Goal: Transaction & Acquisition: Obtain resource

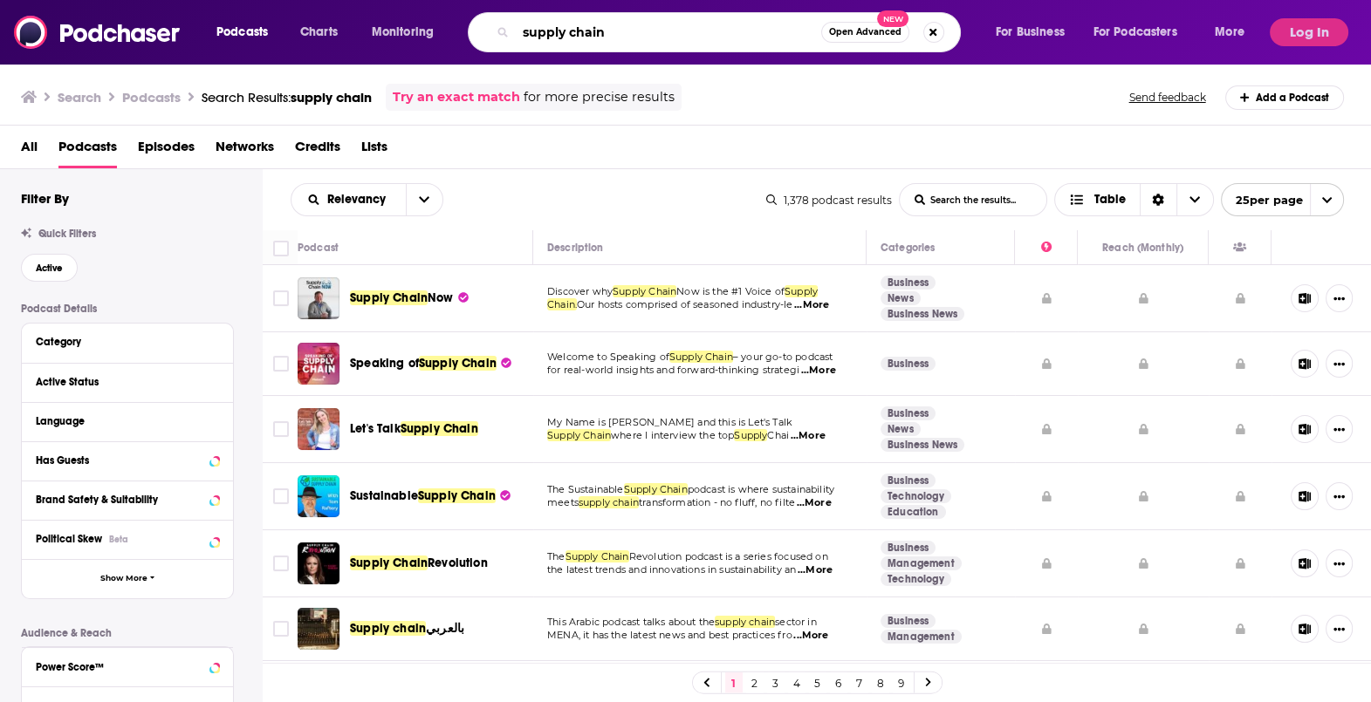
click at [668, 33] on input "supply chain" at bounding box center [668, 32] width 305 height 28
type input "fintech garden"
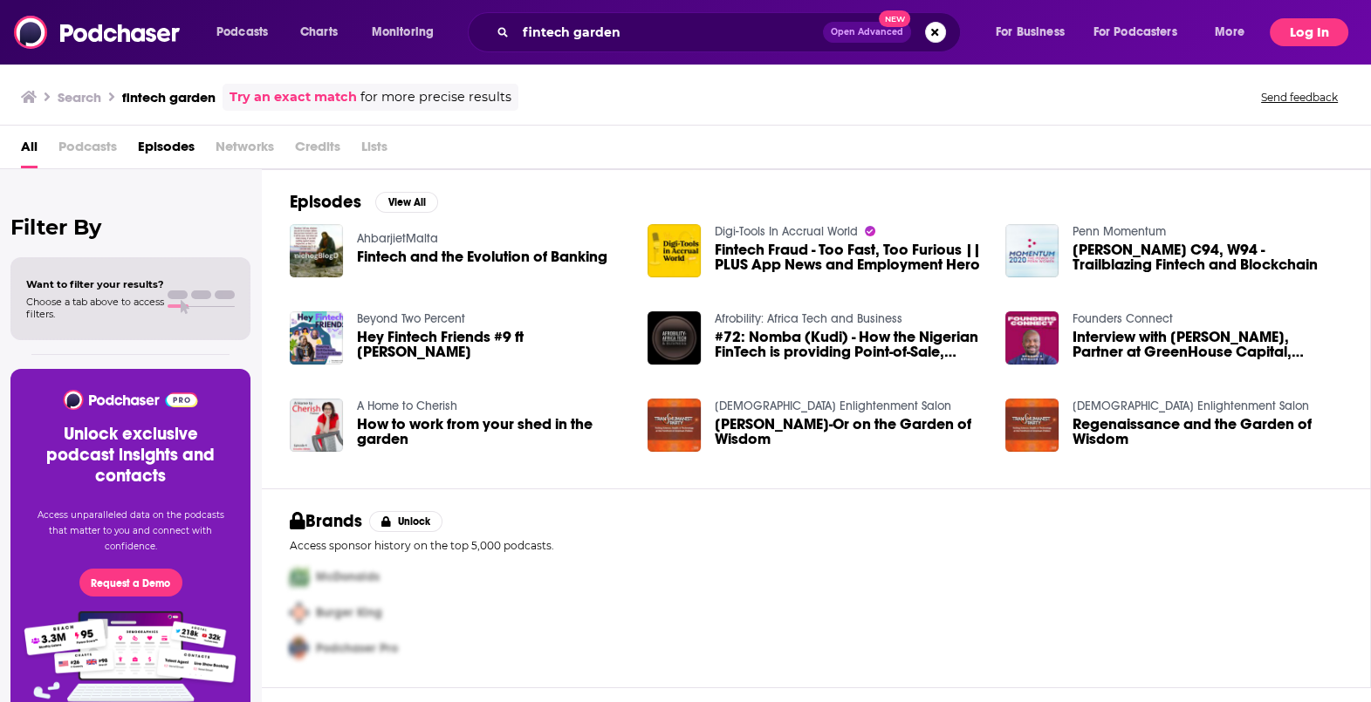
click at [1321, 29] on button "Log In" at bounding box center [1309, 32] width 79 height 28
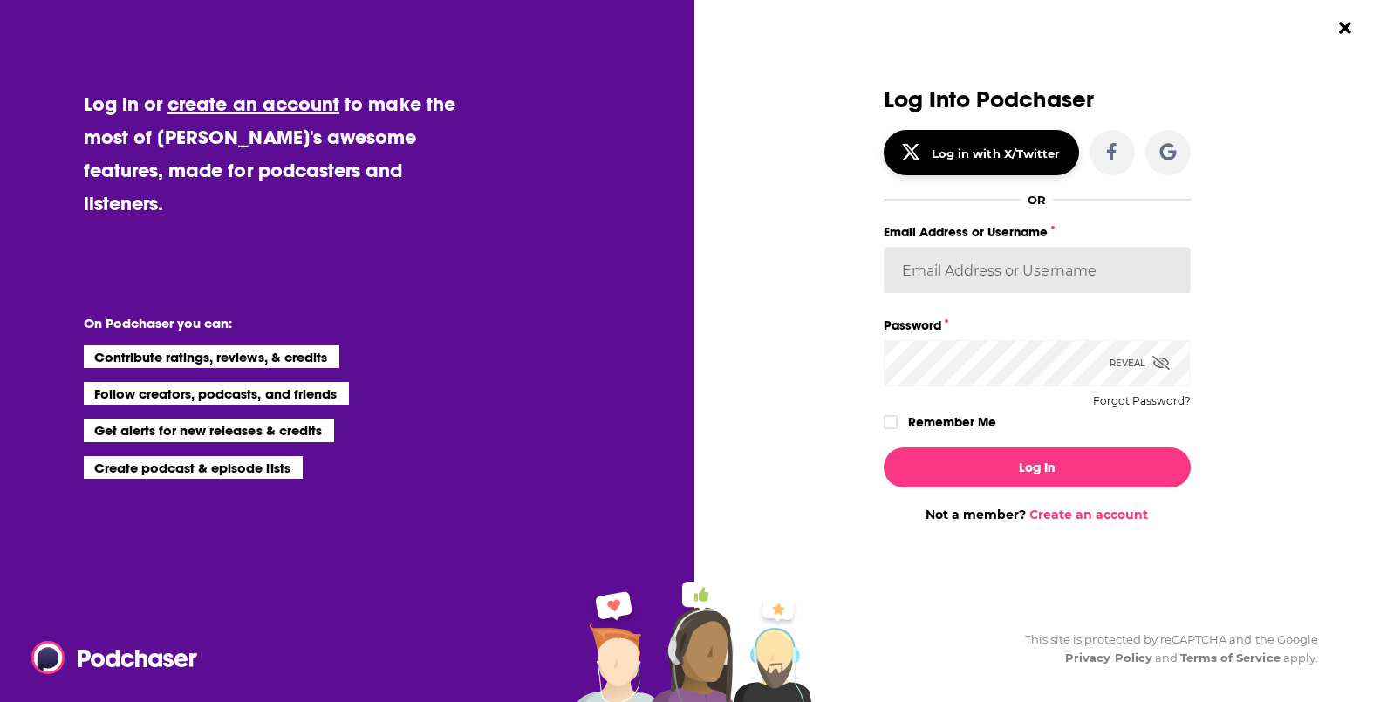
type input "vnowak@hoffman.com"
click at [947, 416] on label "Remember Me" at bounding box center [952, 422] width 88 height 23
click at [896, 430] on input "rememberMe" at bounding box center [891, 430] width 10 height 0
click at [965, 446] on div "Log In Not a member? Create an account" at bounding box center [1037, 478] width 307 height 89
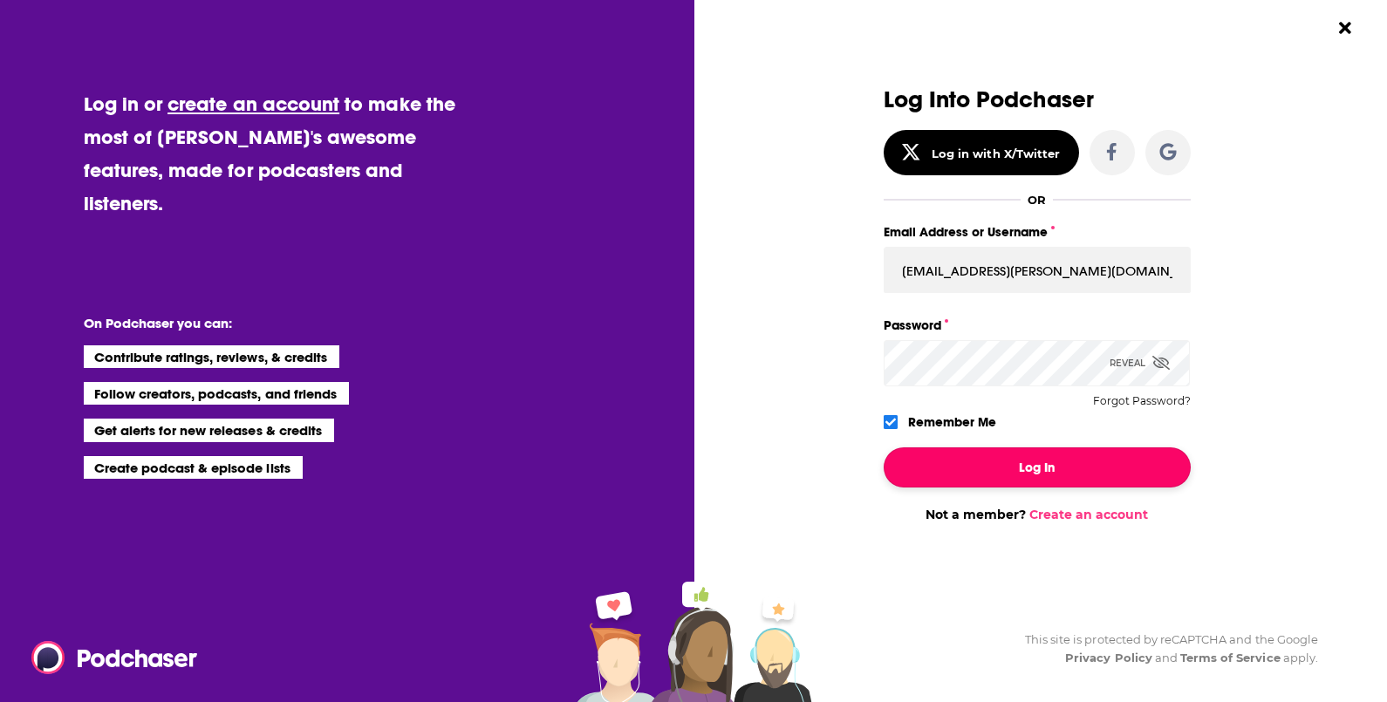
click at [965, 454] on button "Log In" at bounding box center [1037, 468] width 307 height 40
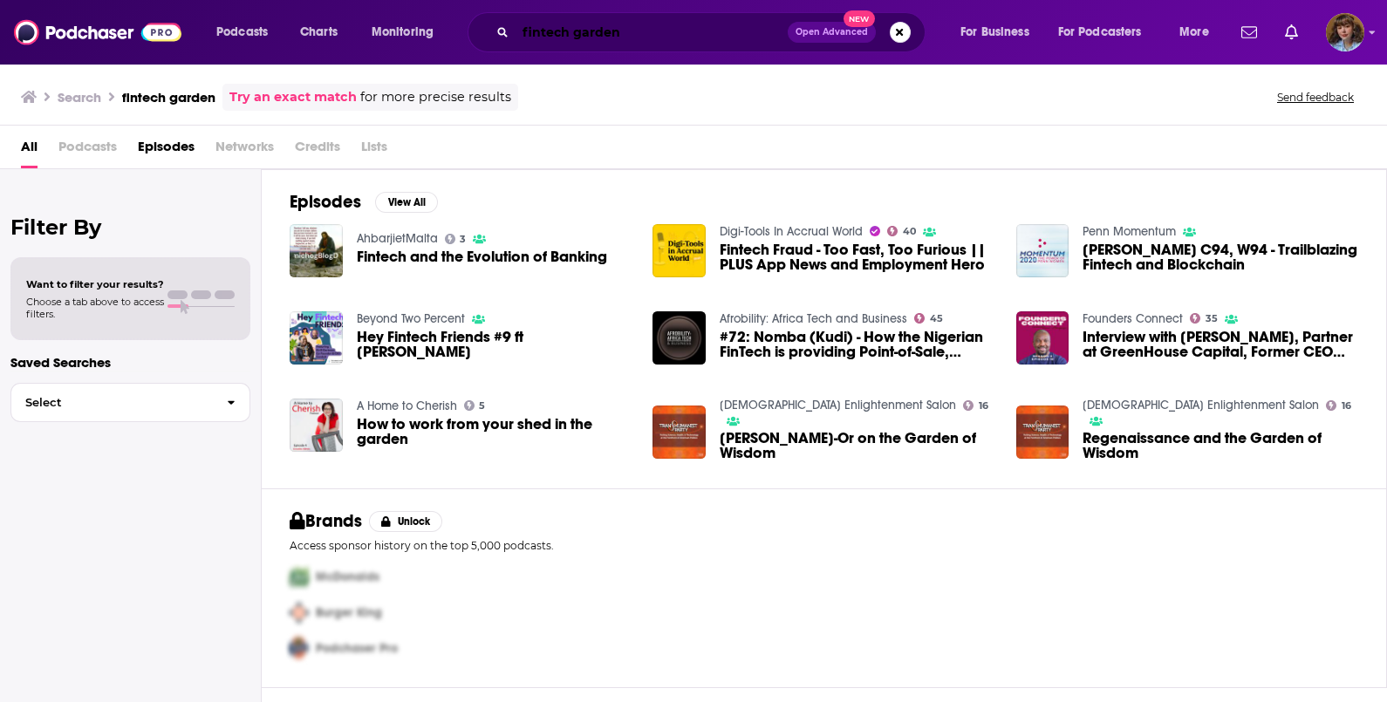
click at [704, 26] on input "fintech garden" at bounding box center [652, 32] width 272 height 28
click at [733, 31] on input "fintech garden" at bounding box center [652, 32] width 272 height 28
click at [327, 95] on link "Try an exact match" at bounding box center [292, 97] width 127 height 20
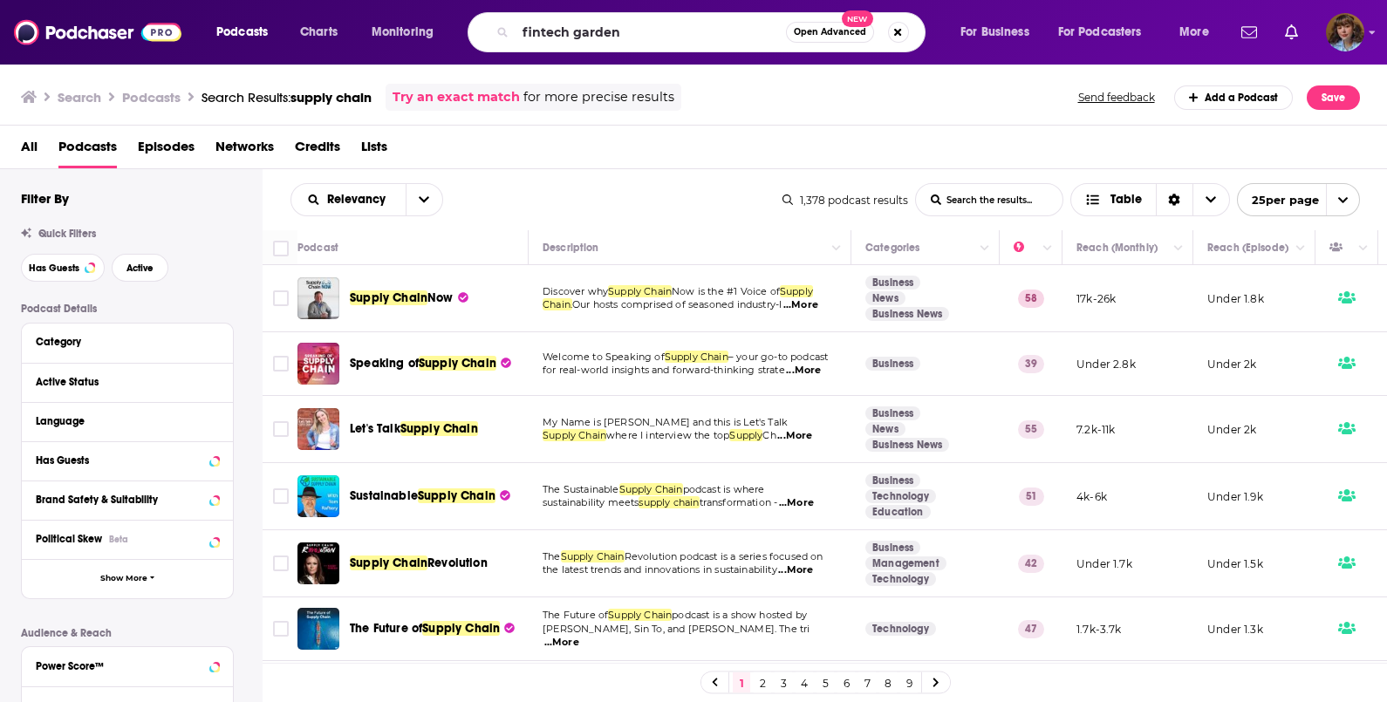
type input "fintech garden"
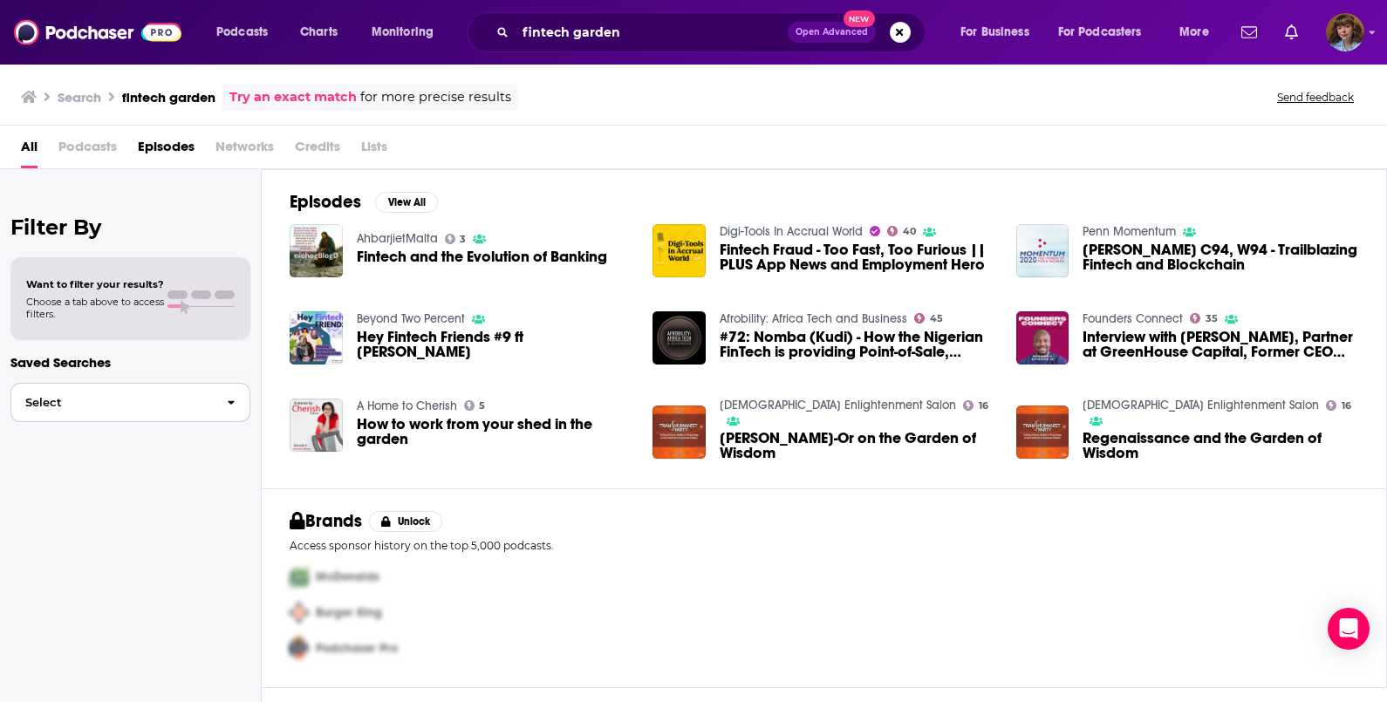
click at [166, 395] on button "Select" at bounding box center [130, 402] width 240 height 39
click at [209, 286] on div "Want to filter your results? Choose a tab above to access filters." at bounding box center [130, 299] width 209 height 42
click at [178, 312] on div "Want to filter your results? Choose a tab above to access filters." at bounding box center [130, 299] width 209 height 42
click at [92, 140] on span "Podcasts" at bounding box center [87, 151] width 58 height 36
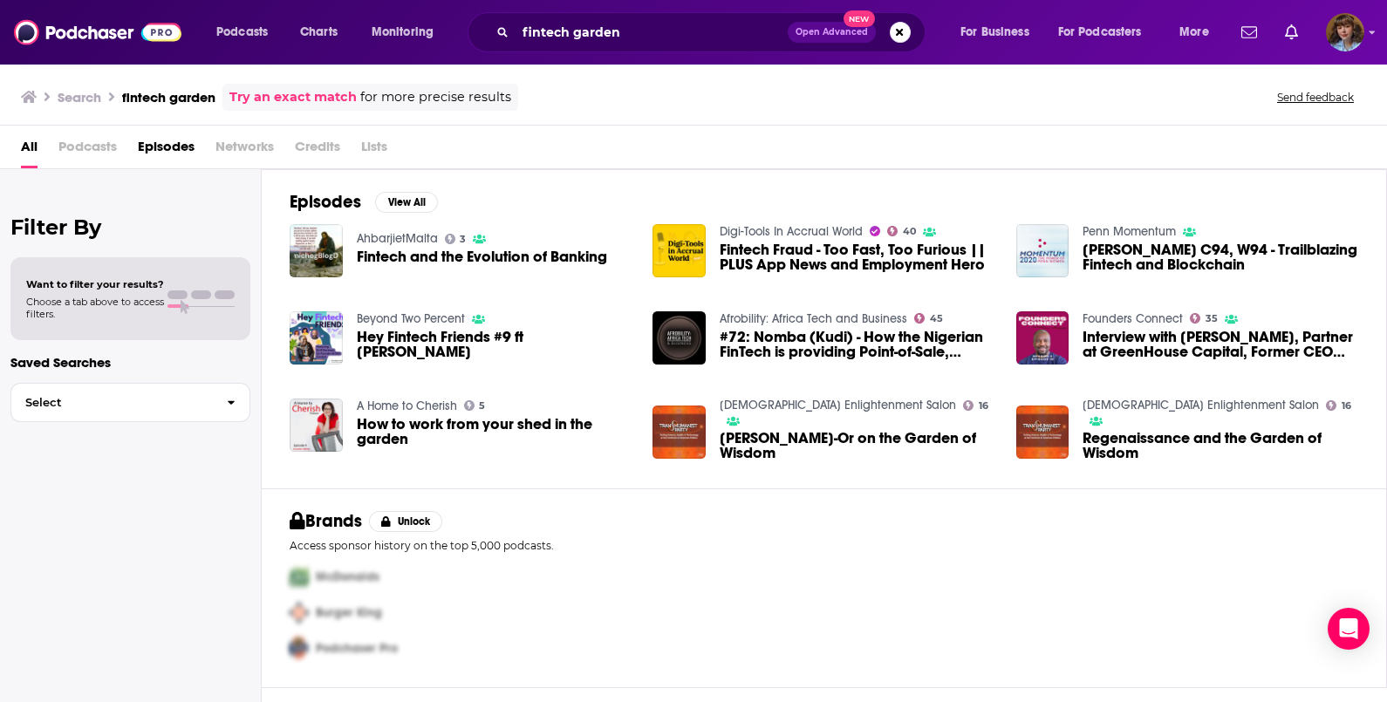
click at [90, 151] on span "Podcasts" at bounding box center [87, 151] width 58 height 36
click at [101, 31] on img at bounding box center [98, 32] width 168 height 33
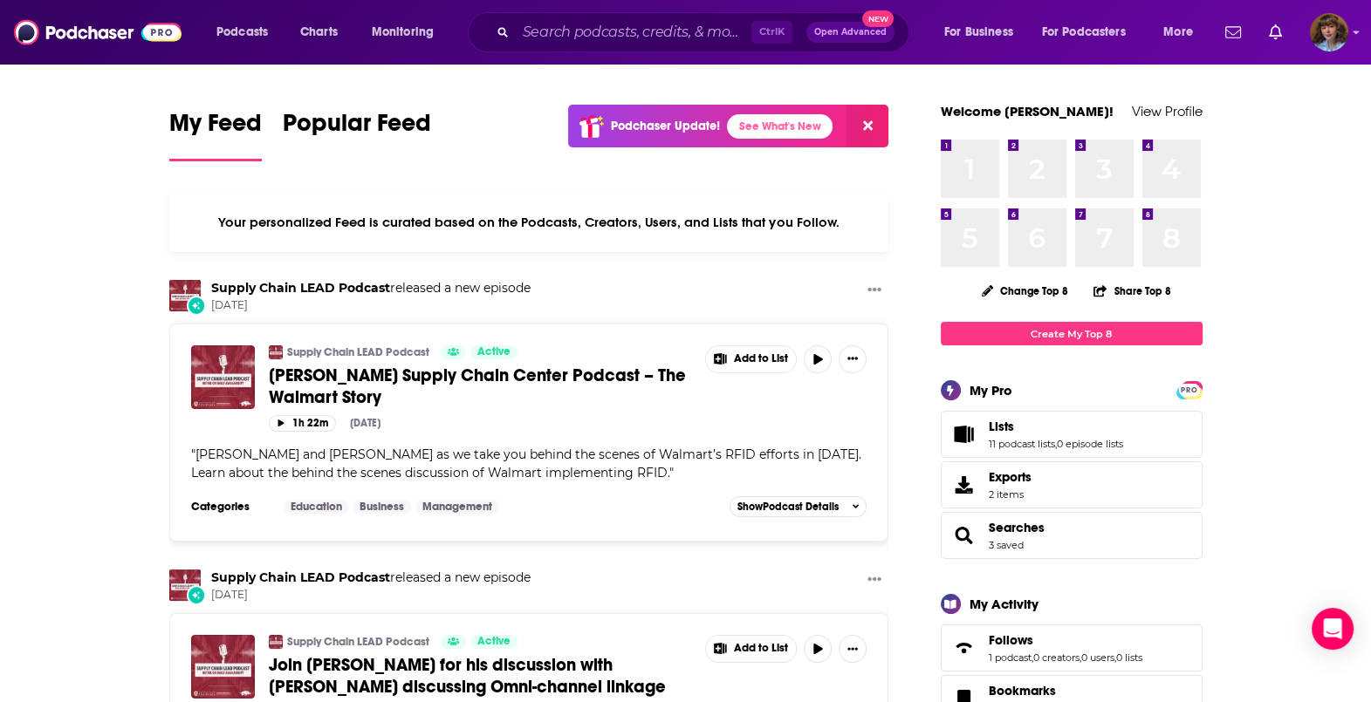
click at [873, 129] on button at bounding box center [867, 126] width 42 height 43
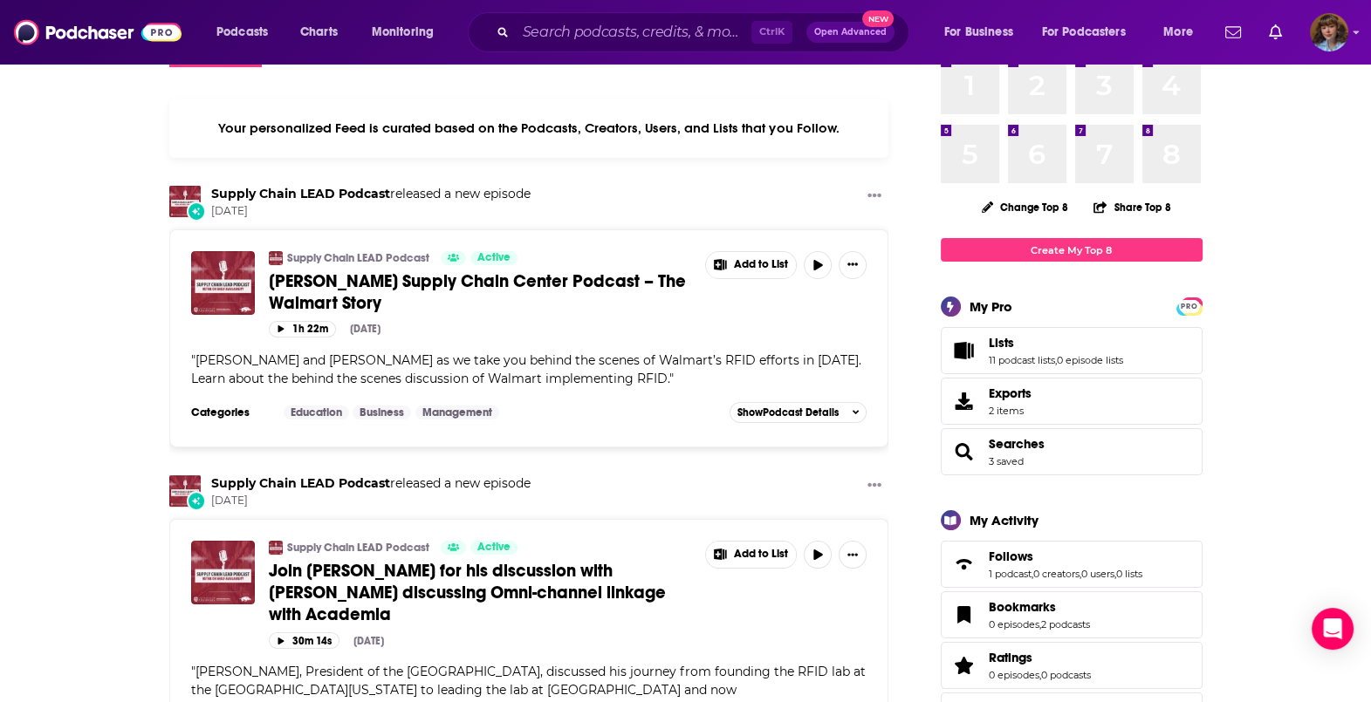
scroll to position [217, 0]
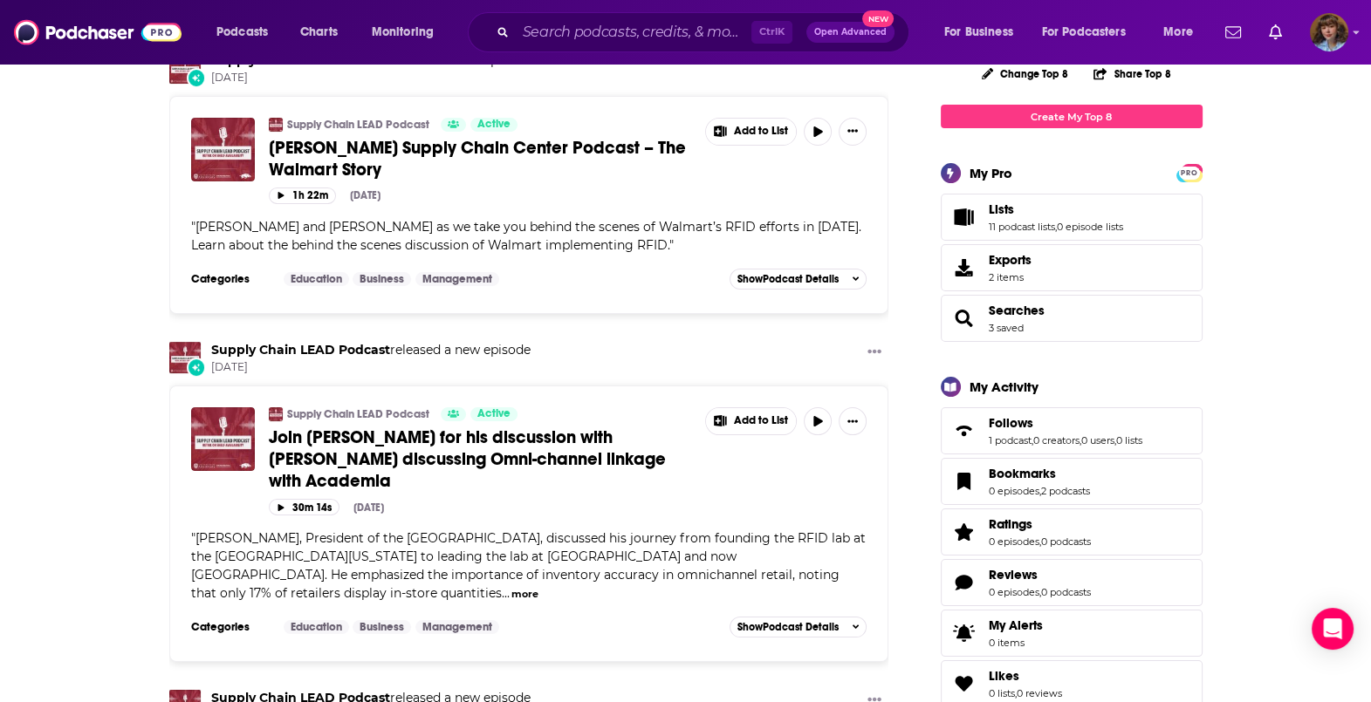
click at [1038, 432] on span "Follows 1 podcast , 0 creators , 0 users , 0 lists" at bounding box center [1066, 430] width 154 height 31
click at [1073, 435] on link "0 creators" at bounding box center [1056, 441] width 46 height 12
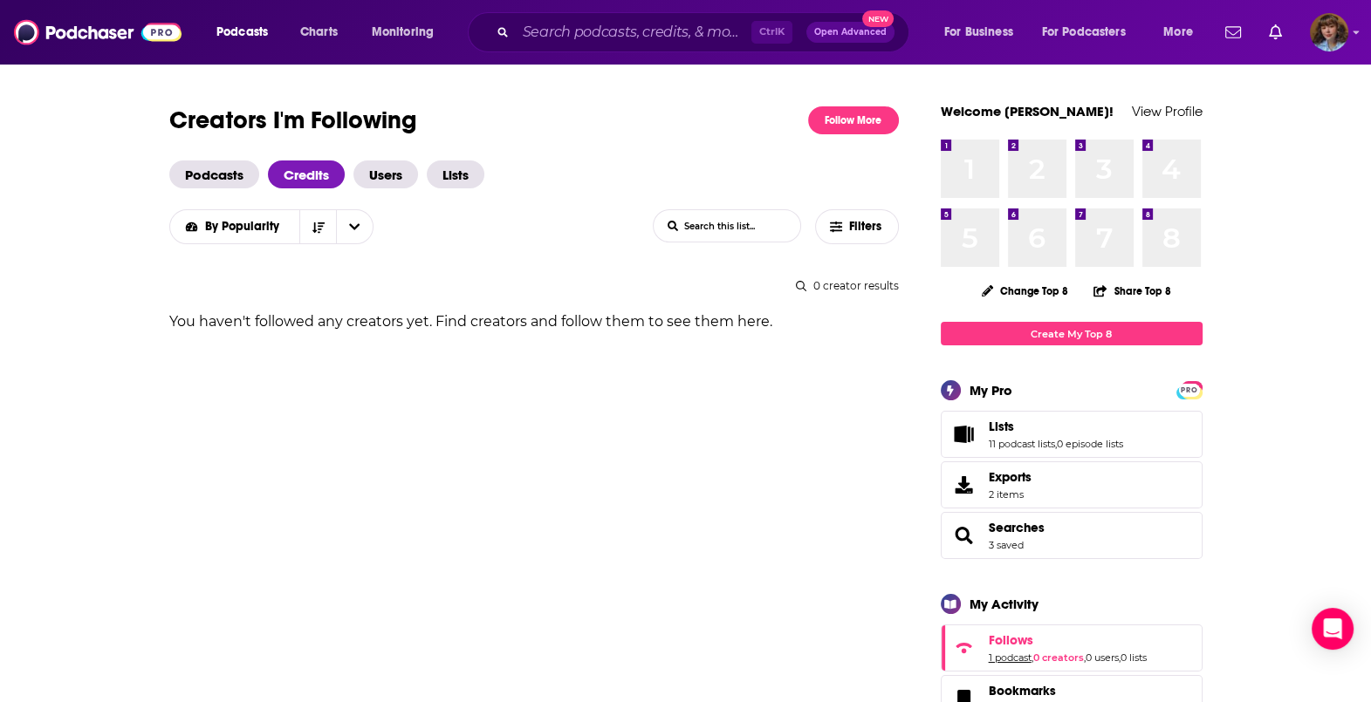
click at [1010, 659] on link "1 podcast" at bounding box center [1010, 658] width 43 height 12
click at [219, 179] on span "Podcasts" at bounding box center [214, 175] width 90 height 28
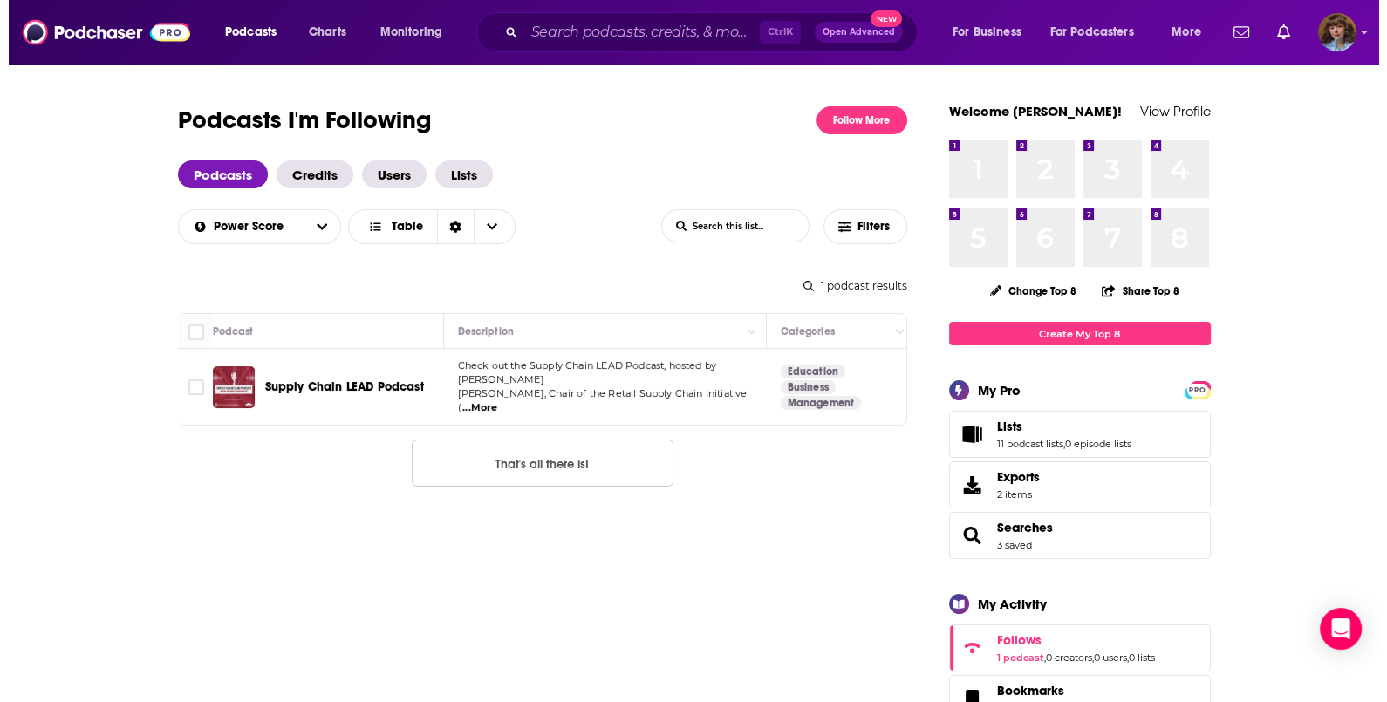
scroll to position [0, 584]
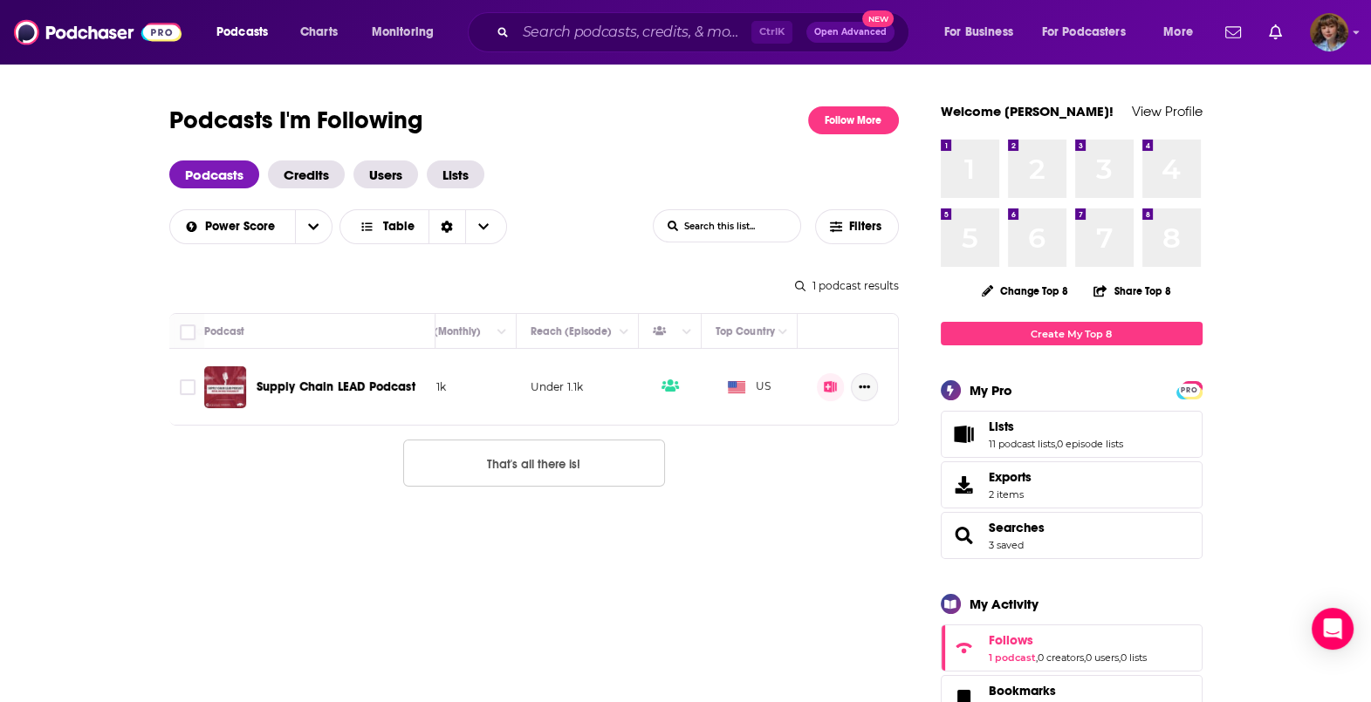
click at [856, 374] on button "Show More Button" at bounding box center [864, 387] width 27 height 28
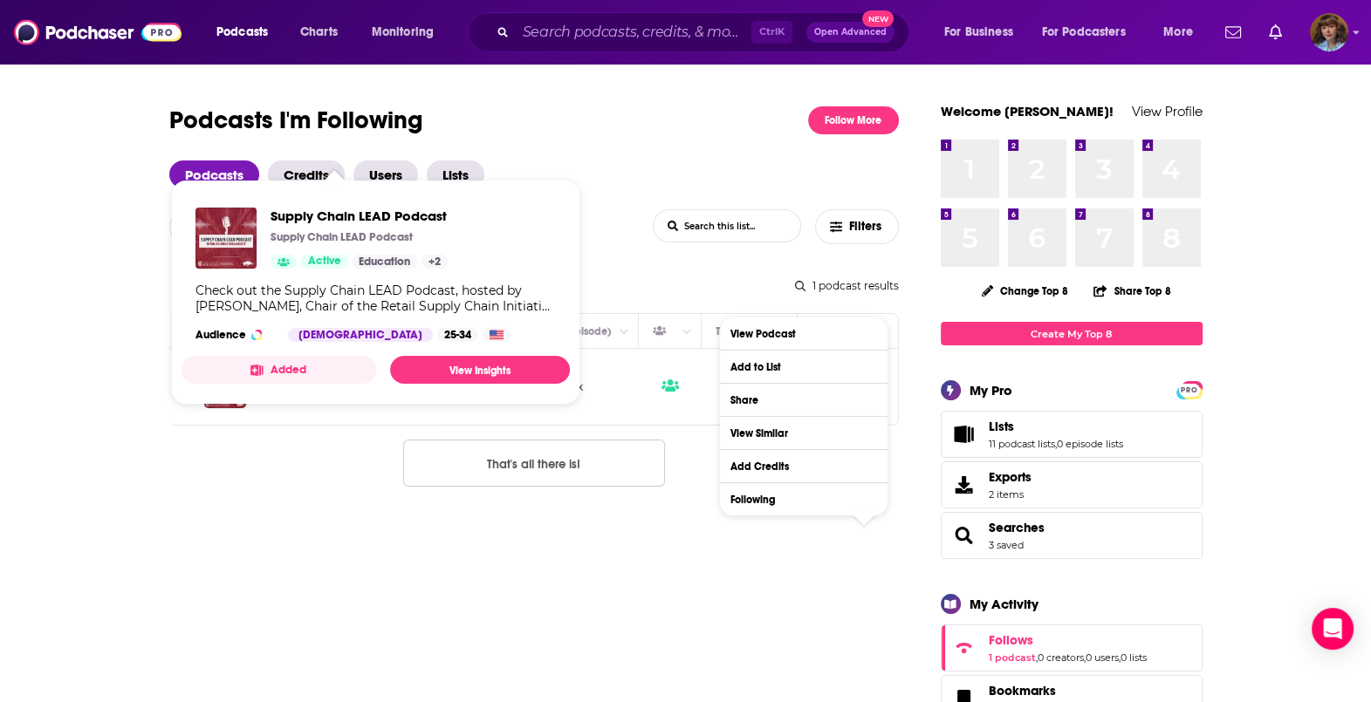
drag, startPoint x: 298, startPoint y: 382, endPoint x: 230, endPoint y: 467, distance: 108.6
click at [320, 372] on button "Added" at bounding box center [279, 370] width 195 height 28
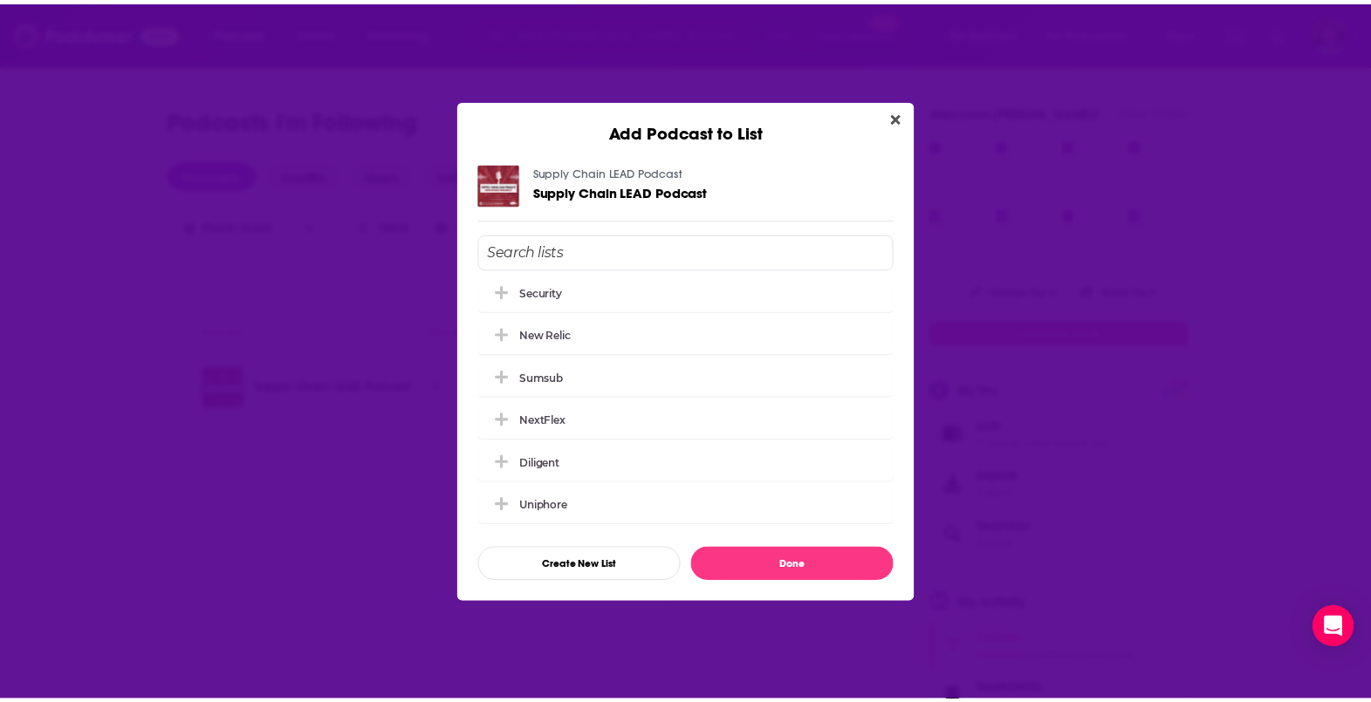
scroll to position [217, 0]
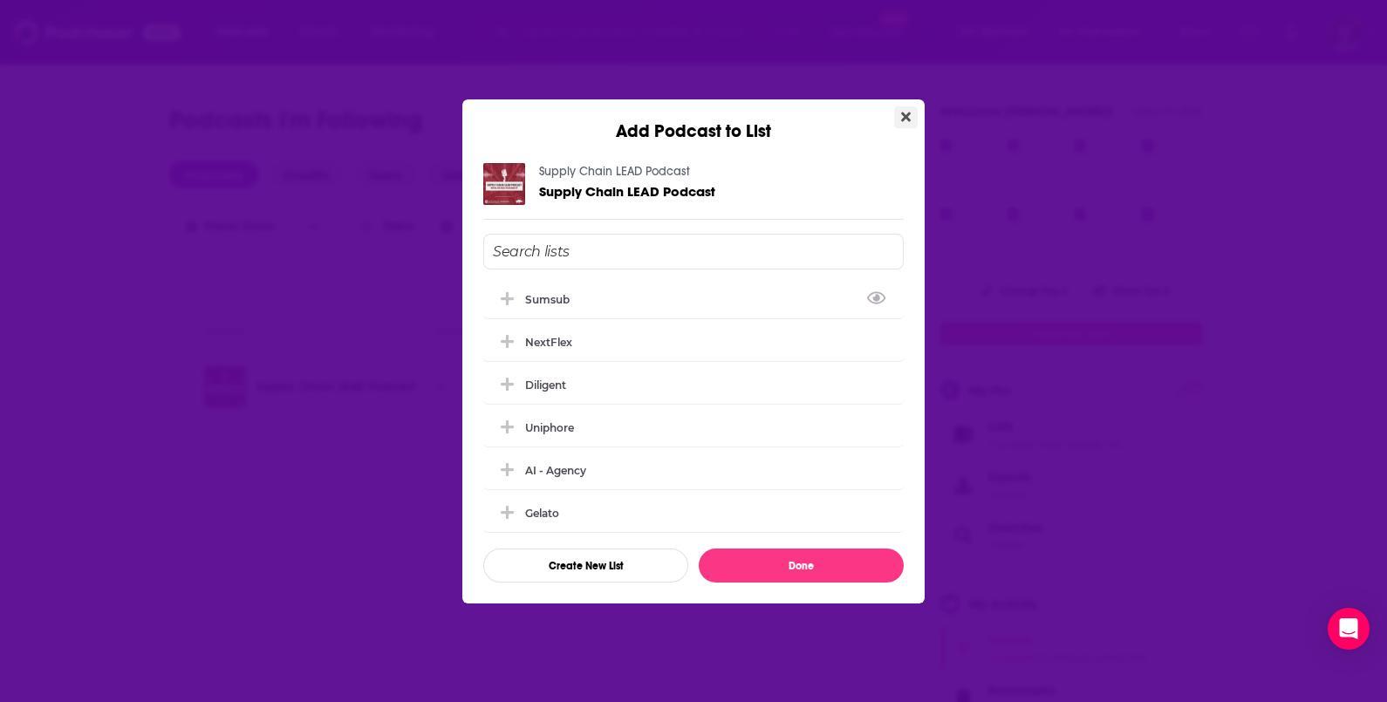
click at [908, 122] on icon "Close" at bounding box center [906, 117] width 10 height 14
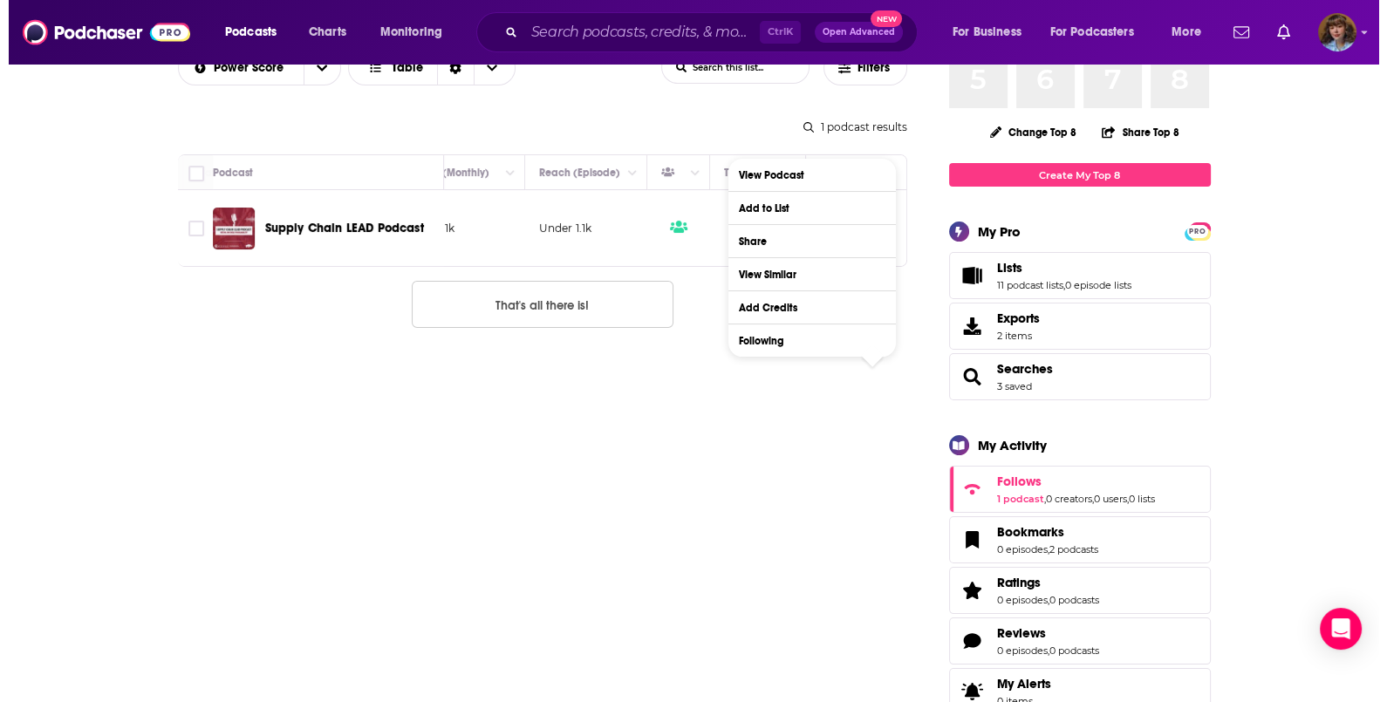
scroll to position [0, 0]
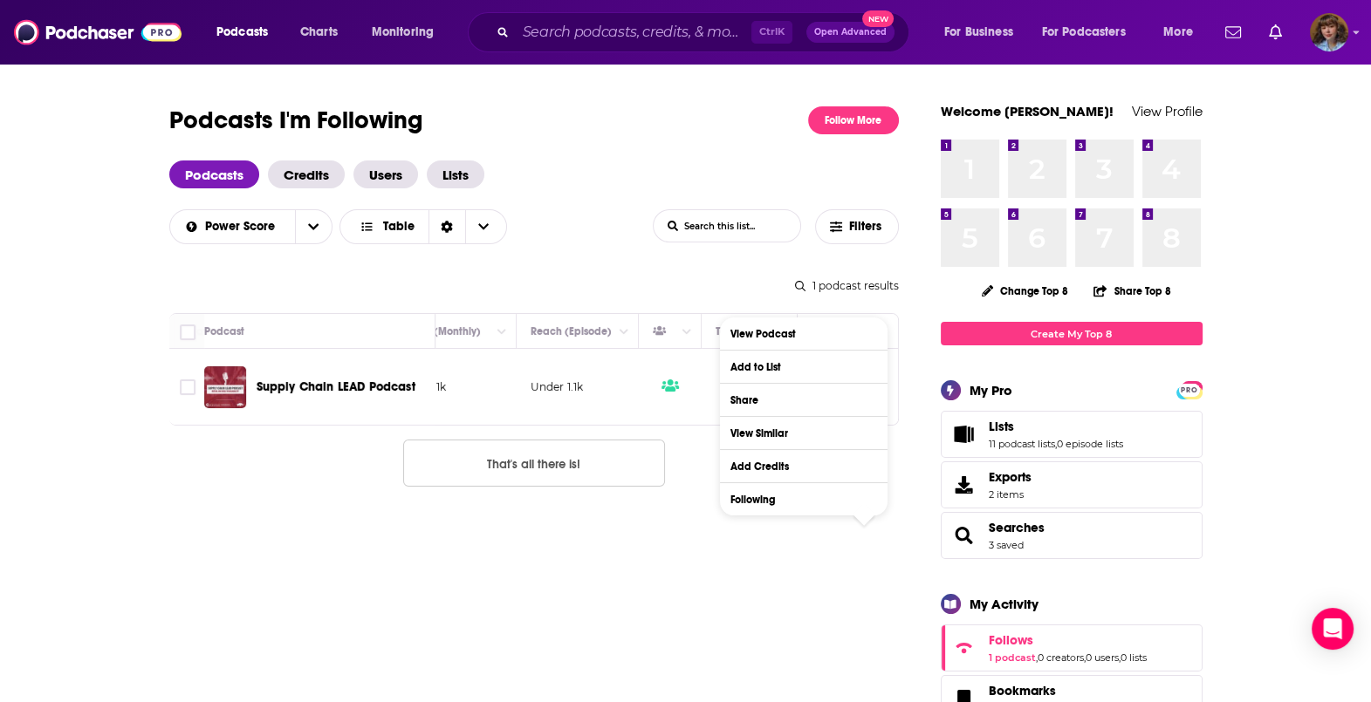
click at [1156, 113] on link "View Profile" at bounding box center [1167, 111] width 71 height 17
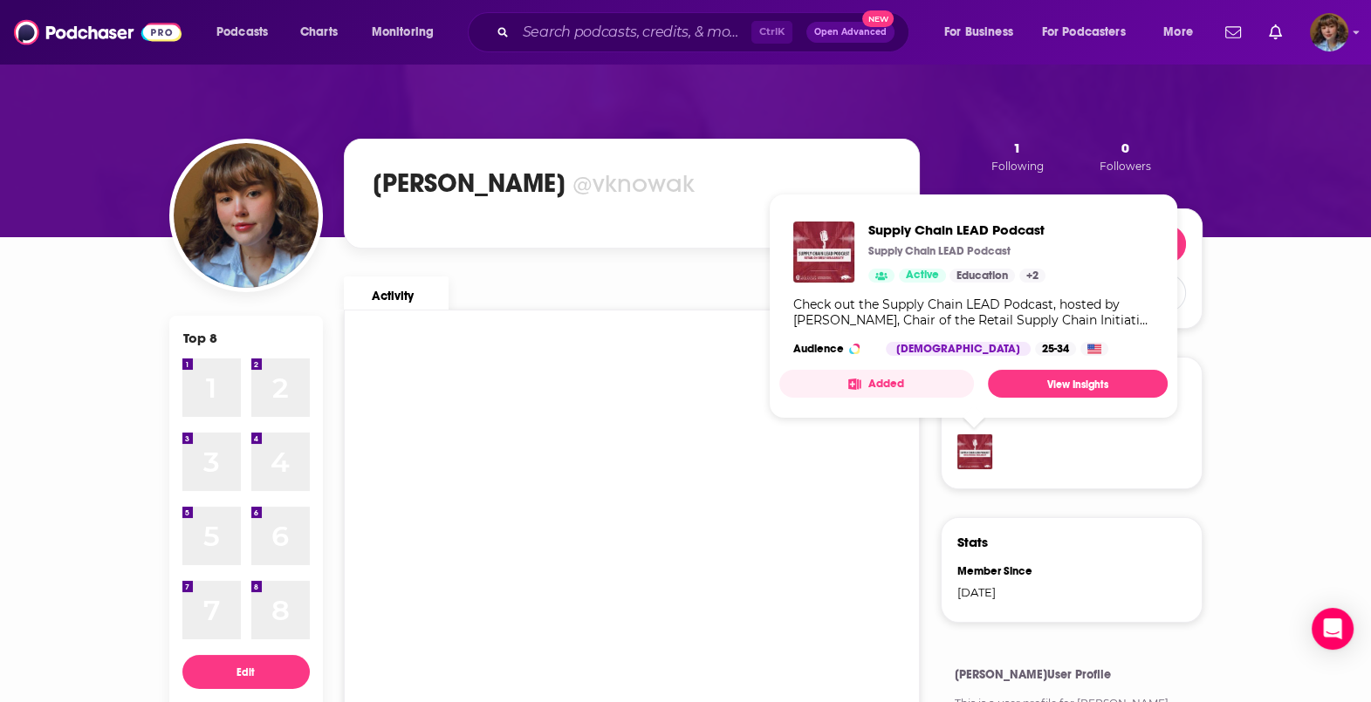
click at [946, 374] on button "Added" at bounding box center [876, 384] width 195 height 28
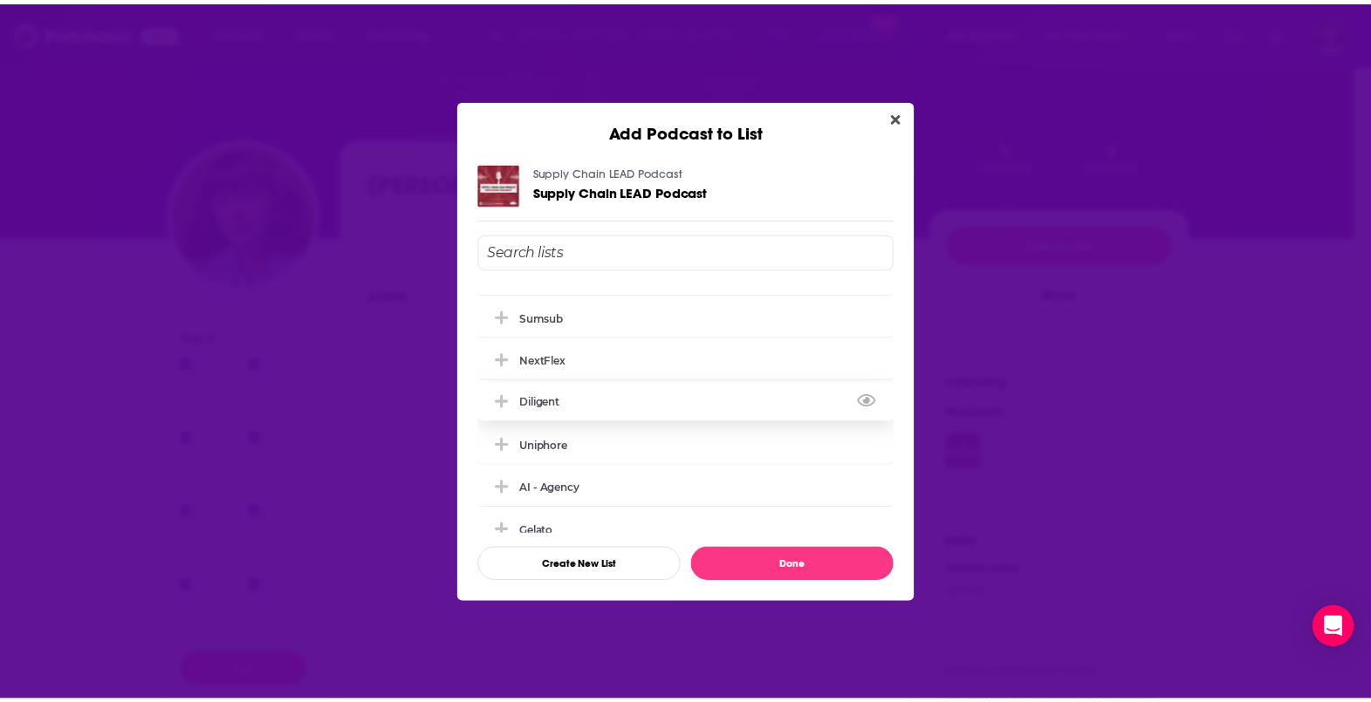
scroll to position [217, 0]
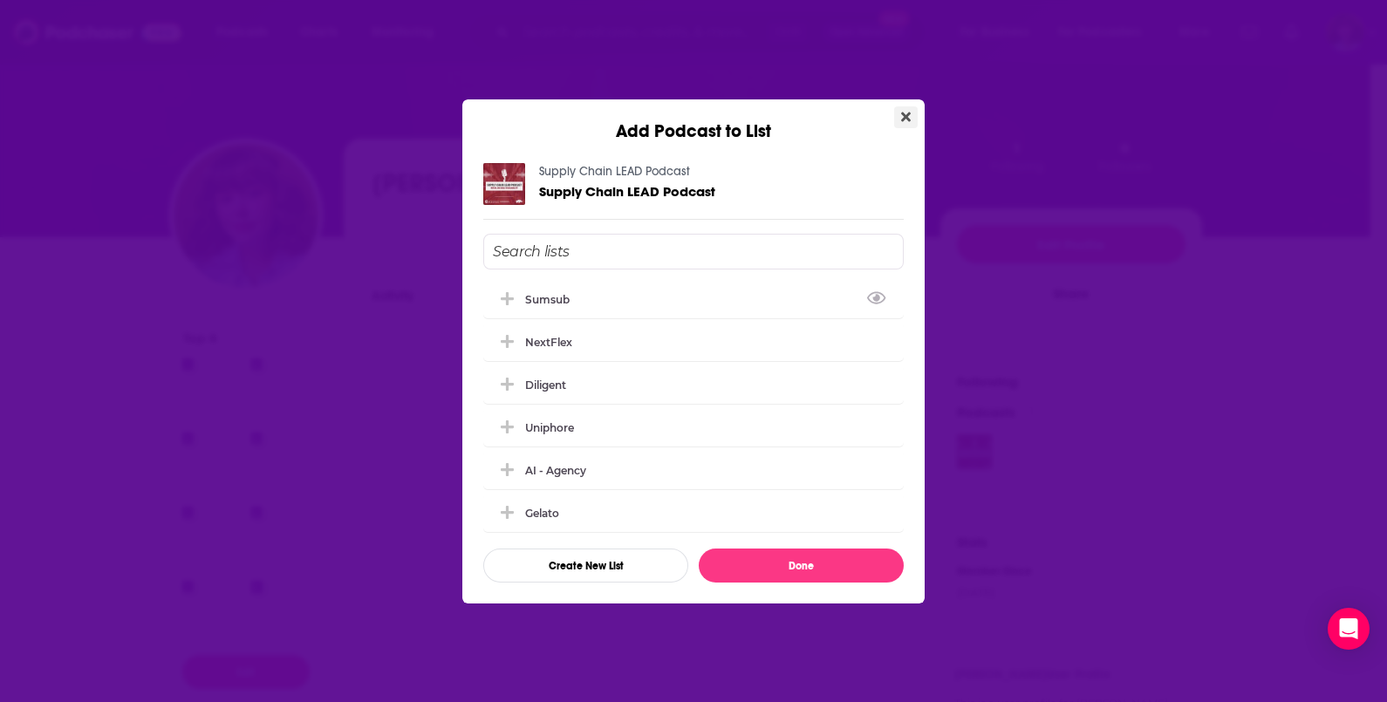
click at [905, 119] on icon "Close" at bounding box center [906, 117] width 10 height 14
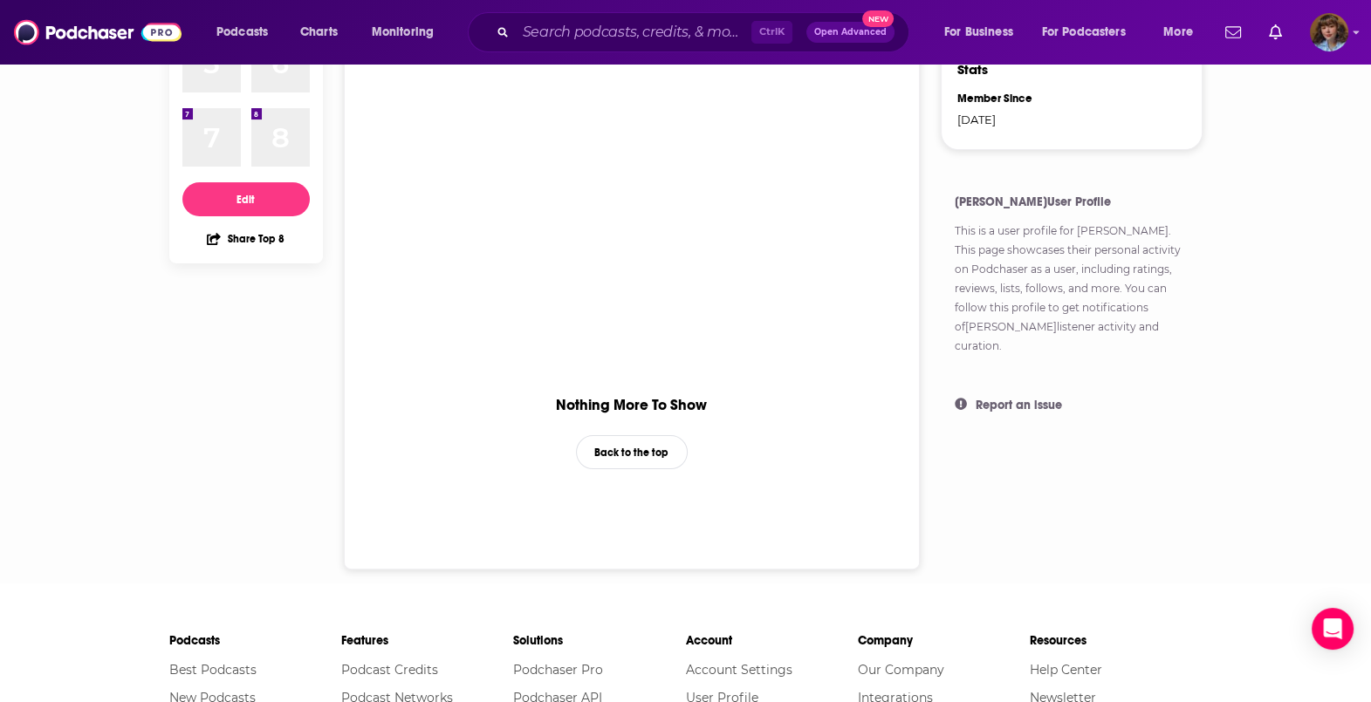
scroll to position [108, 0]
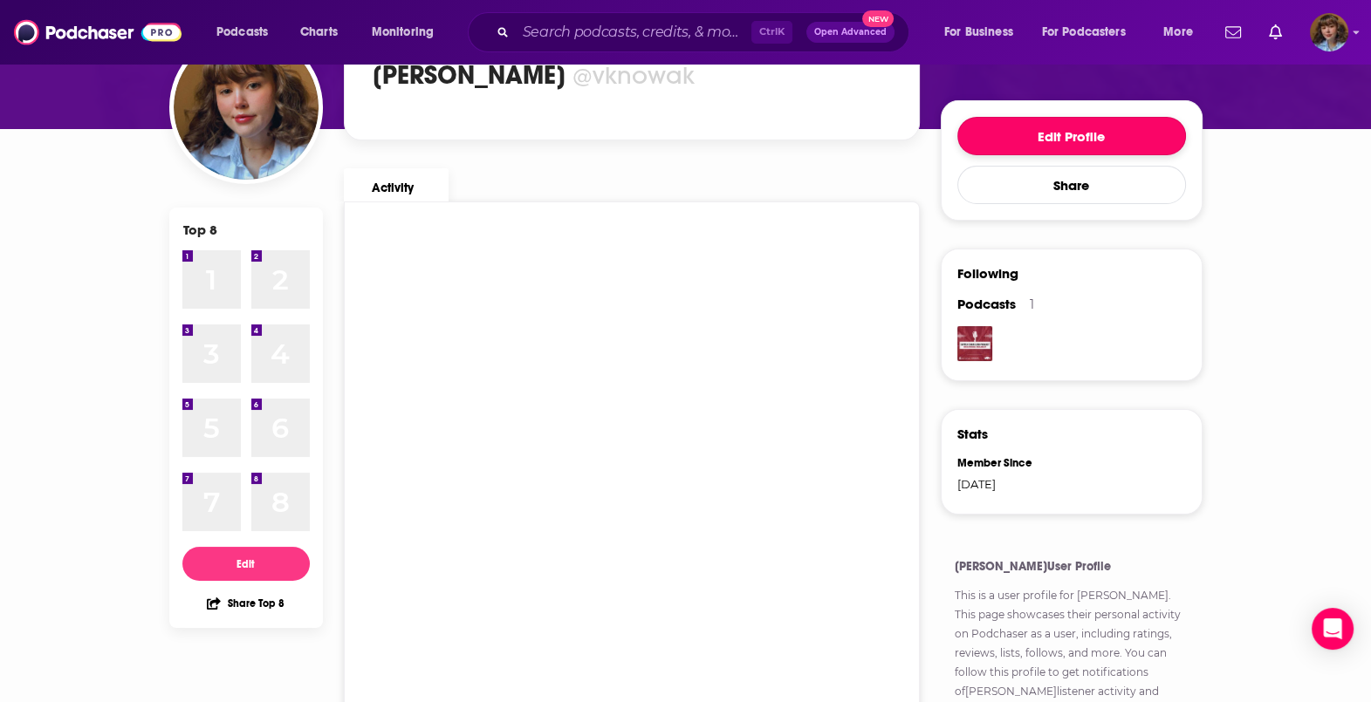
click at [1114, 124] on button "Edit Profile" at bounding box center [1071, 136] width 229 height 38
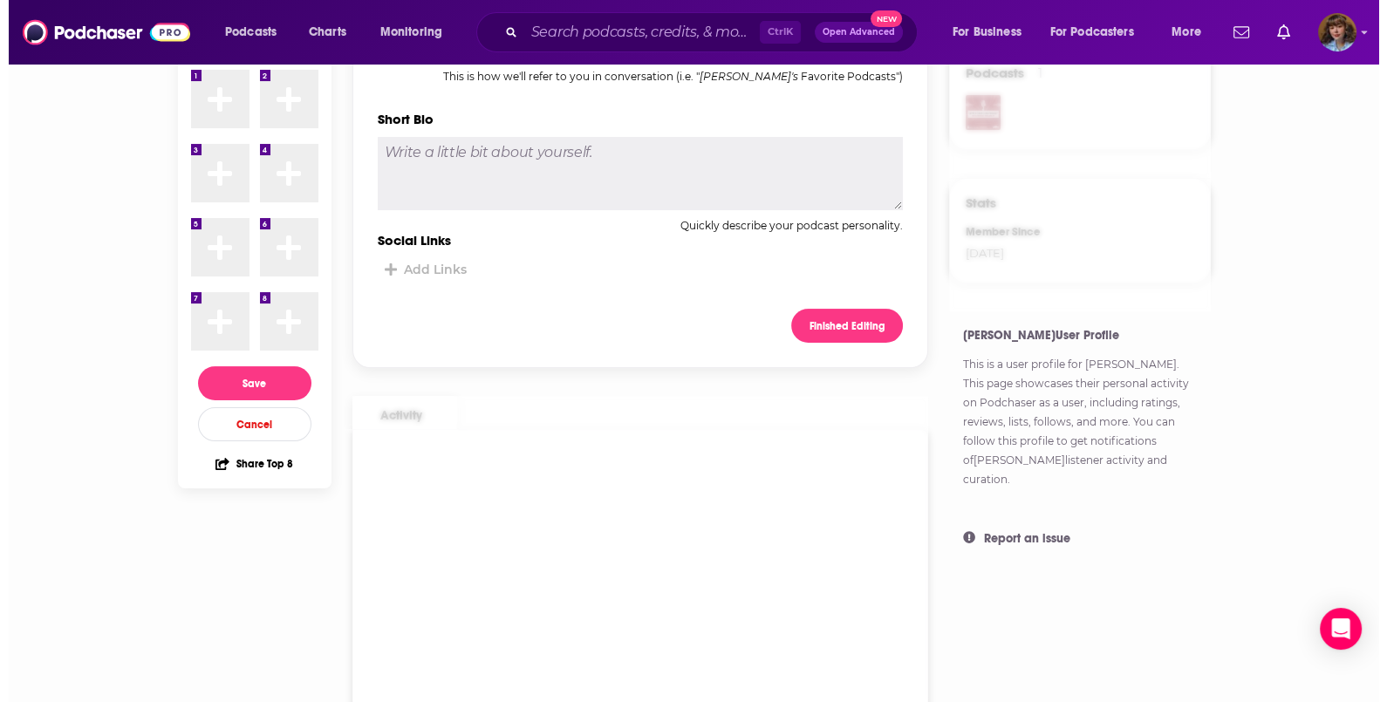
scroll to position [0, 0]
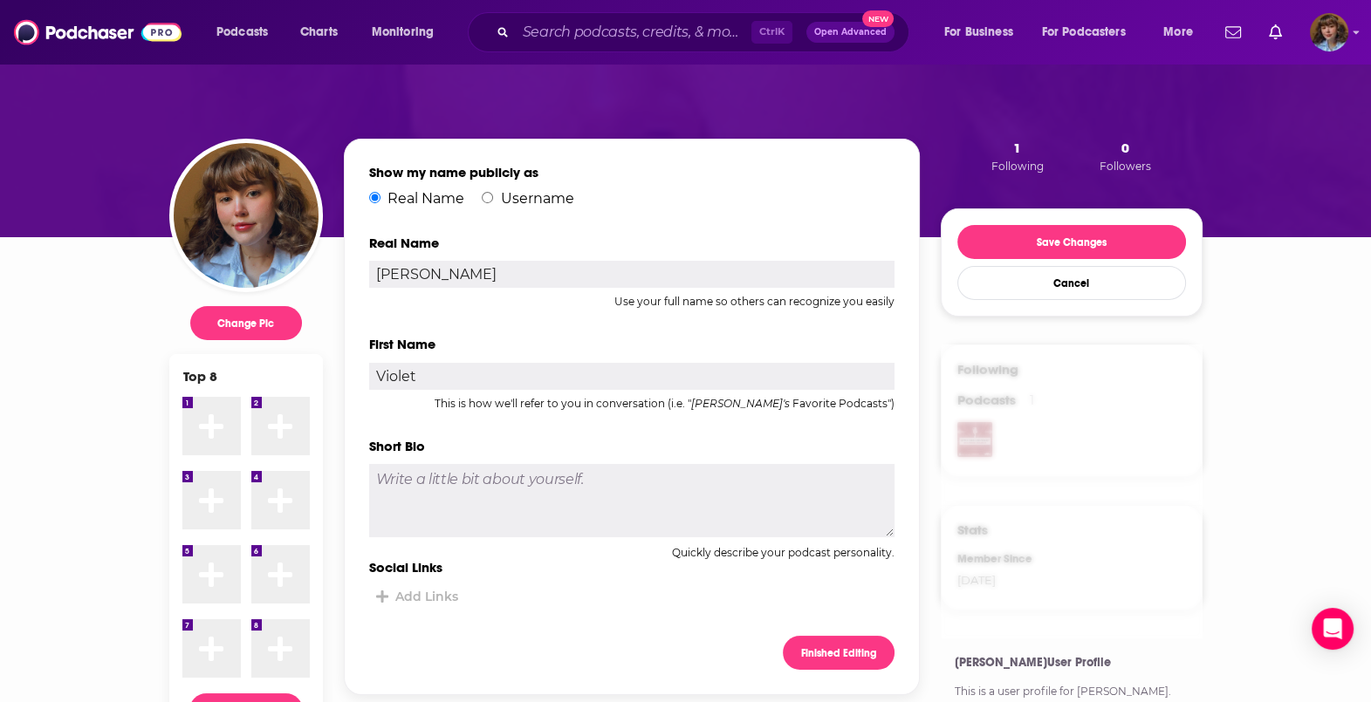
click at [502, 197] on label "Username" at bounding box center [528, 198] width 92 height 17
click at [493, 197] on input "Username" at bounding box center [487, 197] width 11 height 11
radio input "true"
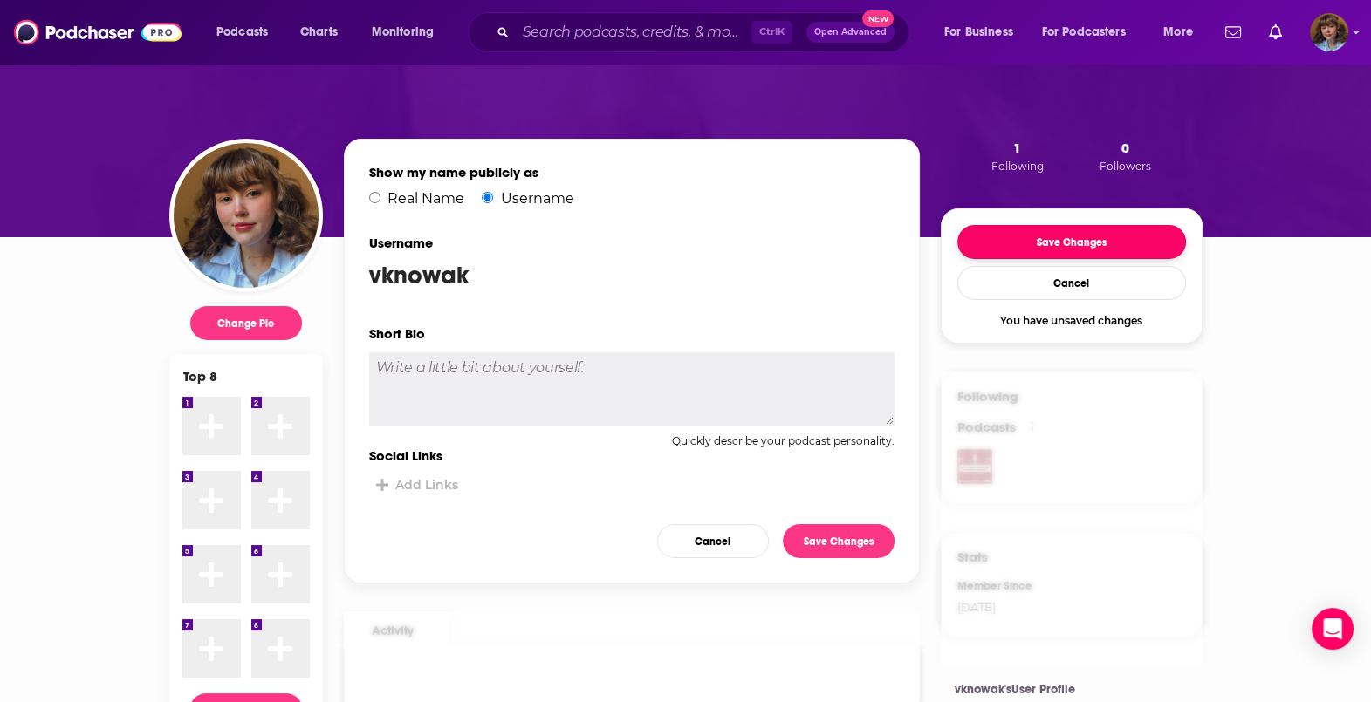
click at [1095, 236] on button "Save Changes" at bounding box center [1071, 242] width 229 height 34
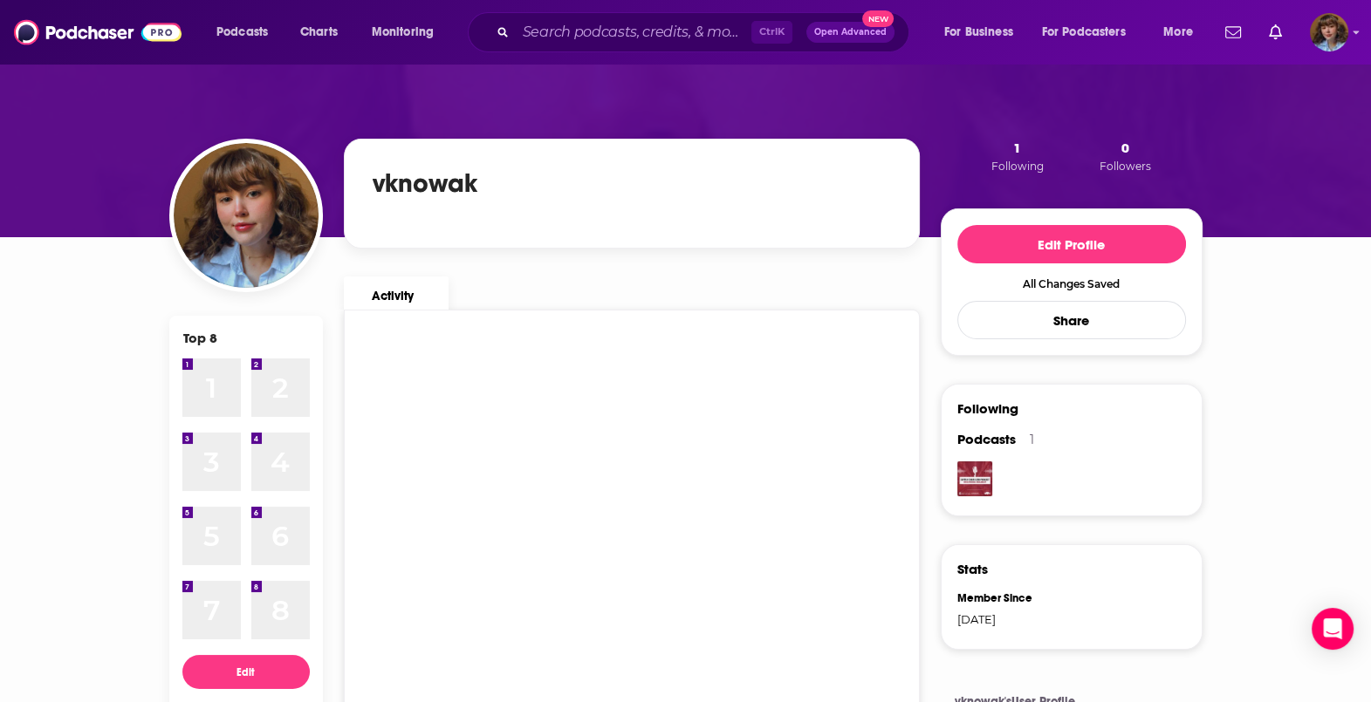
click at [979, 443] on span "Podcasts" at bounding box center [986, 439] width 58 height 17
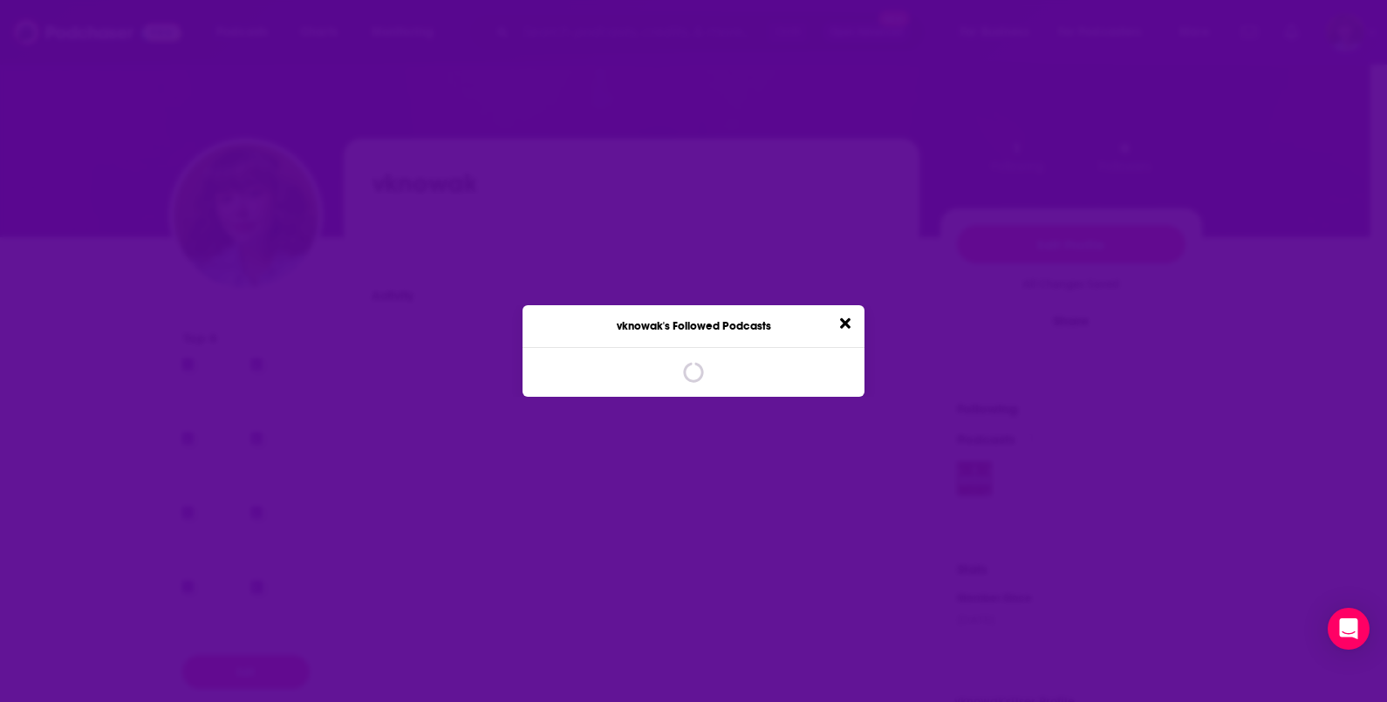
click at [973, 475] on div "vknowak's Followed Podcasts spinner" at bounding box center [693, 351] width 1387 height 702
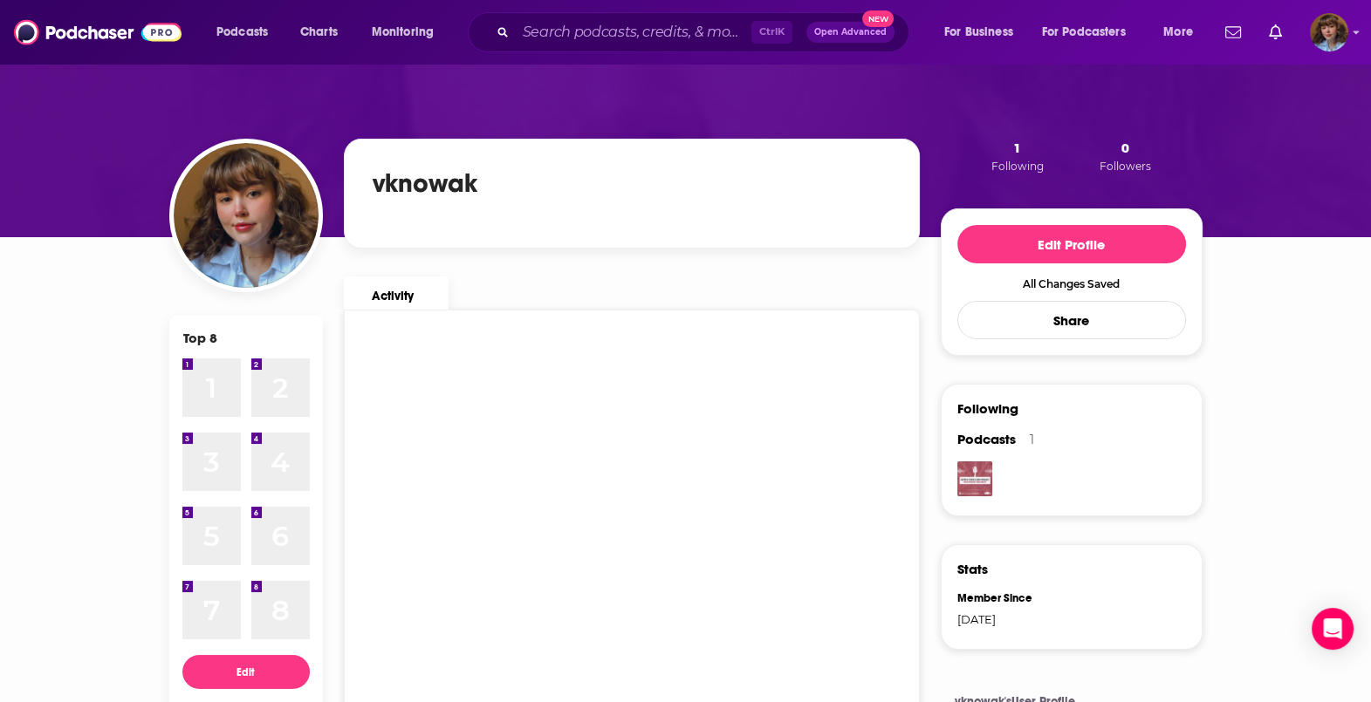
click at [976, 464] on img "Supply Chain LEAD Podcast" at bounding box center [974, 479] width 35 height 35
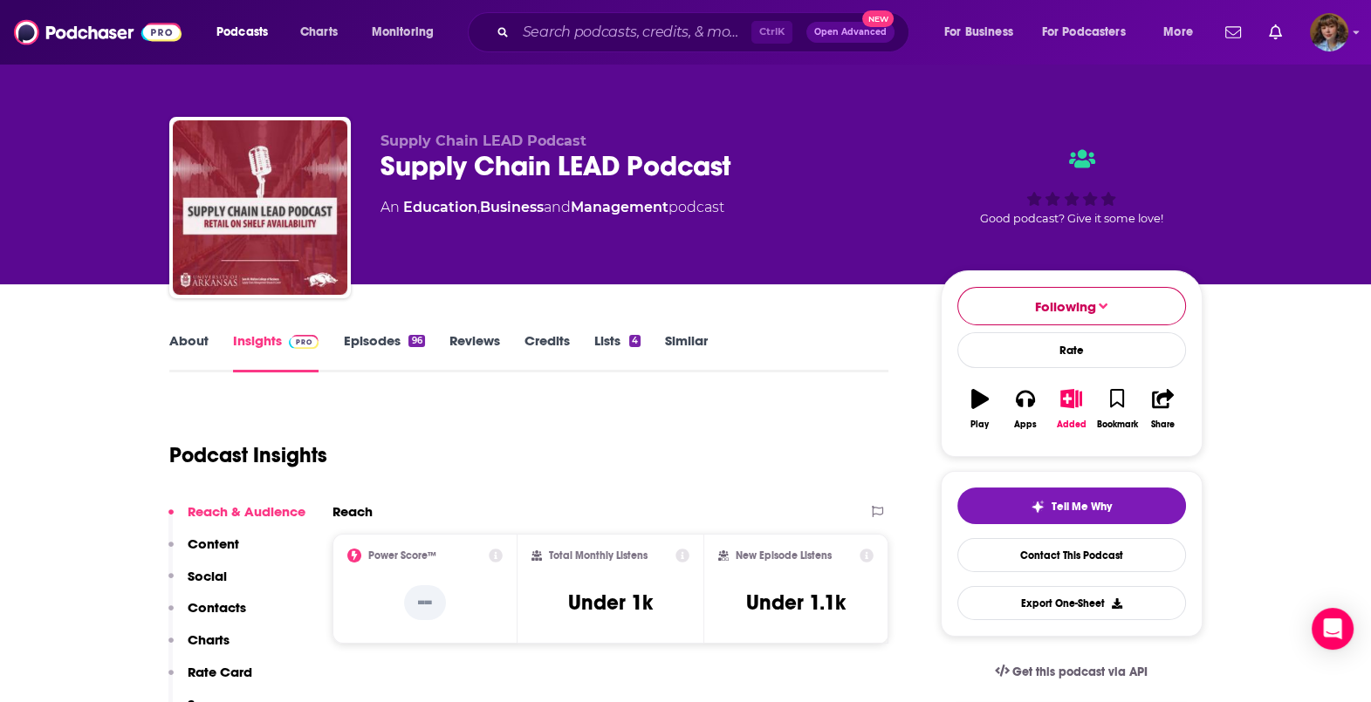
click at [1125, 300] on button "Following" at bounding box center [1071, 306] width 229 height 38
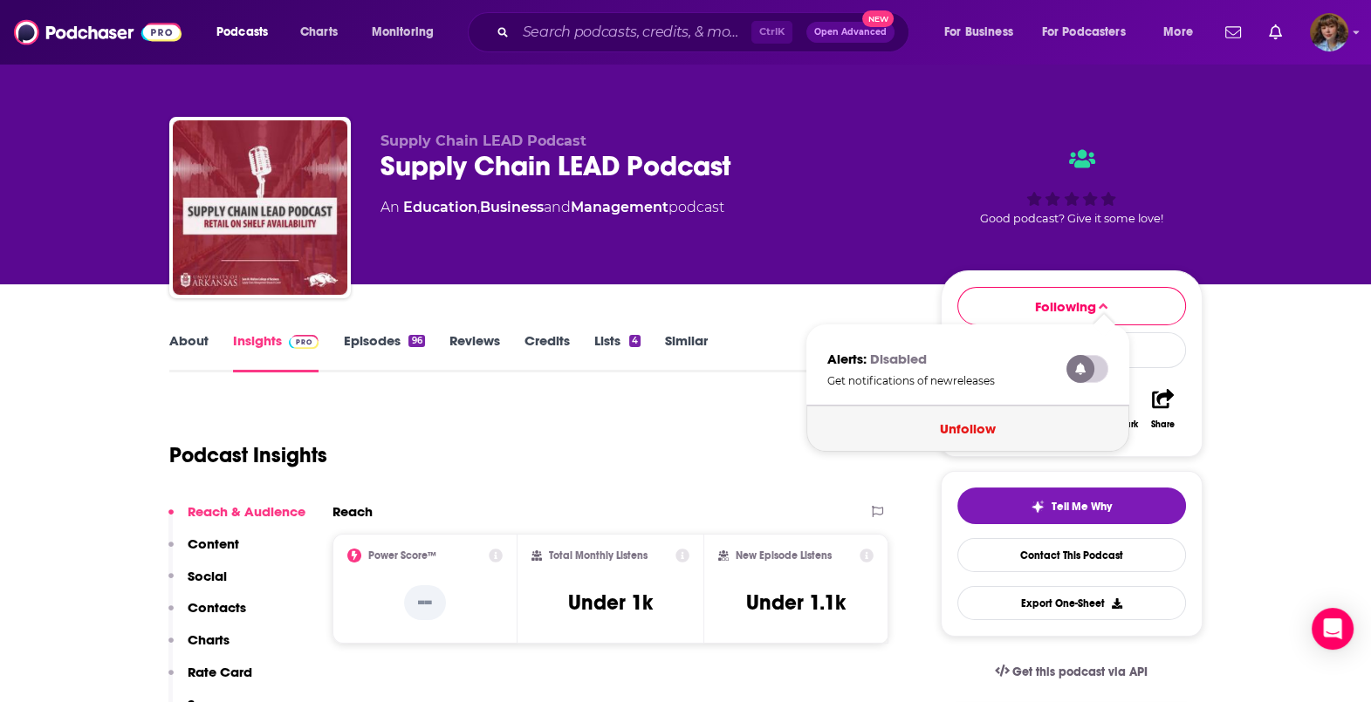
click at [958, 424] on button "Unfollow" at bounding box center [967, 429] width 323 height 46
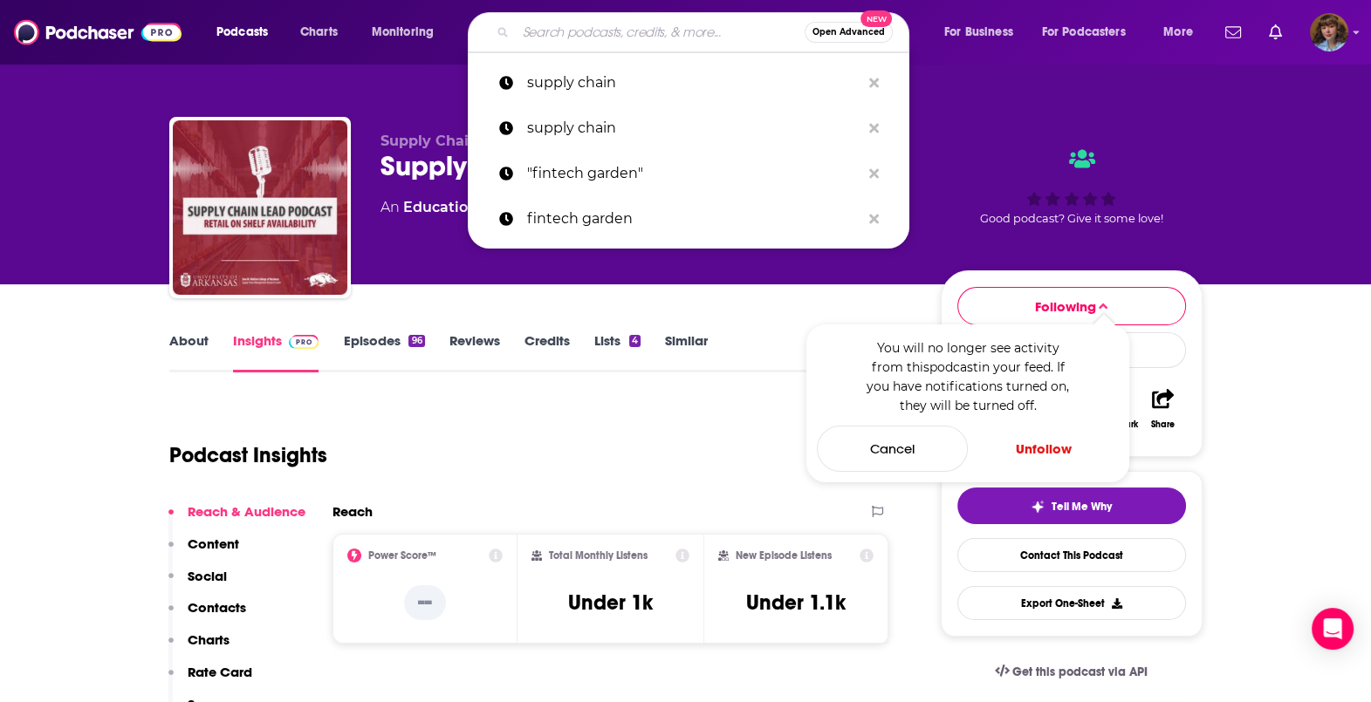
click at [622, 27] on input "Search podcasts, credits, & more..." at bounding box center [660, 32] width 289 height 28
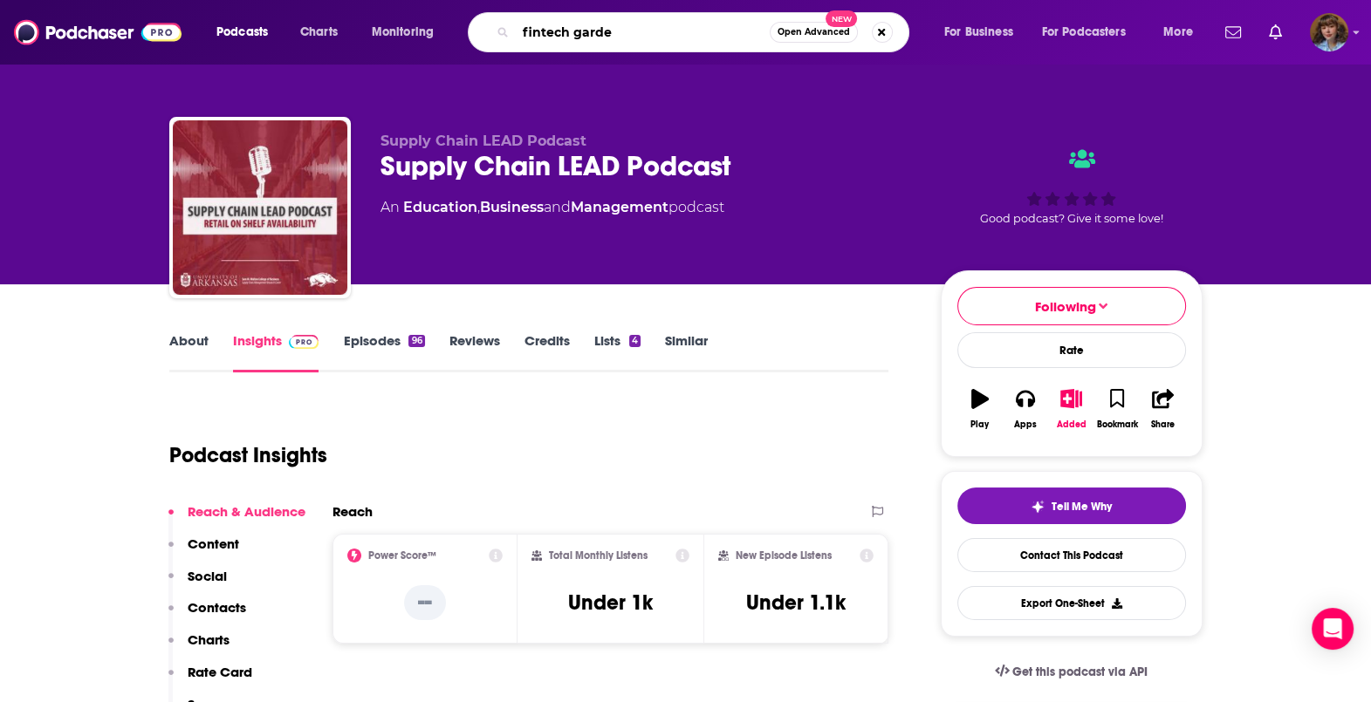
type input "fintech garden"
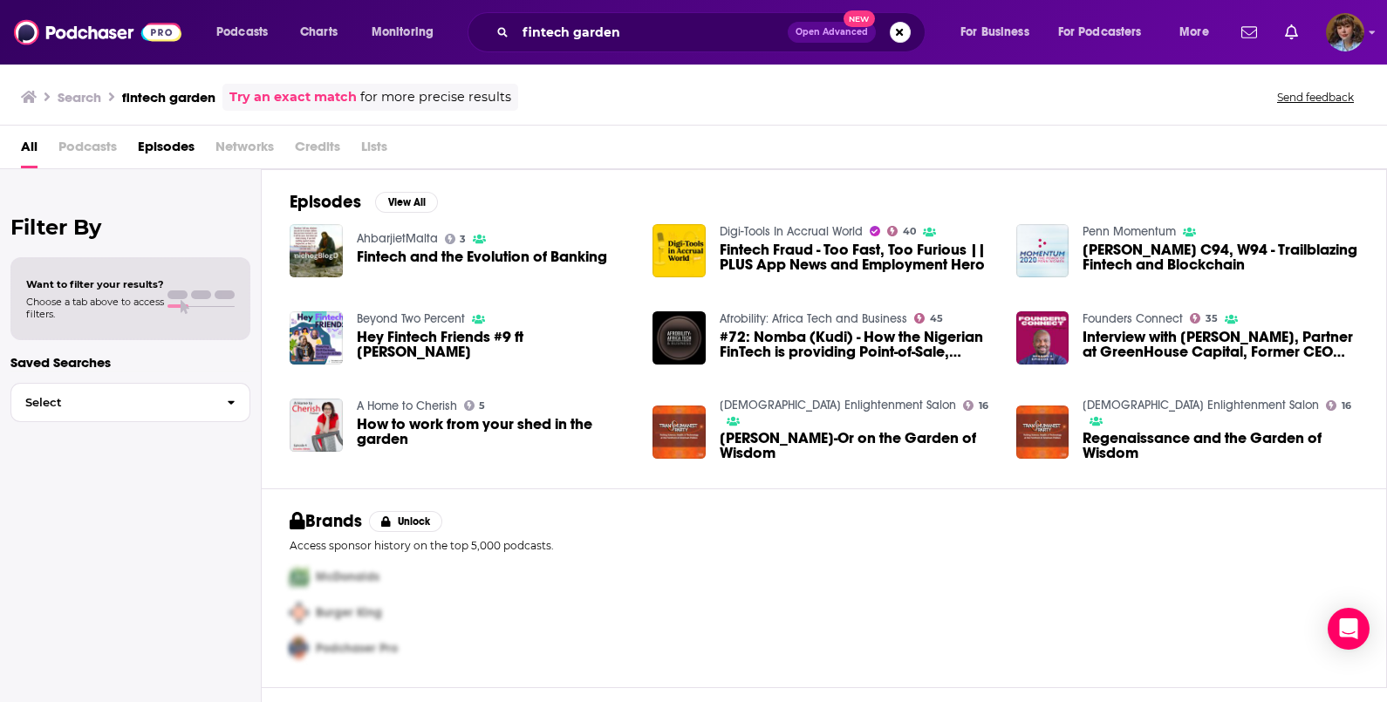
click at [1296, 105] on div "Search fintech garden Try an exact match for more precise results Send feedback" at bounding box center [690, 97] width 1339 height 27
click at [1295, 99] on button "Send feedback" at bounding box center [1315, 97] width 87 height 15
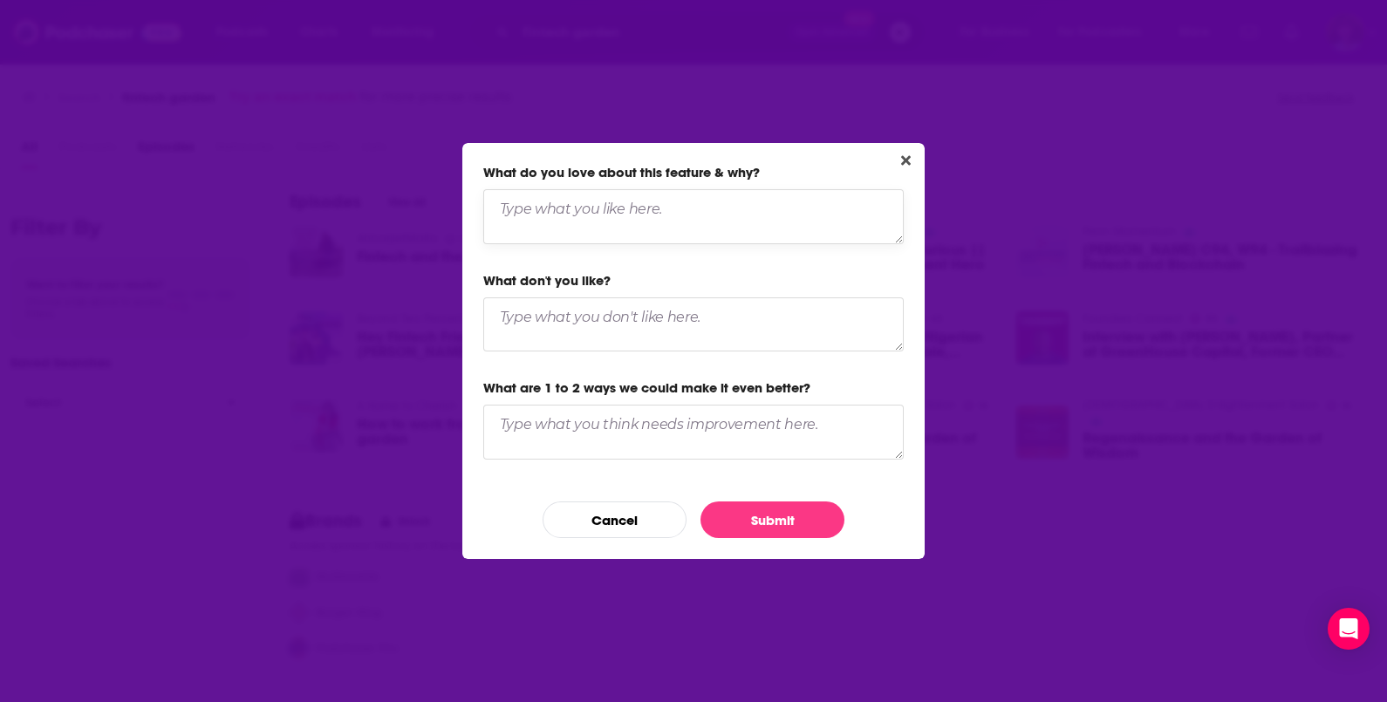
click at [583, 226] on textarea "Dialog" at bounding box center [693, 216] width 421 height 54
click at [915, 161] on button "Close" at bounding box center [906, 161] width 24 height 22
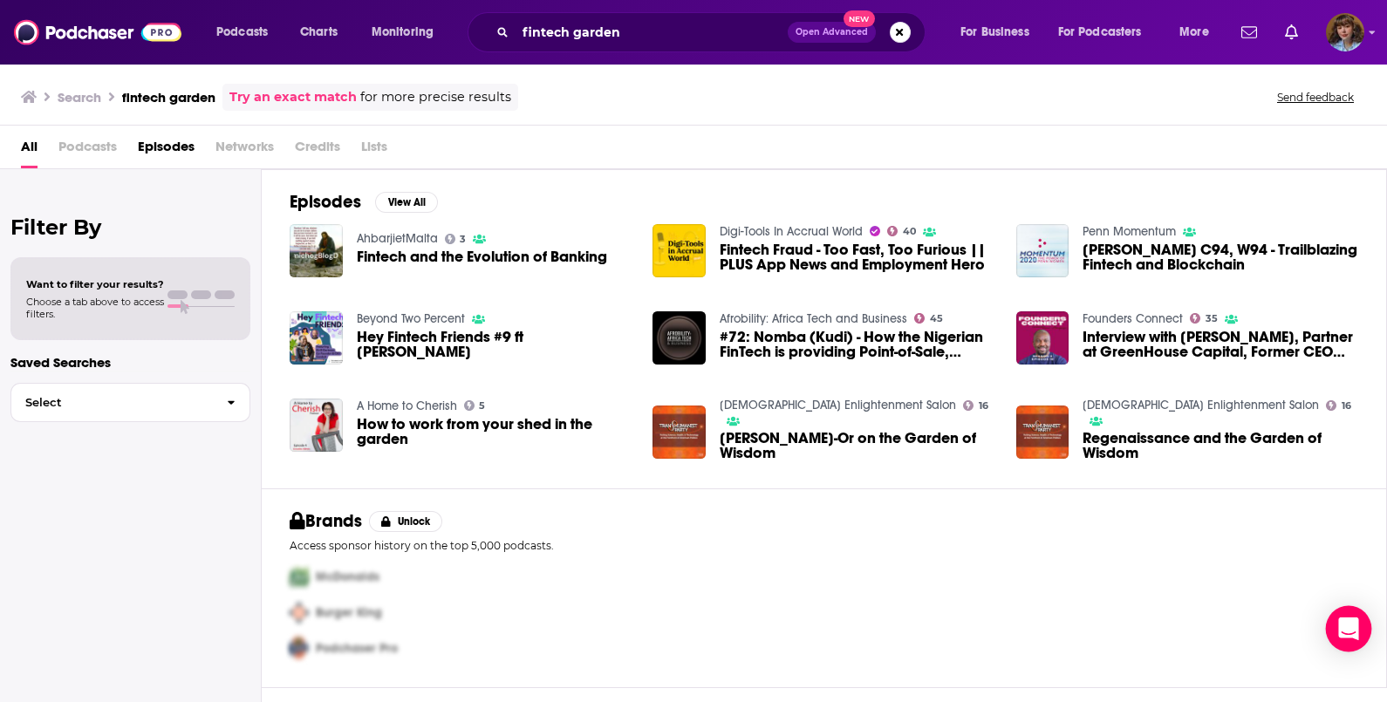
click at [1345, 620] on icon "Open Intercom Messenger" at bounding box center [1349, 629] width 20 height 23
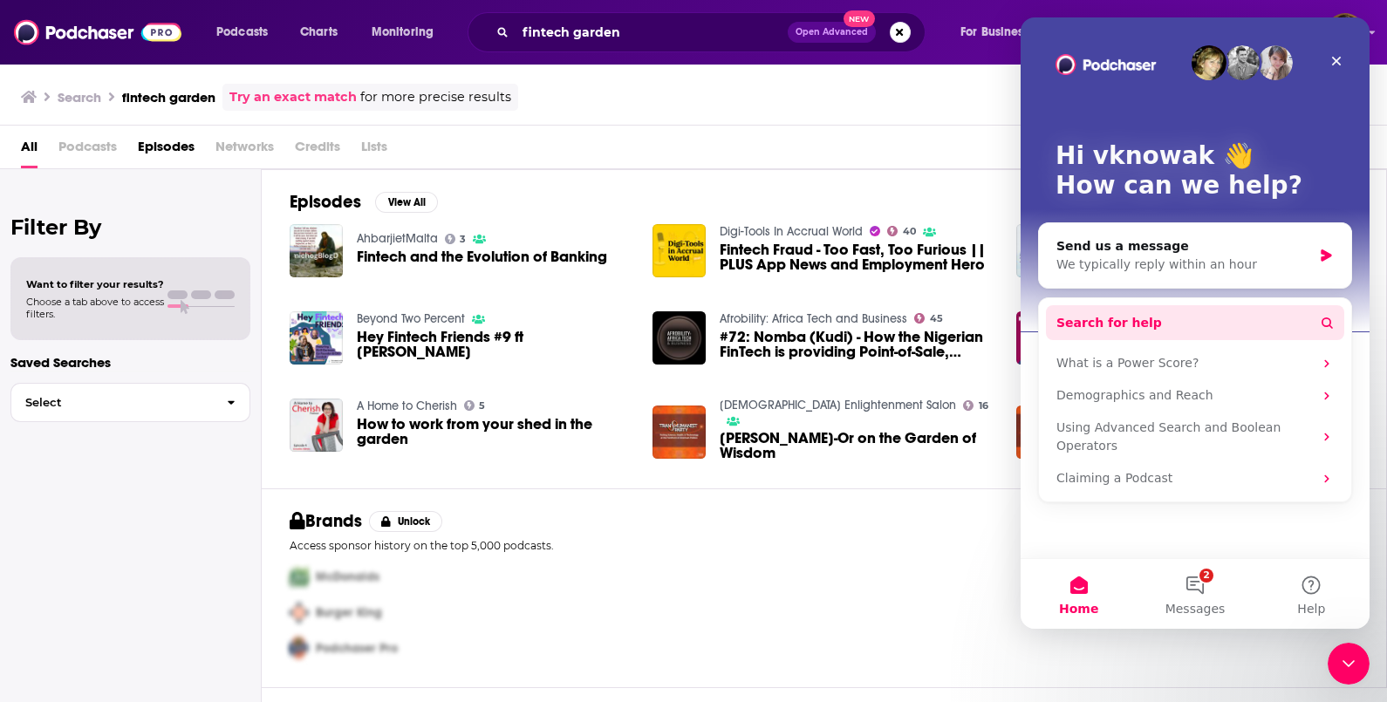
click at [1157, 317] on button "Search for help" at bounding box center [1195, 322] width 298 height 35
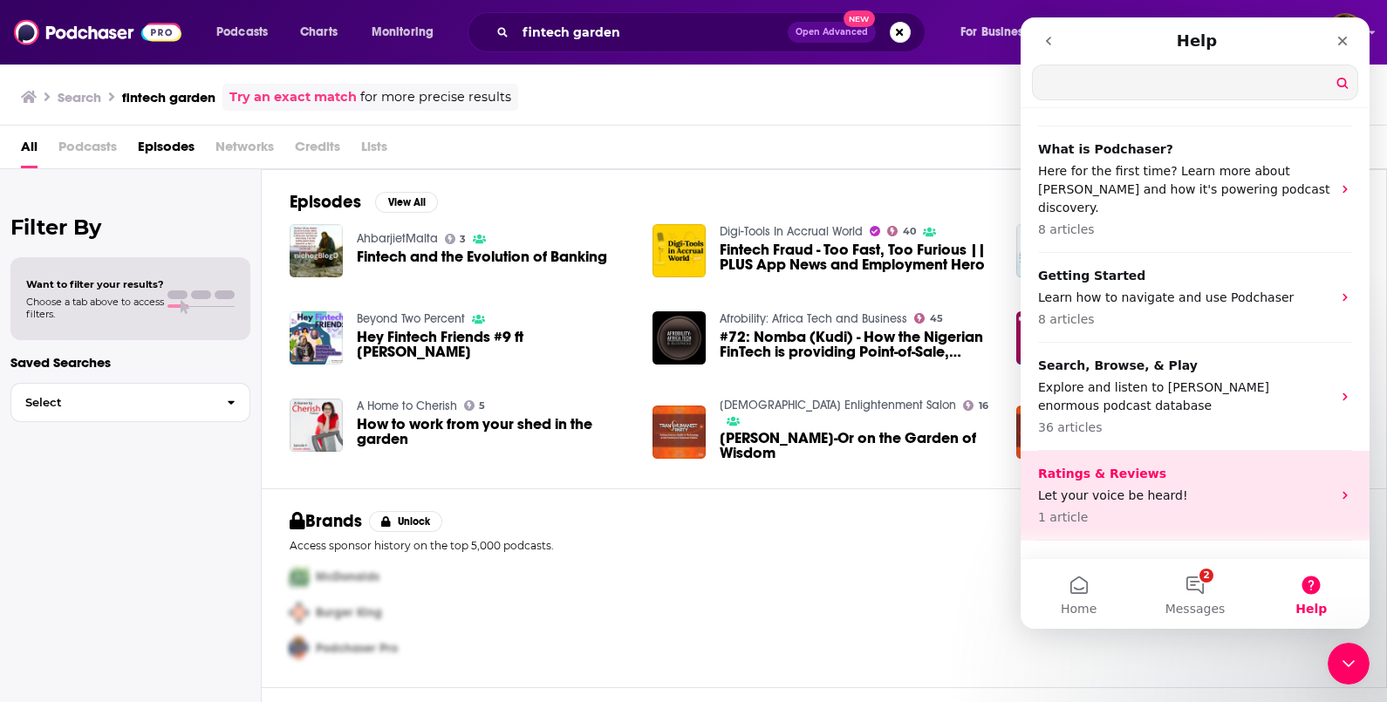
scroll to position [217, 0]
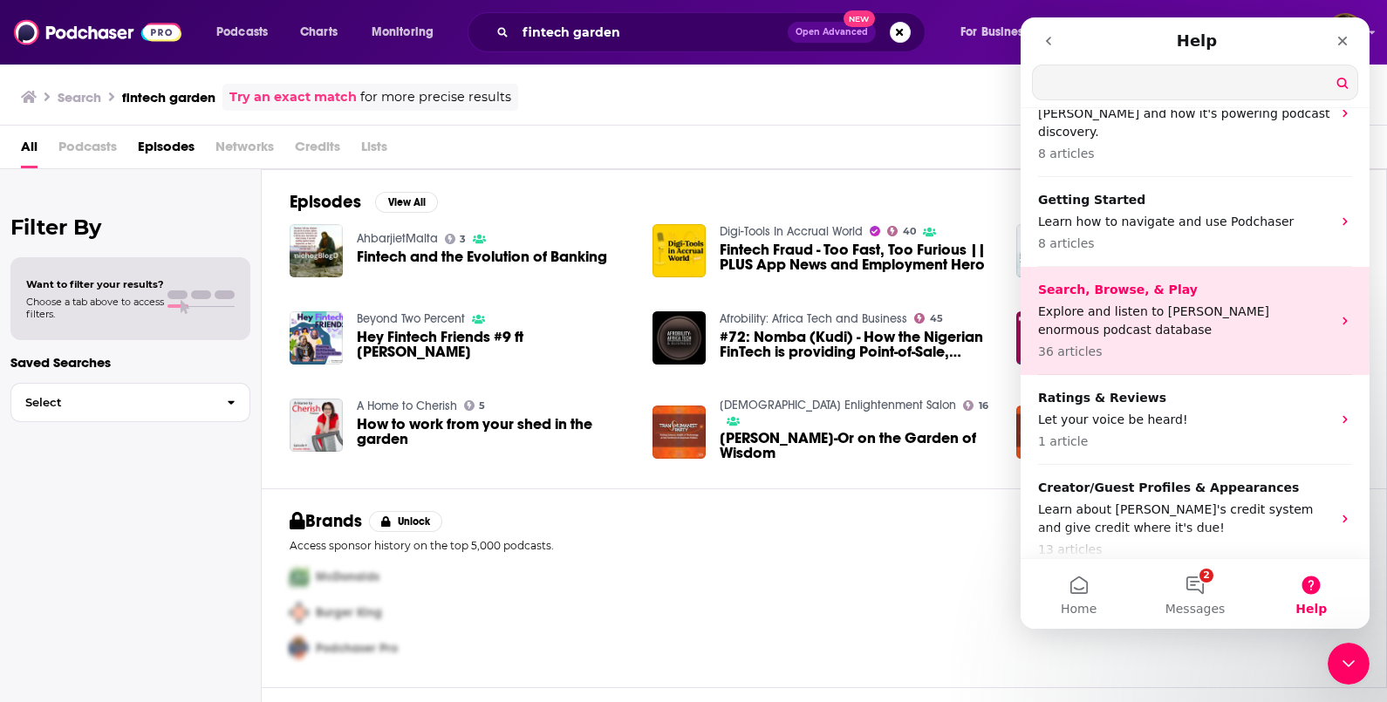
click at [1215, 303] on p "Explore and listen to Podchaserʻs enormous podcast database" at bounding box center [1184, 321] width 293 height 37
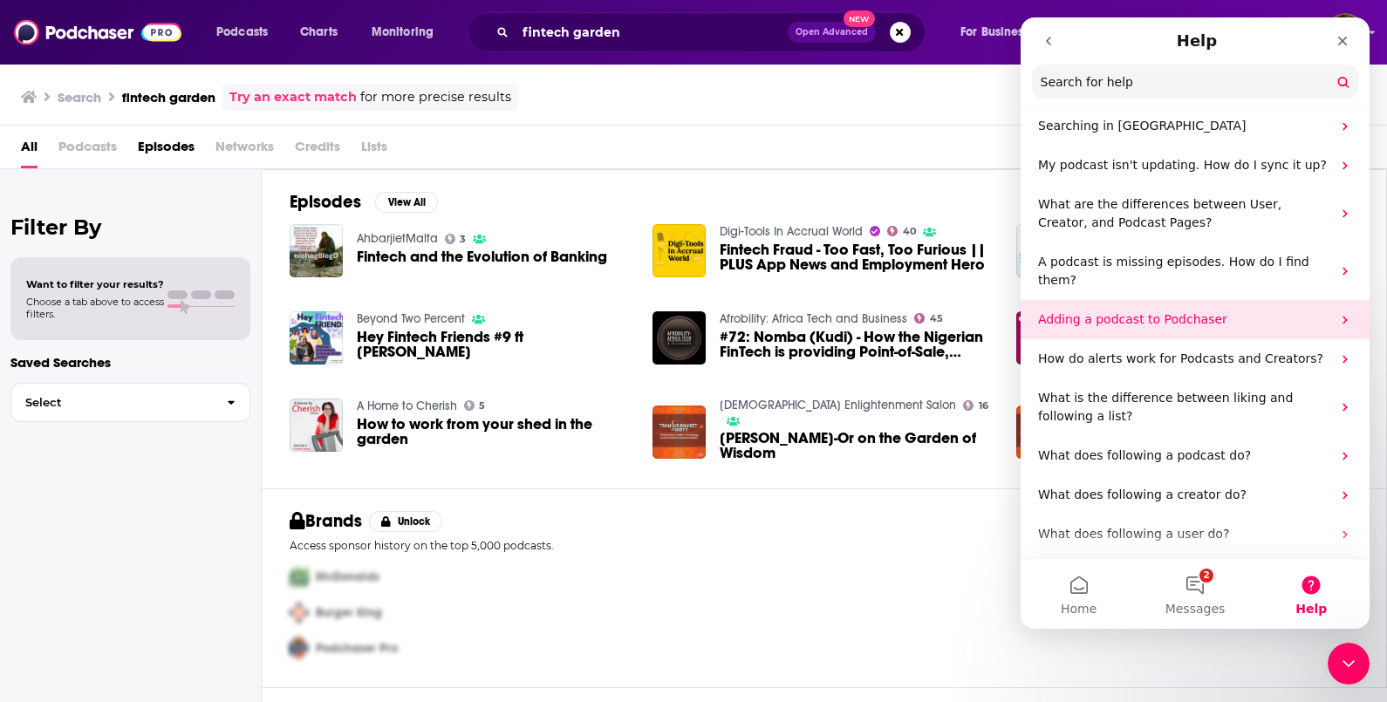
click at [1160, 311] on p "Adding a podcast to Podchaser" at bounding box center [1184, 320] width 293 height 18
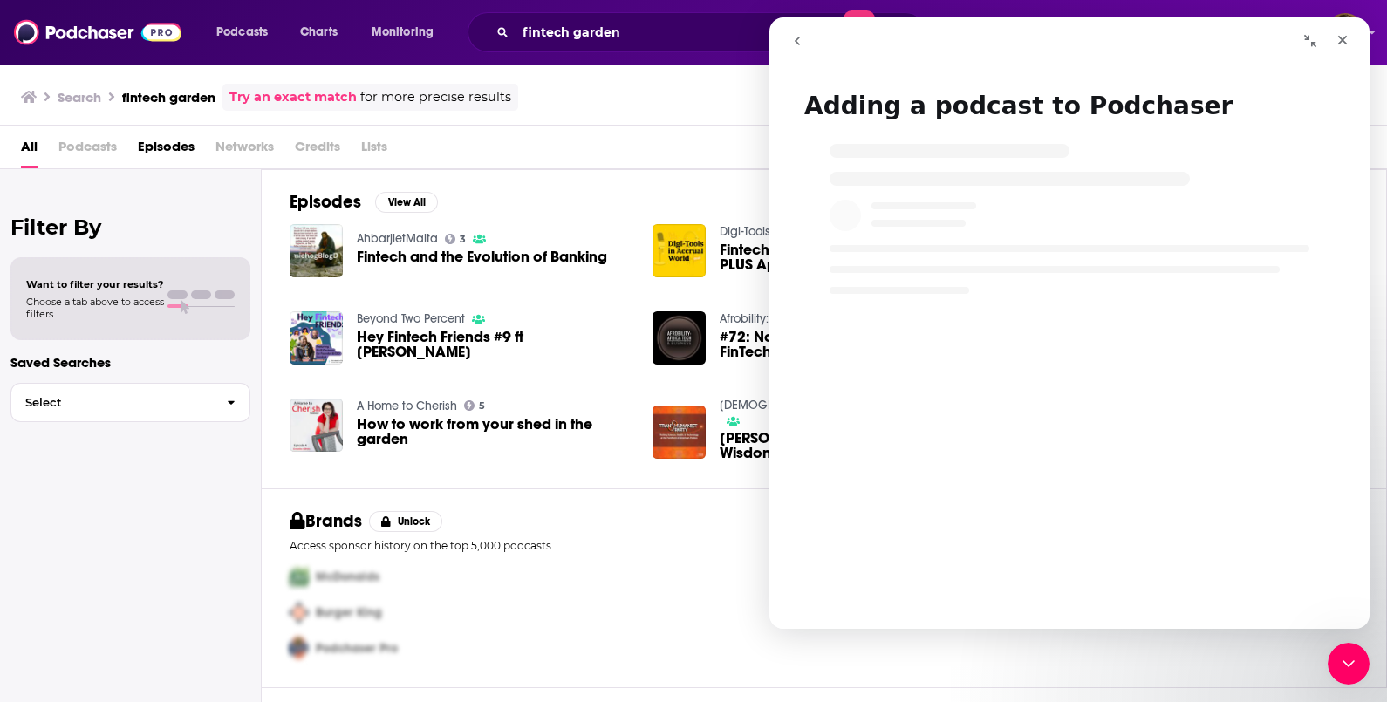
drag, startPoint x: 801, startPoint y: 38, endPoint x: 1654, endPoint y: 99, distance: 855.5
click at [800, 38] on icon "go back" at bounding box center [798, 41] width 14 height 14
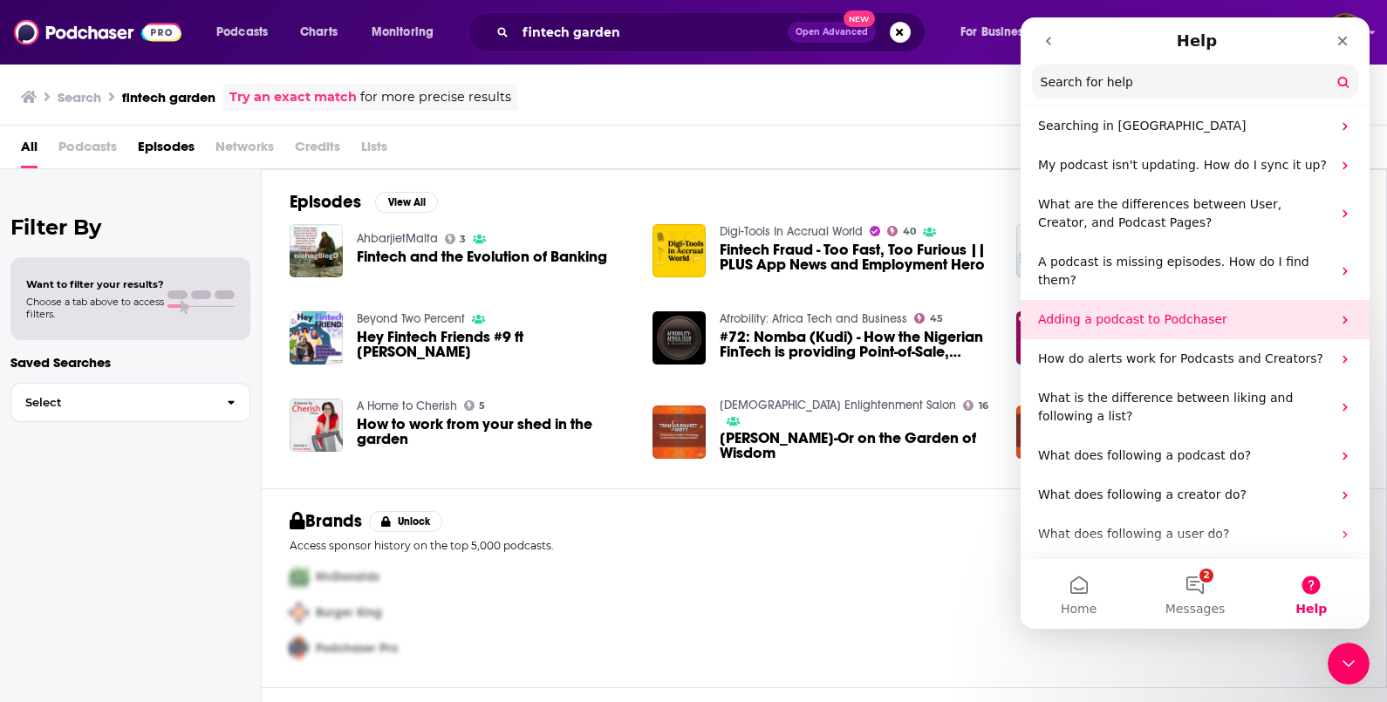
click at [1171, 311] on p "Adding a podcast to Podchaser" at bounding box center [1184, 320] width 293 height 18
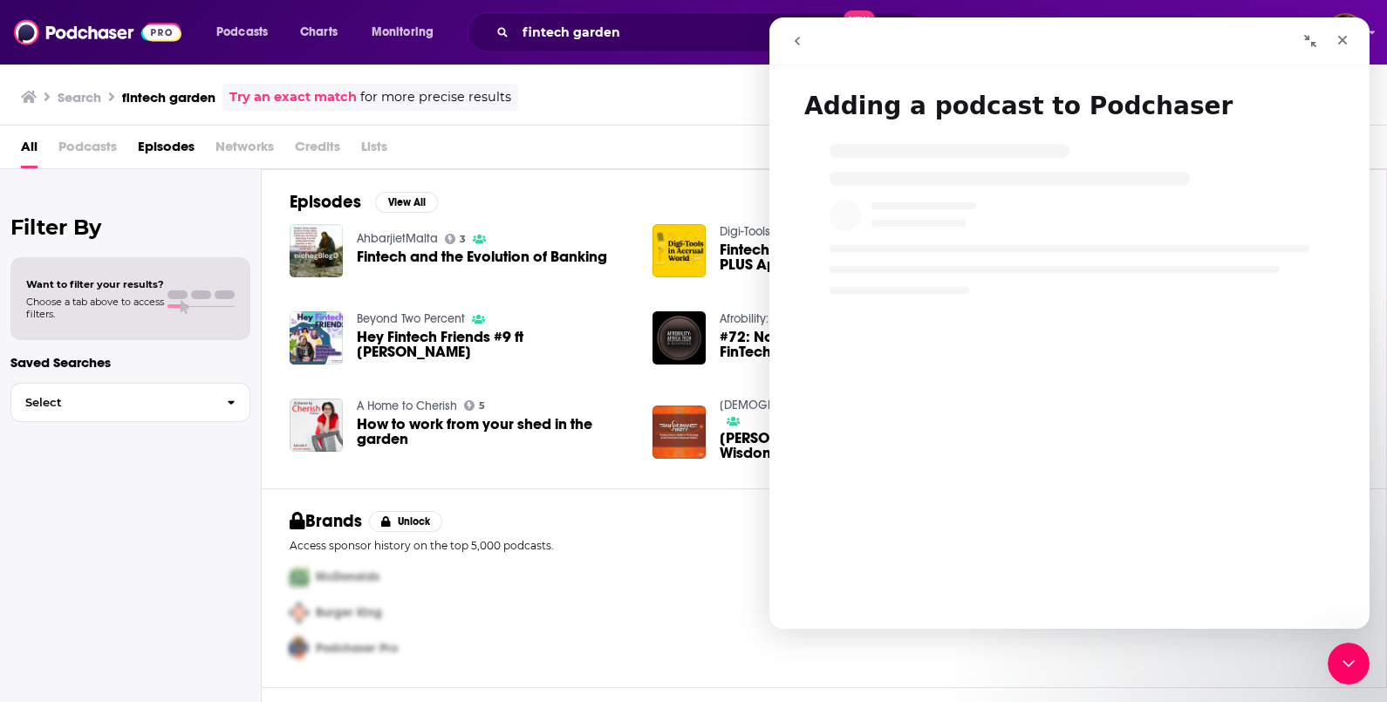
scroll to position [0, 0]
click at [244, 21] on span "Podcasts" at bounding box center [241, 32] width 51 height 24
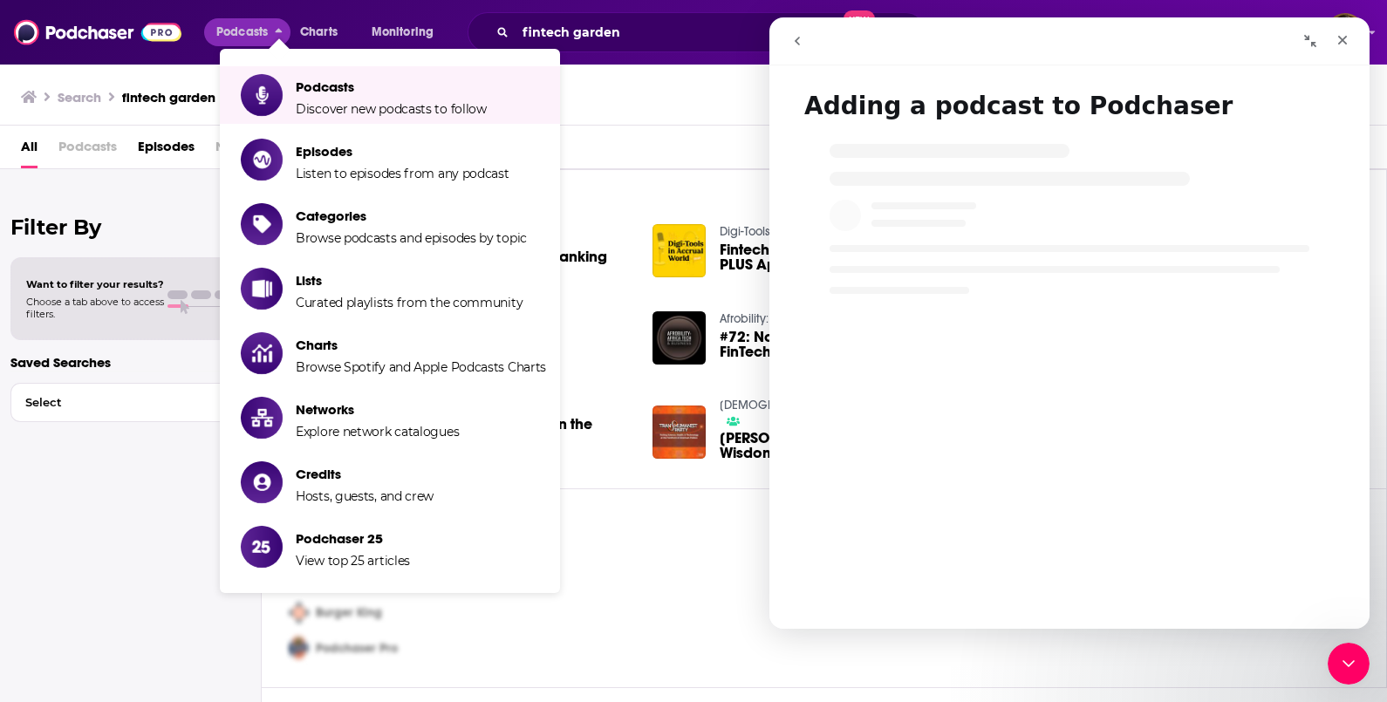
click at [672, 105] on div "Search fintech garden Try an exact match for more precise results Send feedback" at bounding box center [690, 97] width 1339 height 27
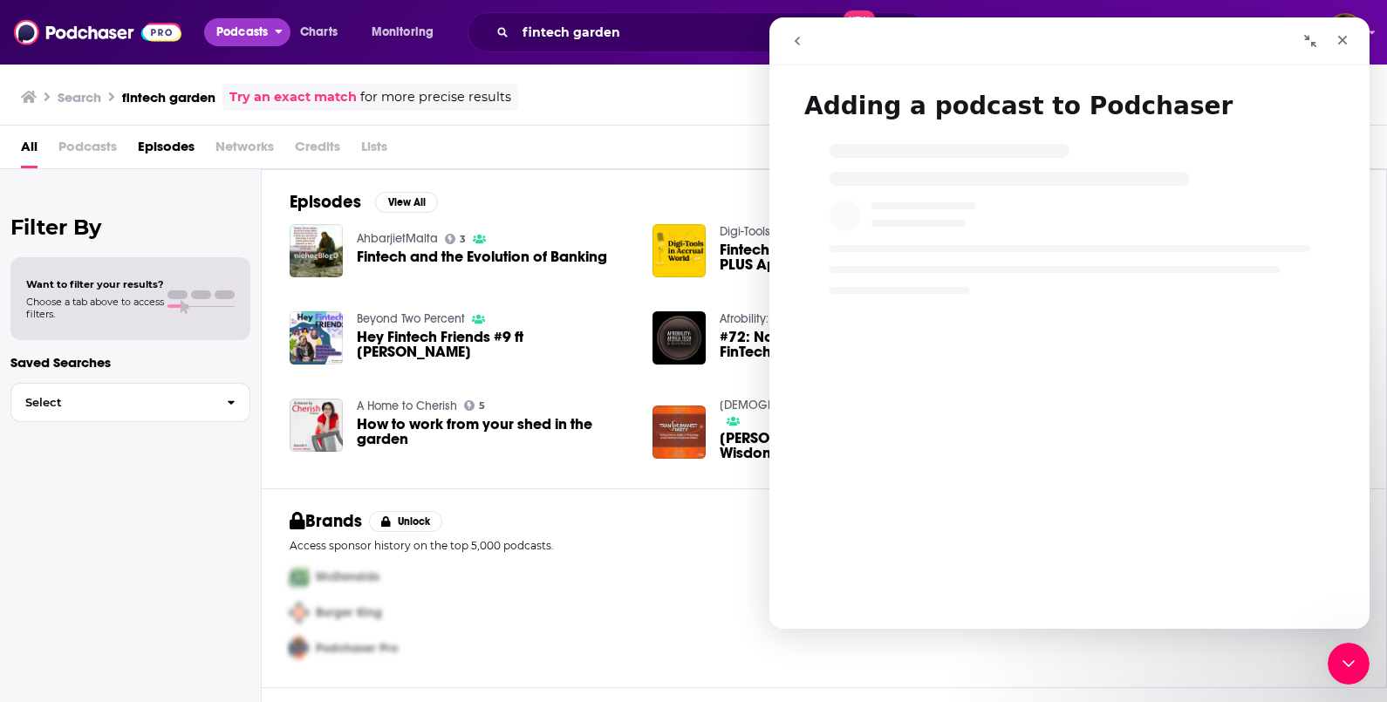
click at [262, 20] on span "Podcasts" at bounding box center [241, 32] width 51 height 24
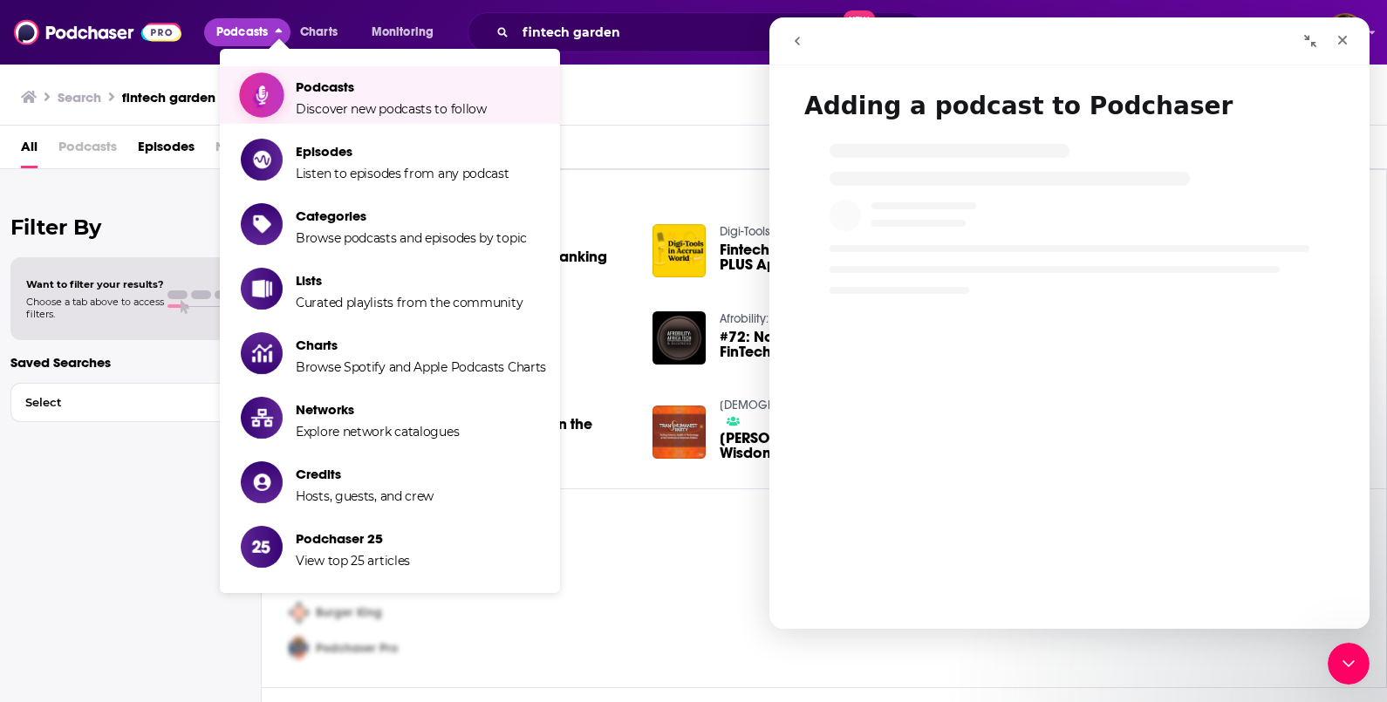
drag, startPoint x: 323, startPoint y: 101, endPoint x: 137, endPoint y: 58, distance: 190.7
click at [323, 101] on span "Podcasts Discover new podcasts to follow" at bounding box center [391, 95] width 191 height 44
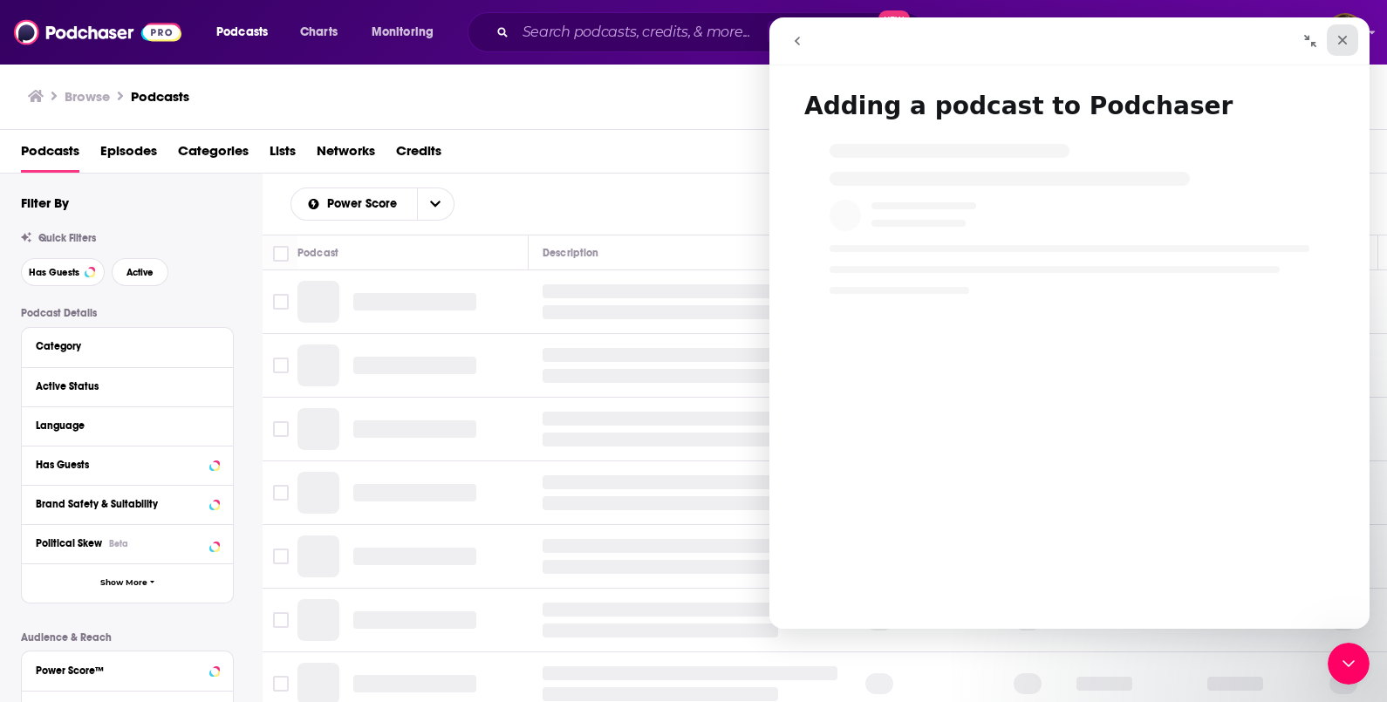
click at [1344, 37] on icon "Close" at bounding box center [1343, 40] width 14 height 14
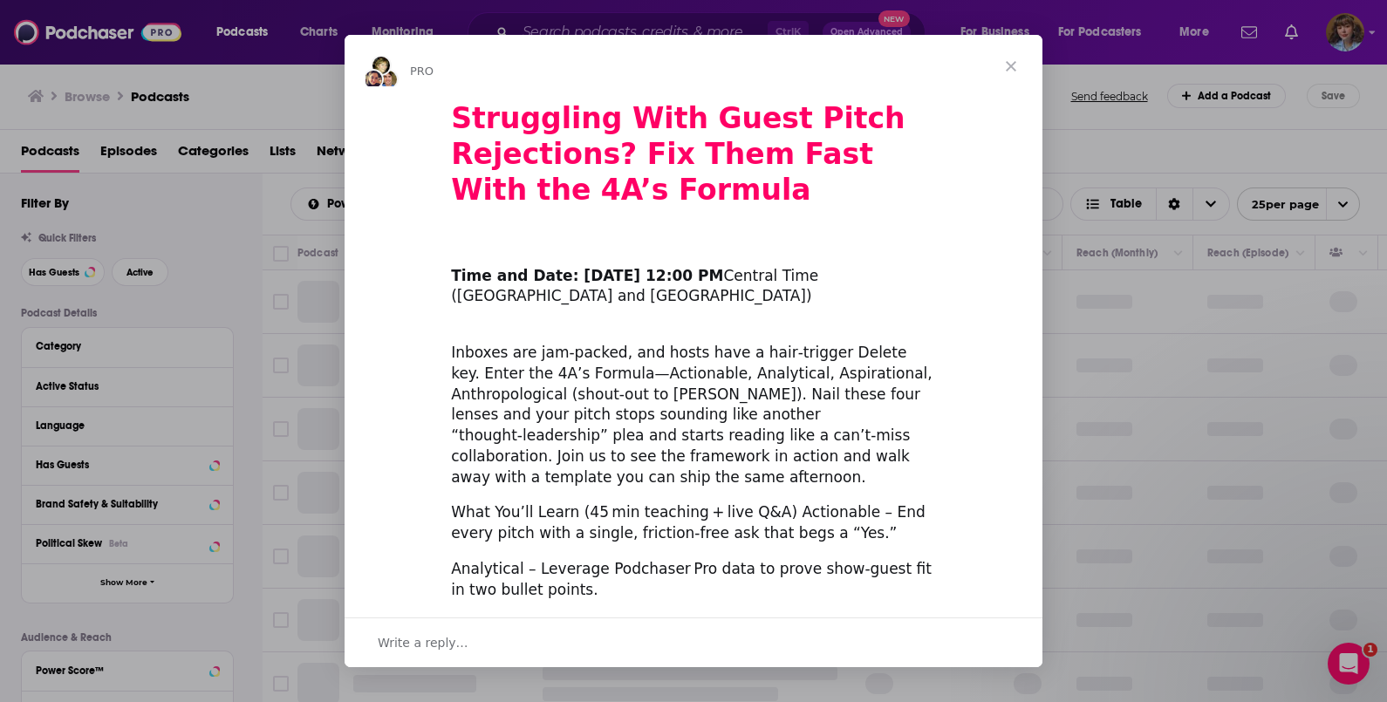
click at [1015, 58] on span "Close" at bounding box center [1011, 66] width 63 height 63
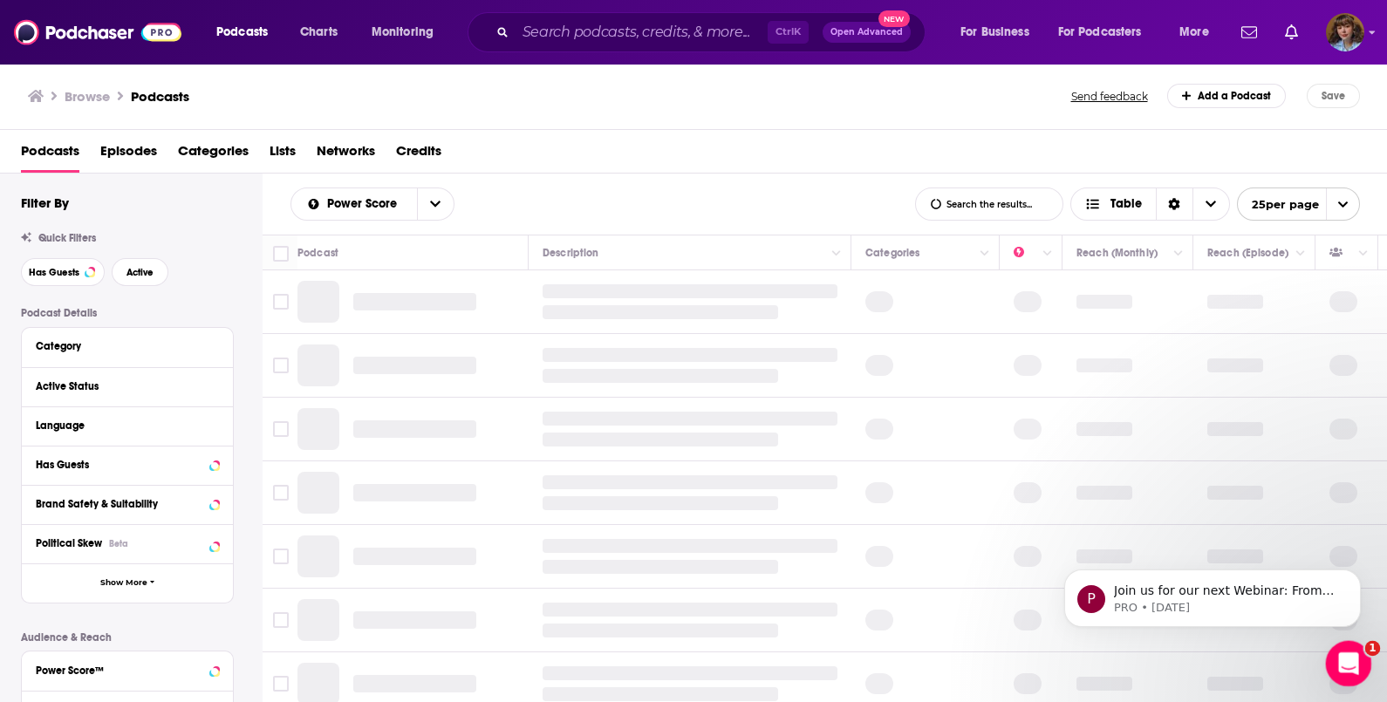
click at [1346, 655] on icon "Open Intercom Messenger" at bounding box center [1346, 661] width 12 height 14
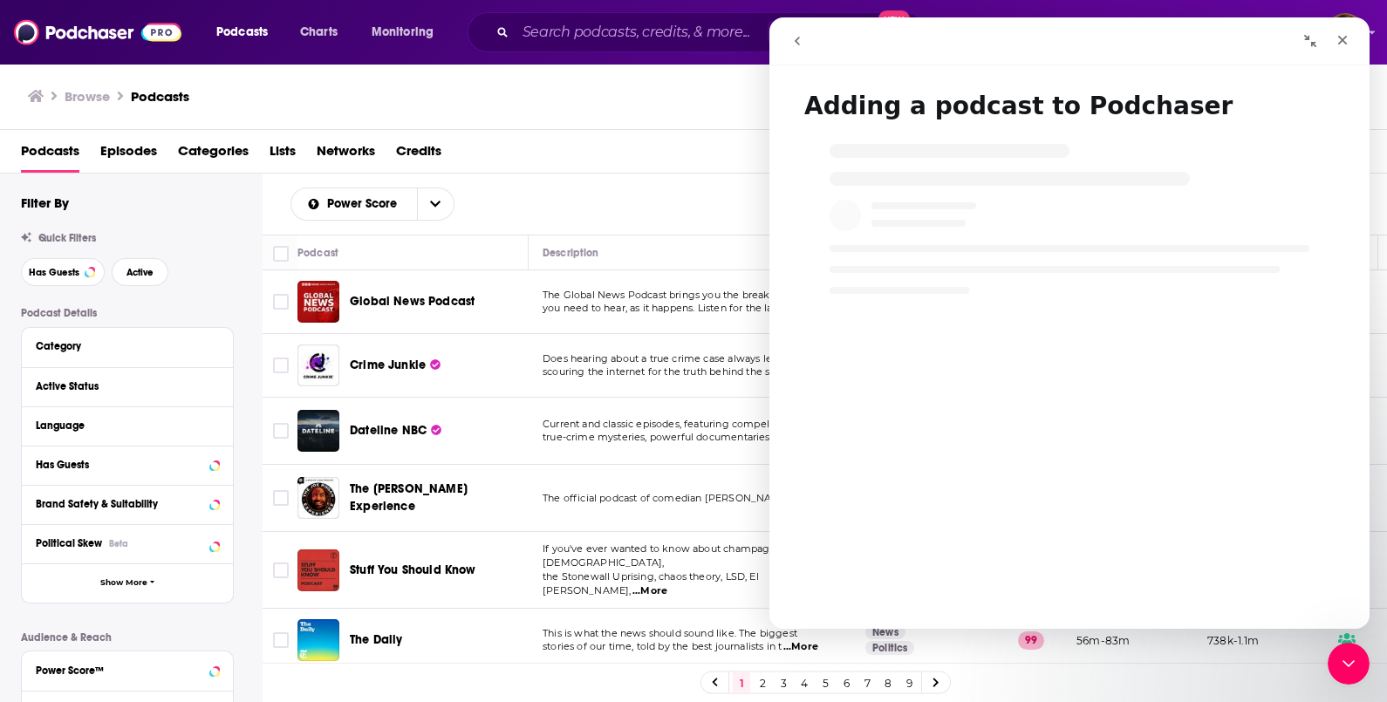
click at [562, 122] on div "Browse Podcasts Send feedback Add a Podcast Save" at bounding box center [694, 96] width 1388 height 67
click at [1346, 44] on icon "Close" at bounding box center [1344, 41] width 10 height 10
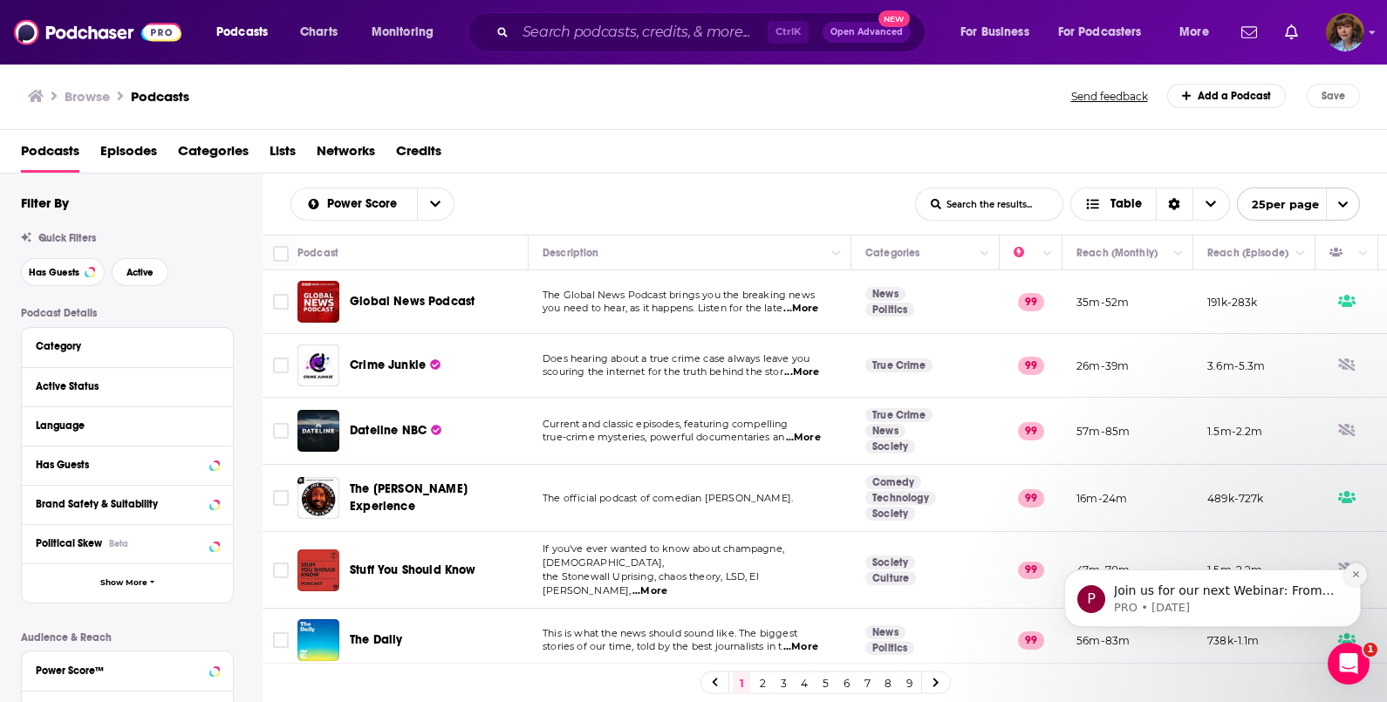
click at [1355, 571] on icon "Dismiss notification" at bounding box center [1357, 575] width 10 height 10
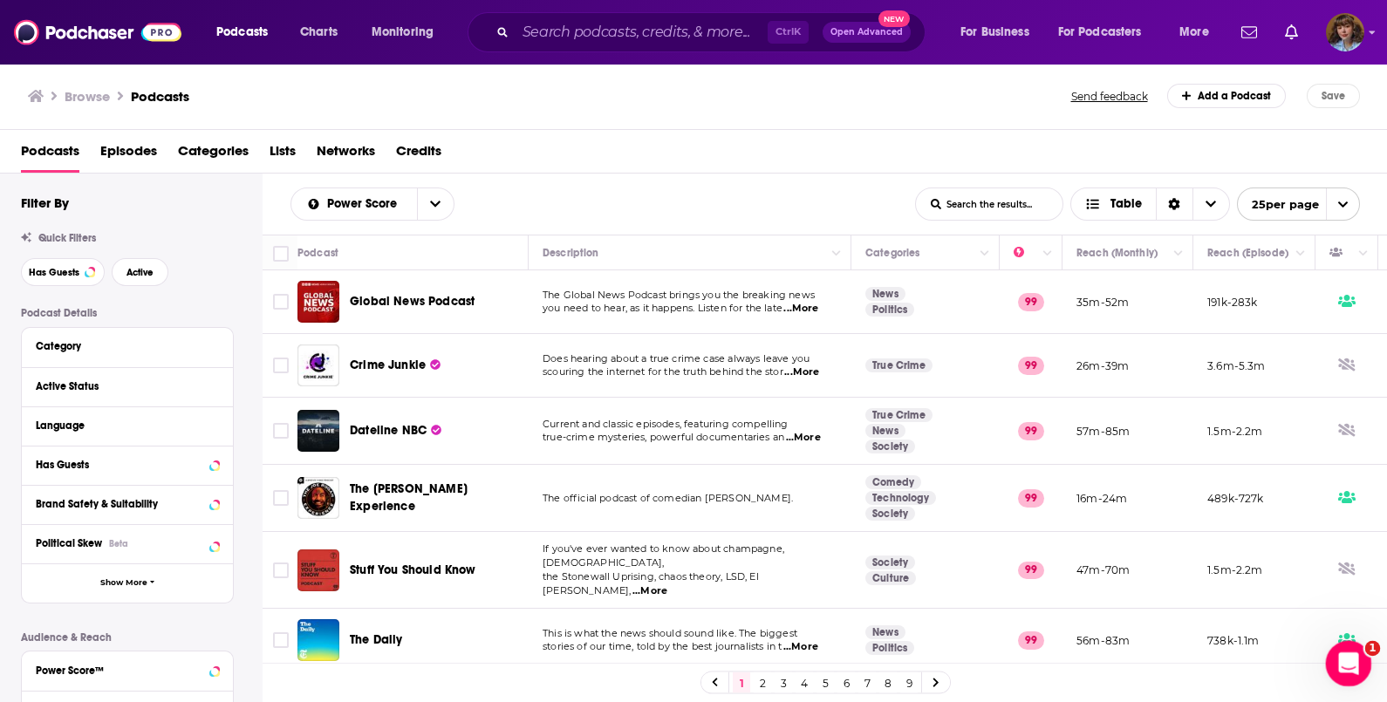
drag, startPoint x: 1347, startPoint y: 672, endPoint x: 1349, endPoint y: 661, distance: 10.6
click at [1348, 673] on icon "Open Intercom Messenger" at bounding box center [1346, 661] width 29 height 29
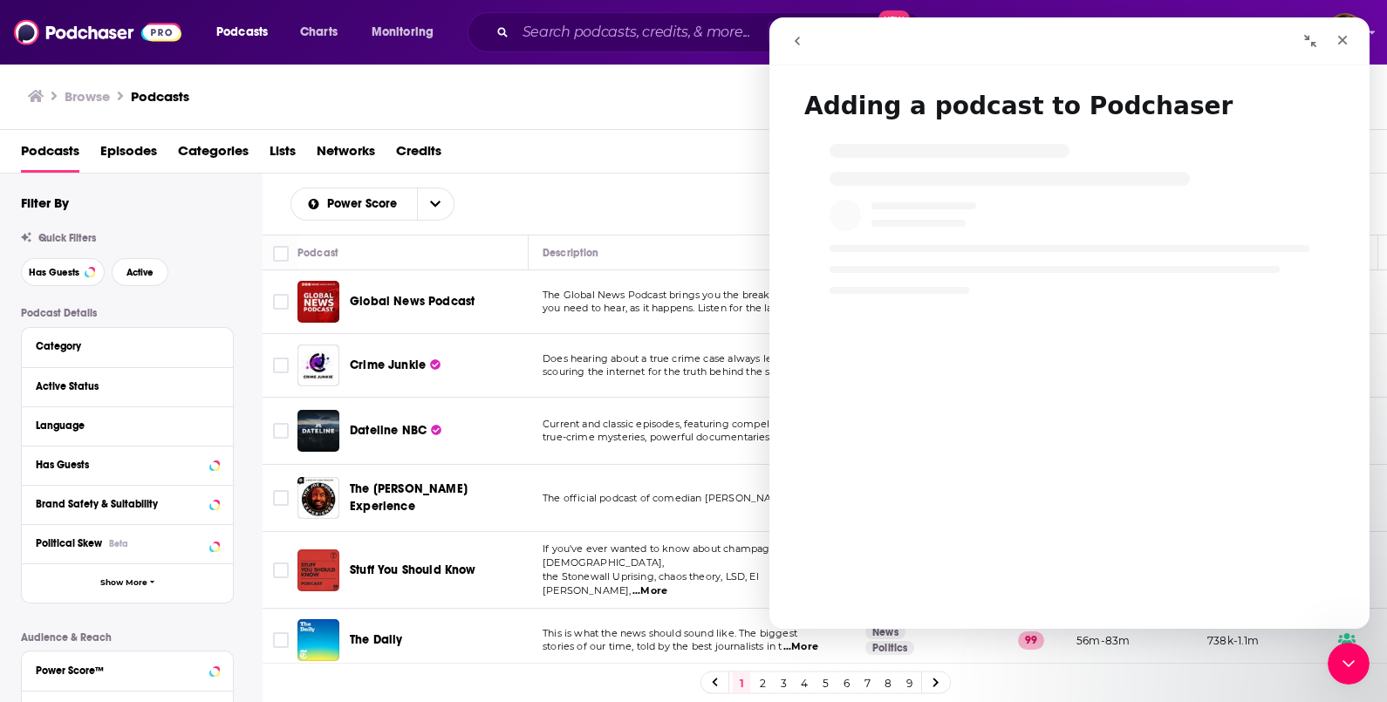
click at [804, 45] on icon "go back" at bounding box center [798, 41] width 14 height 14
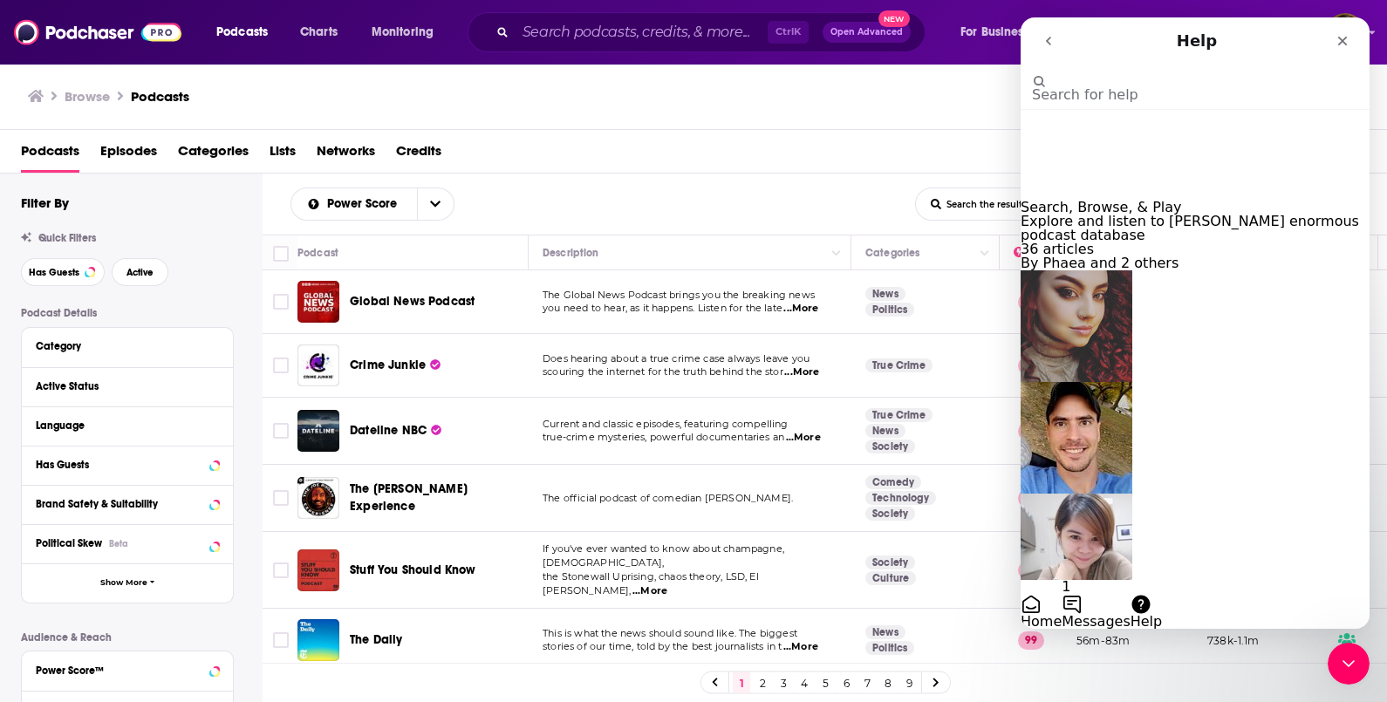
scroll to position [217, 0]
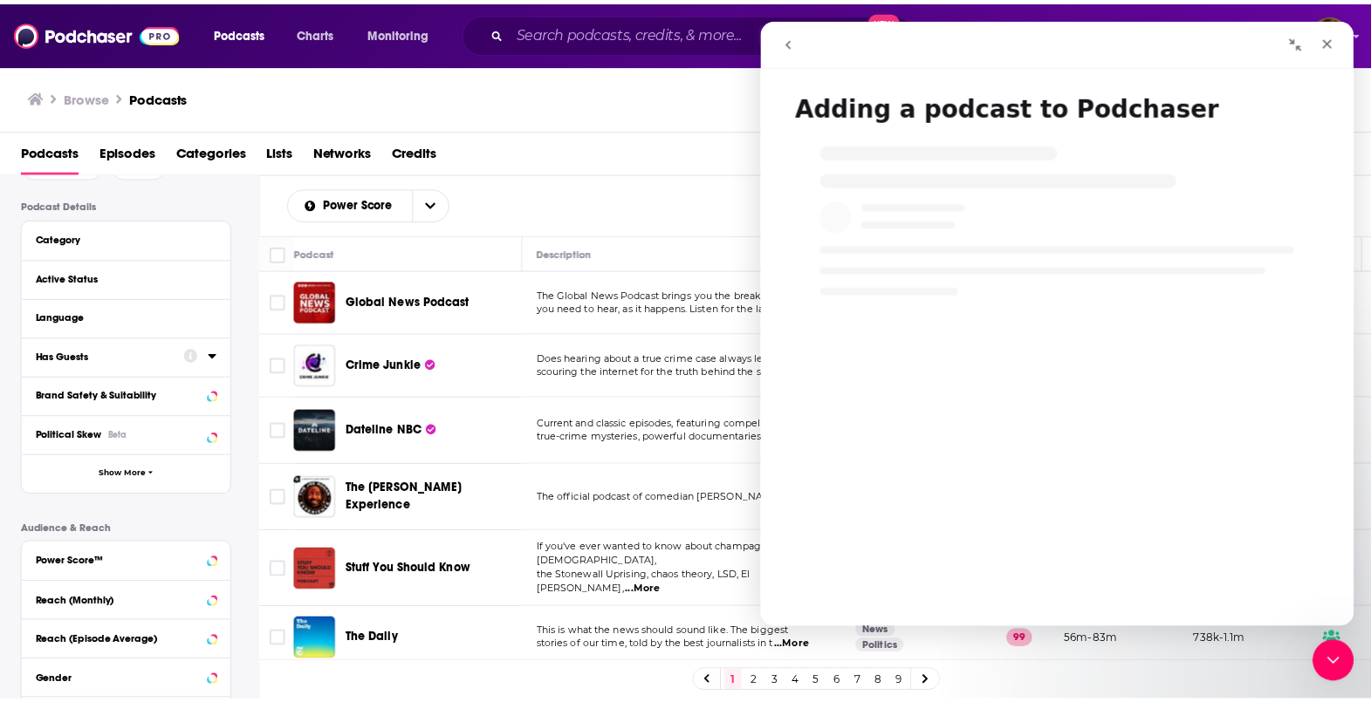
scroll to position [353, 0]
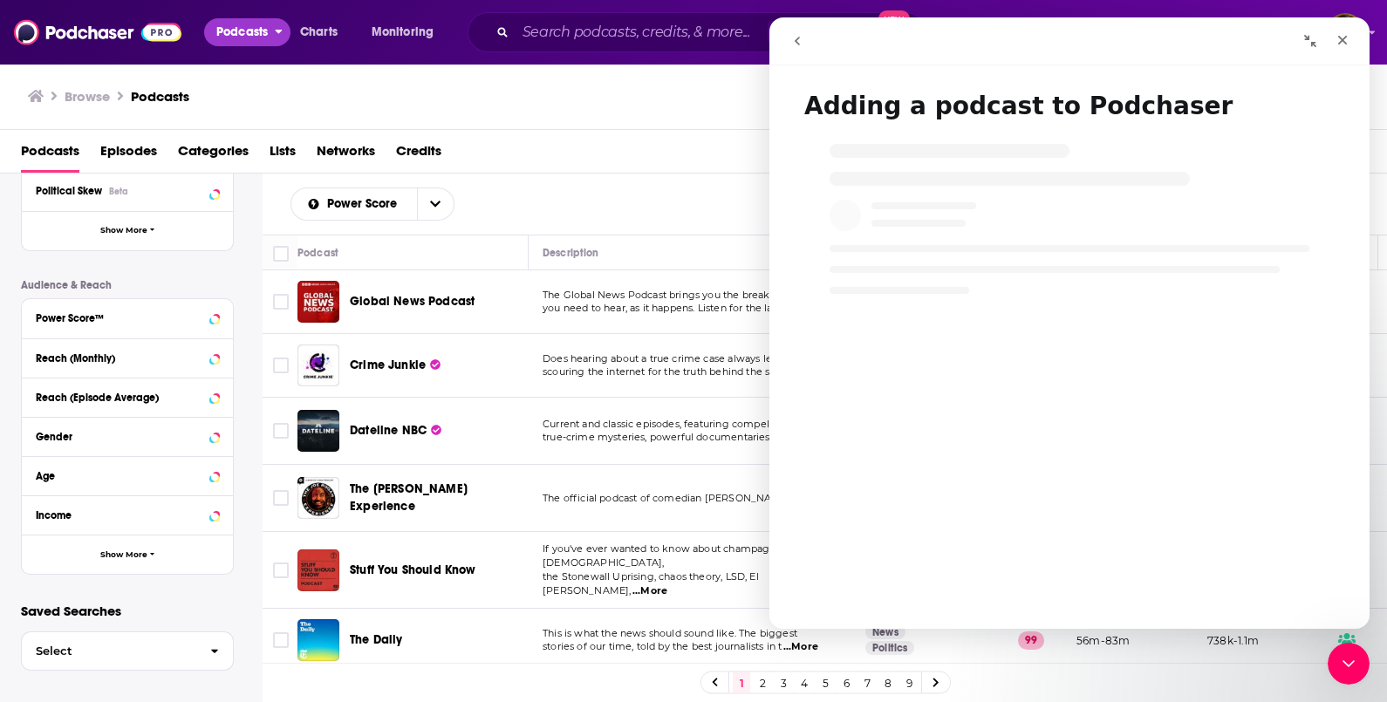
click at [280, 31] on icon "open menu" at bounding box center [279, 32] width 7 height 4
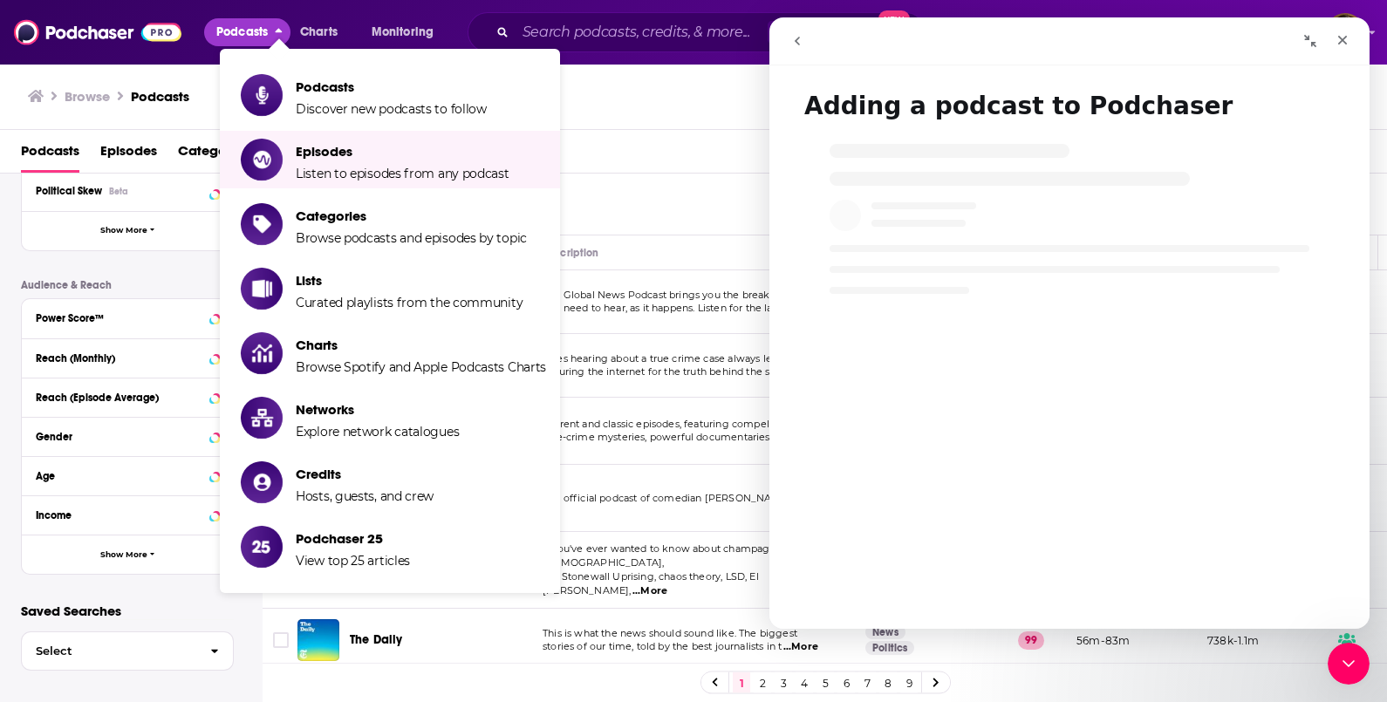
click at [657, 153] on div "Podcasts Episodes Categories Lists Networks Credits" at bounding box center [697, 155] width 1353 height 36
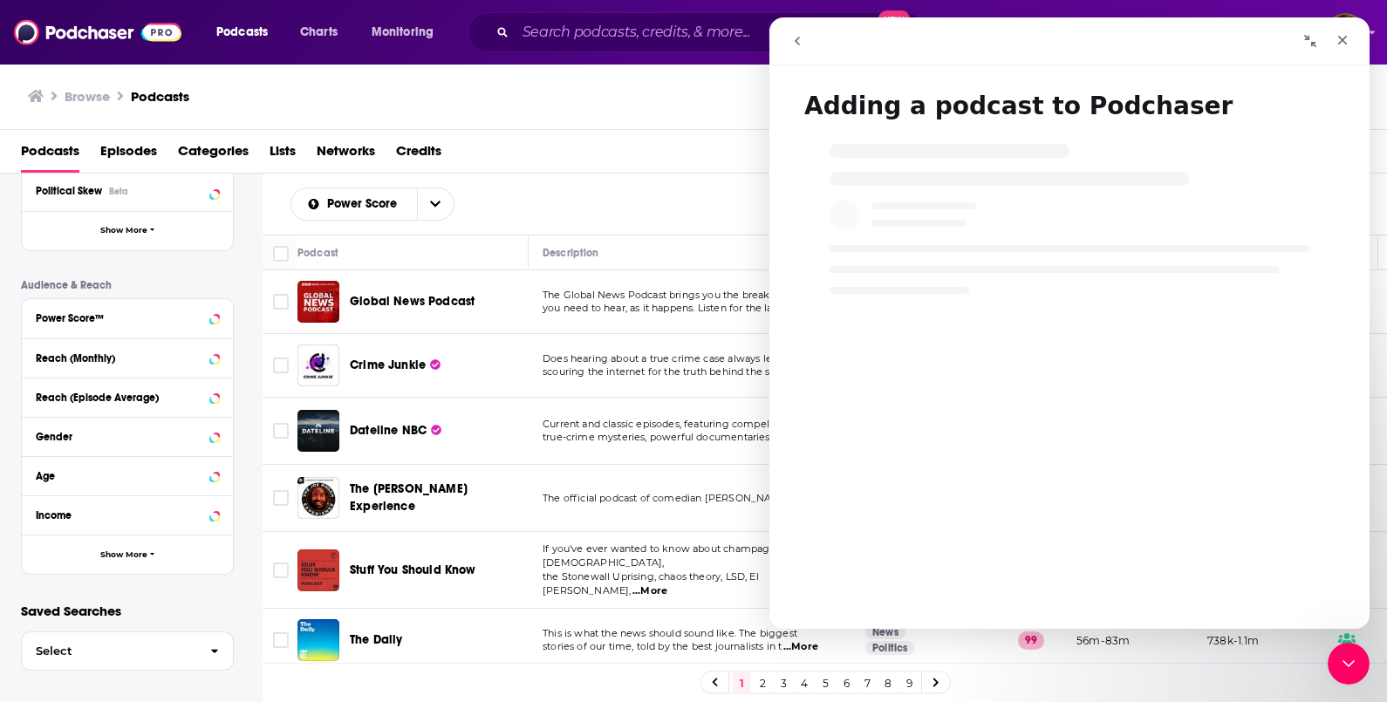
click at [657, 153] on div "Podcasts Episodes Categories Lists Networks Credits" at bounding box center [697, 155] width 1353 height 36
click at [1347, 44] on icon "Close" at bounding box center [1343, 40] width 14 height 14
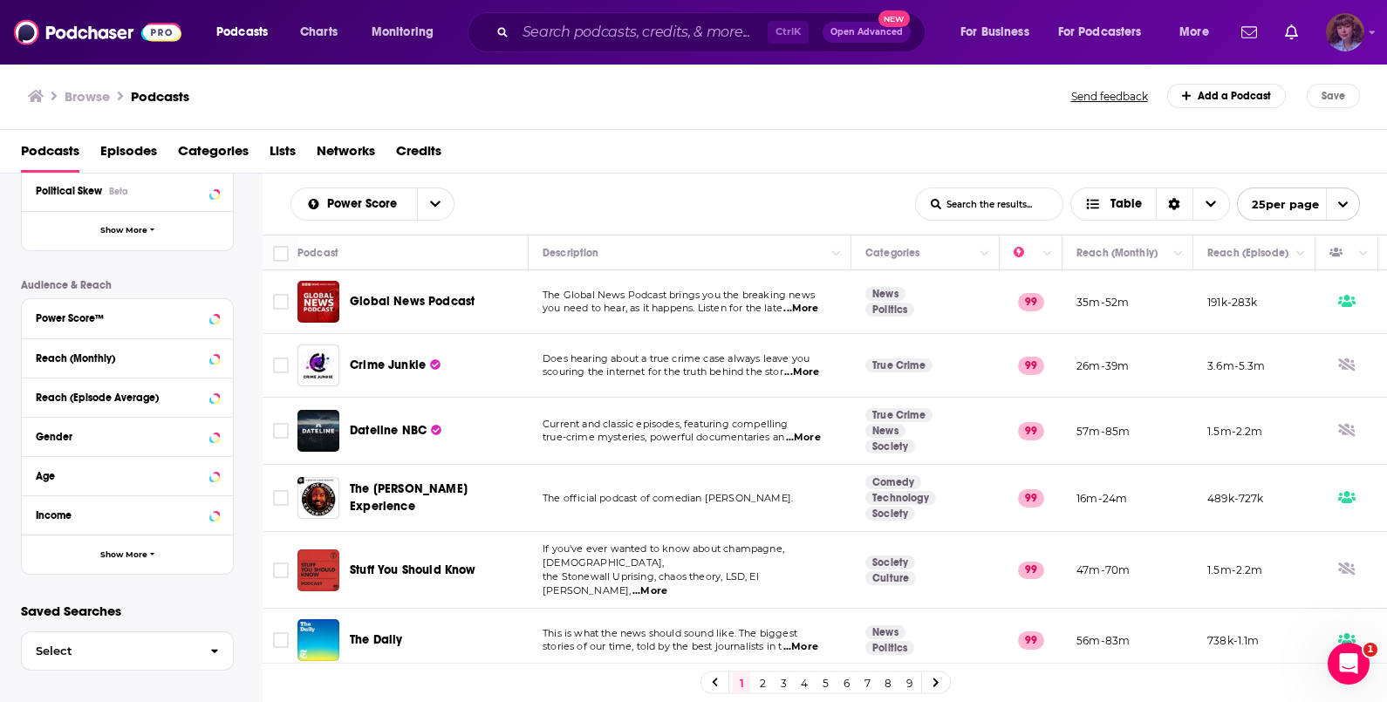
click at [1351, 40] on img "Logged in as vknowak" at bounding box center [1345, 32] width 38 height 38
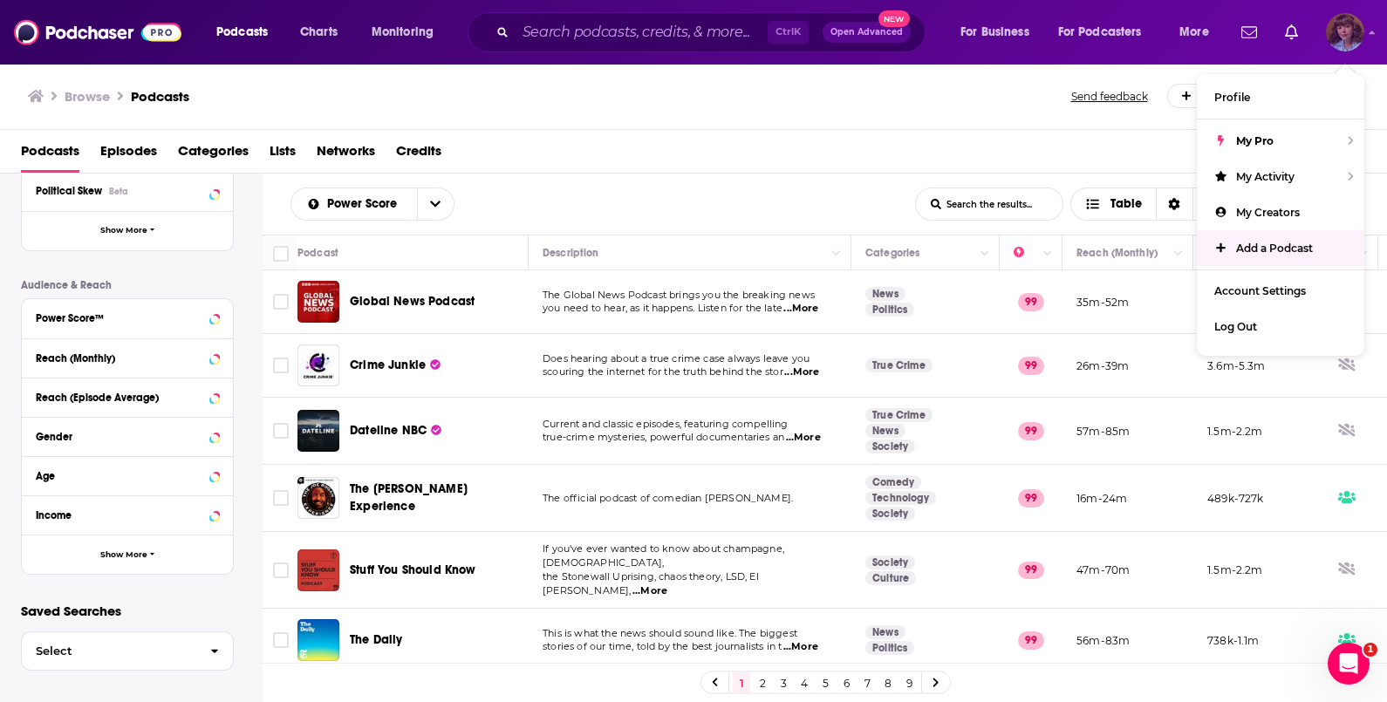
click at [1269, 236] on link "Add a Podcast" at bounding box center [1281, 248] width 168 height 36
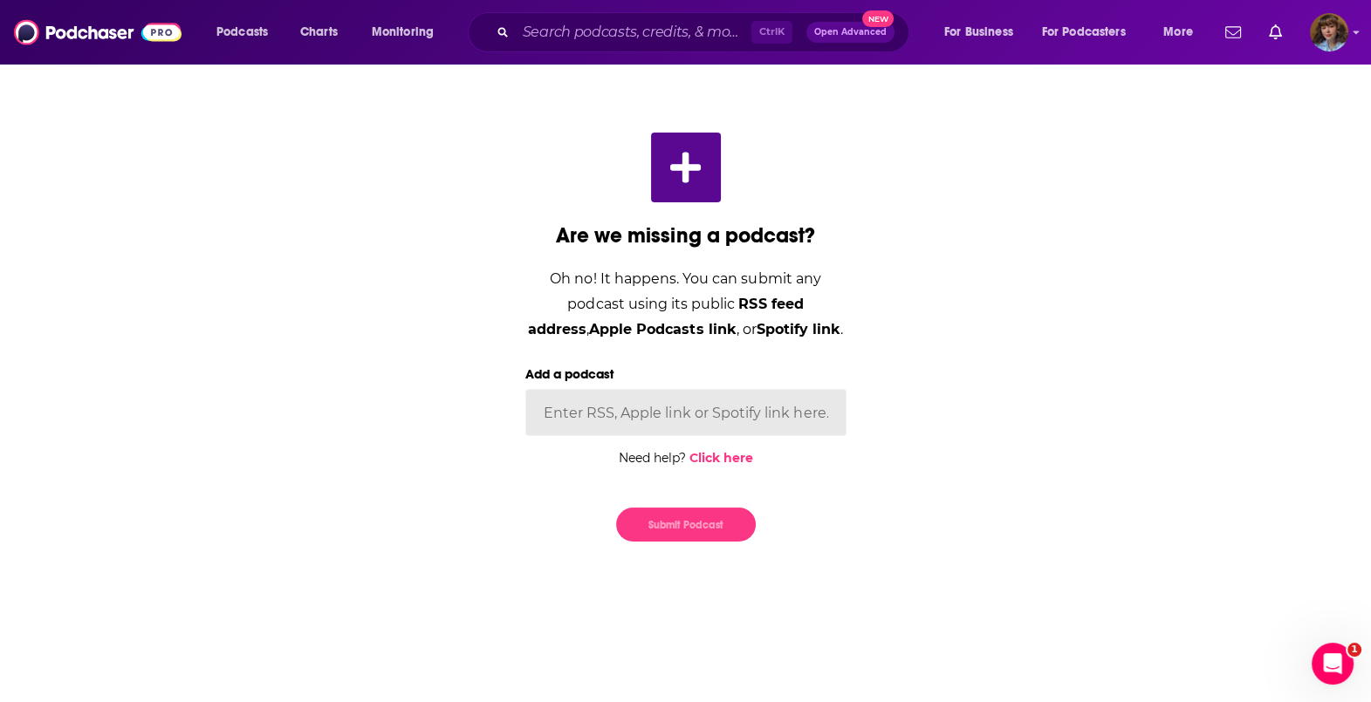
click at [647, 394] on input "Add a podcast" at bounding box center [685, 412] width 321 height 47
paste input "https://open.spotify.com/show/1UqXDeSyPartbS10Dz8bl7"
type input "https://open.spotify.com/show/1UqXDeSyPartbS10Dz8bl7"
click at [694, 530] on button "Submit Podcast" at bounding box center [686, 525] width 140 height 34
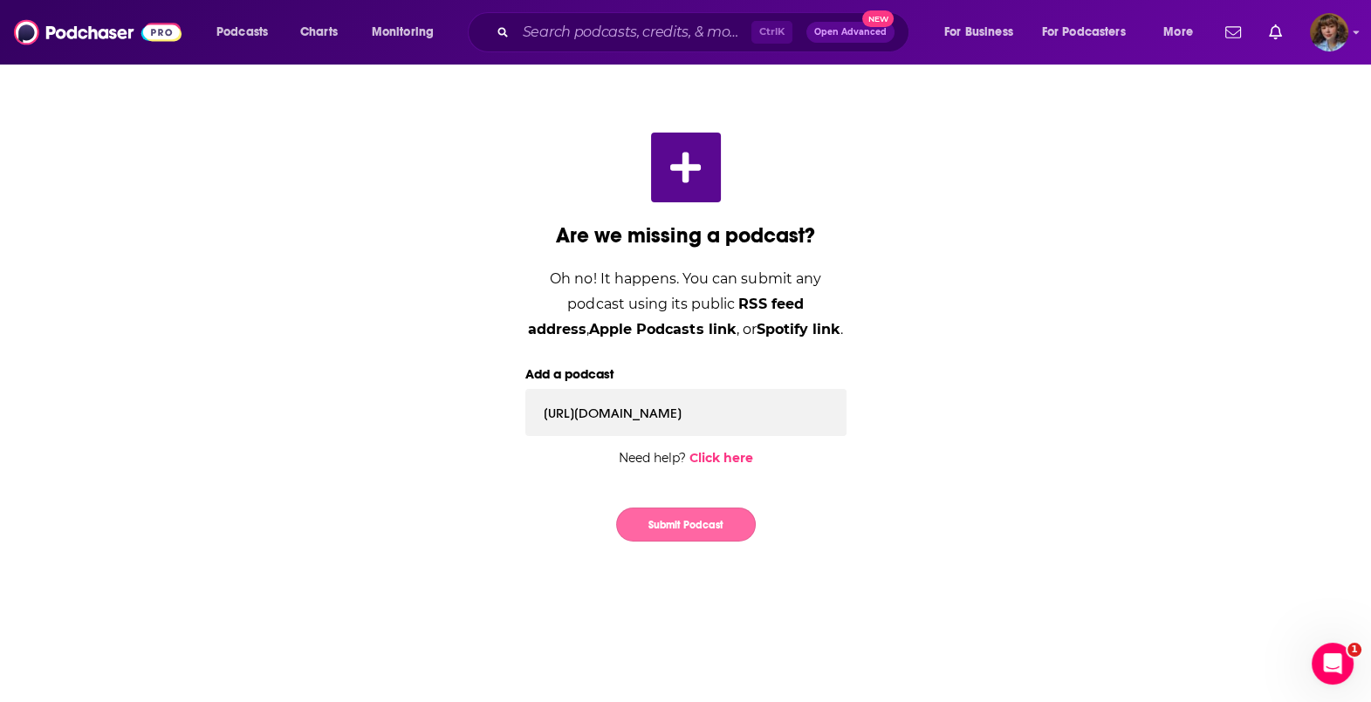
scroll to position [0, 0]
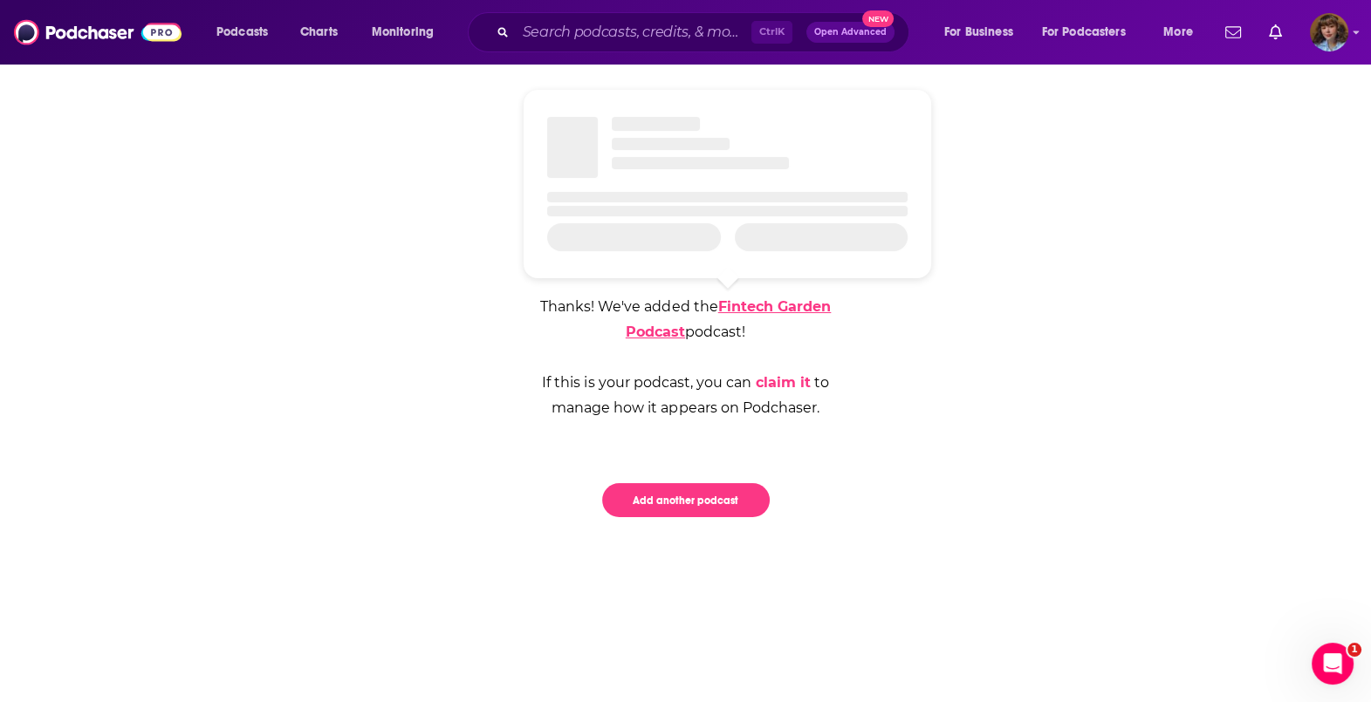
click at [779, 305] on link "Fintech Garden Podcast" at bounding box center [729, 319] width 206 height 42
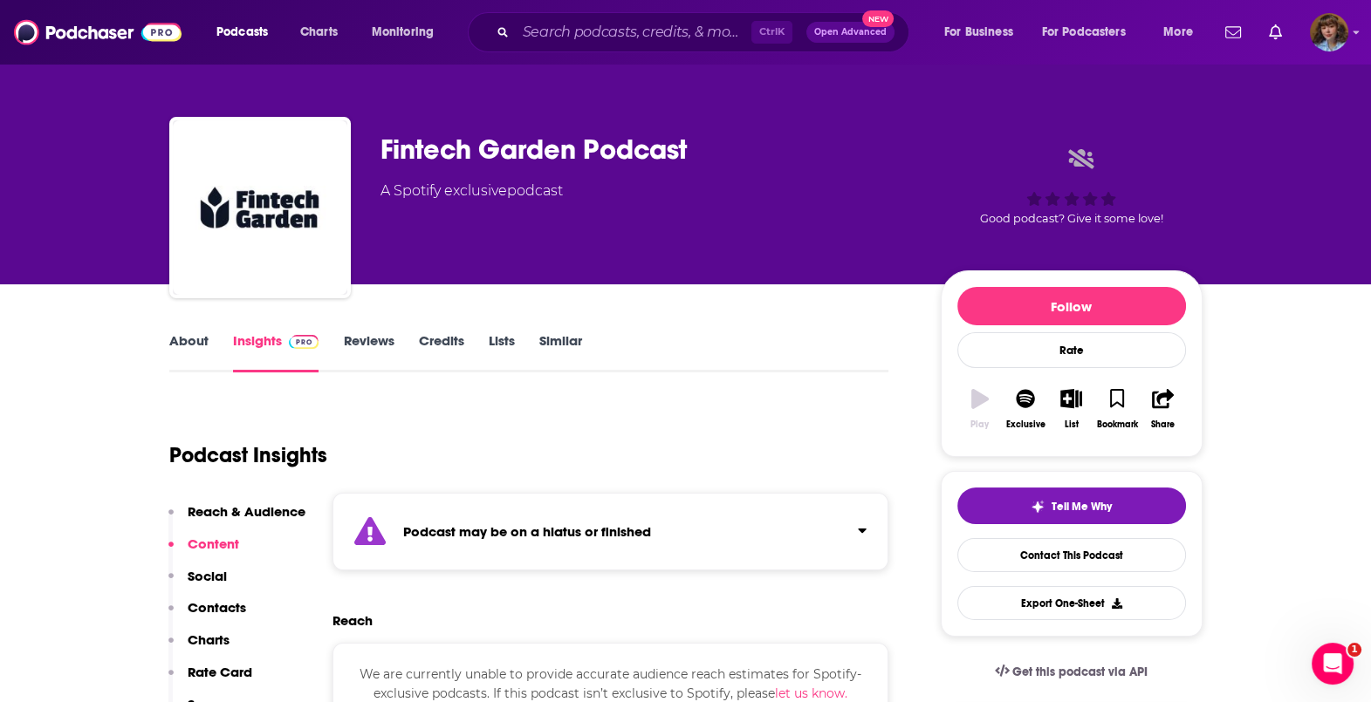
click at [198, 344] on link "About" at bounding box center [188, 352] width 39 height 40
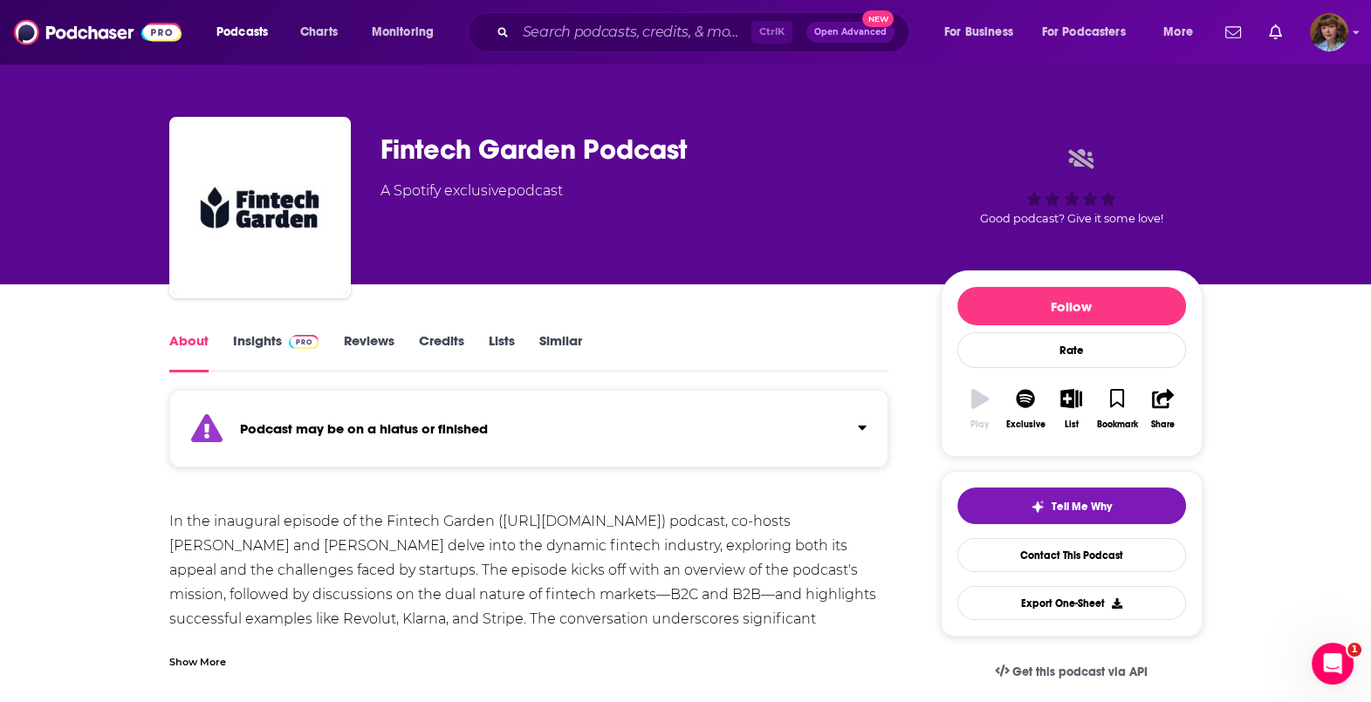
click at [516, 188] on div "A Spotify exclusive podcast" at bounding box center [471, 191] width 182 height 21
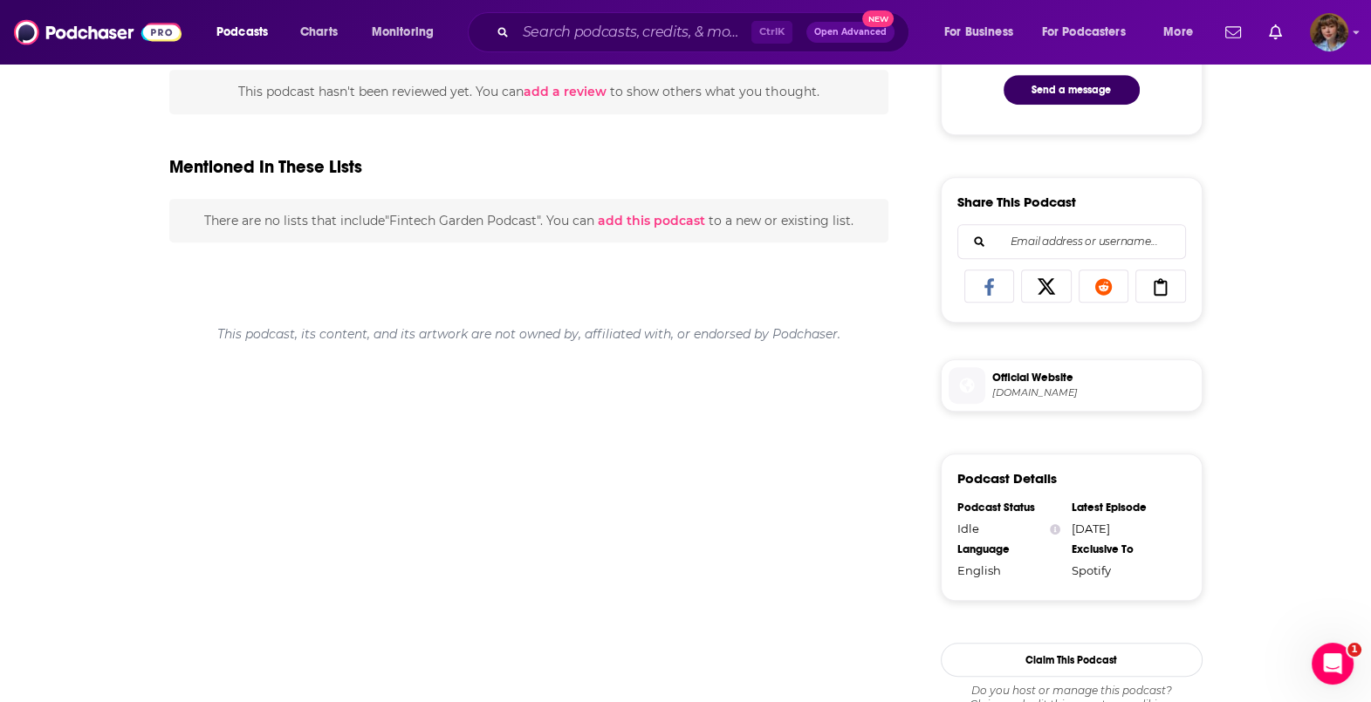
scroll to position [1184, 0]
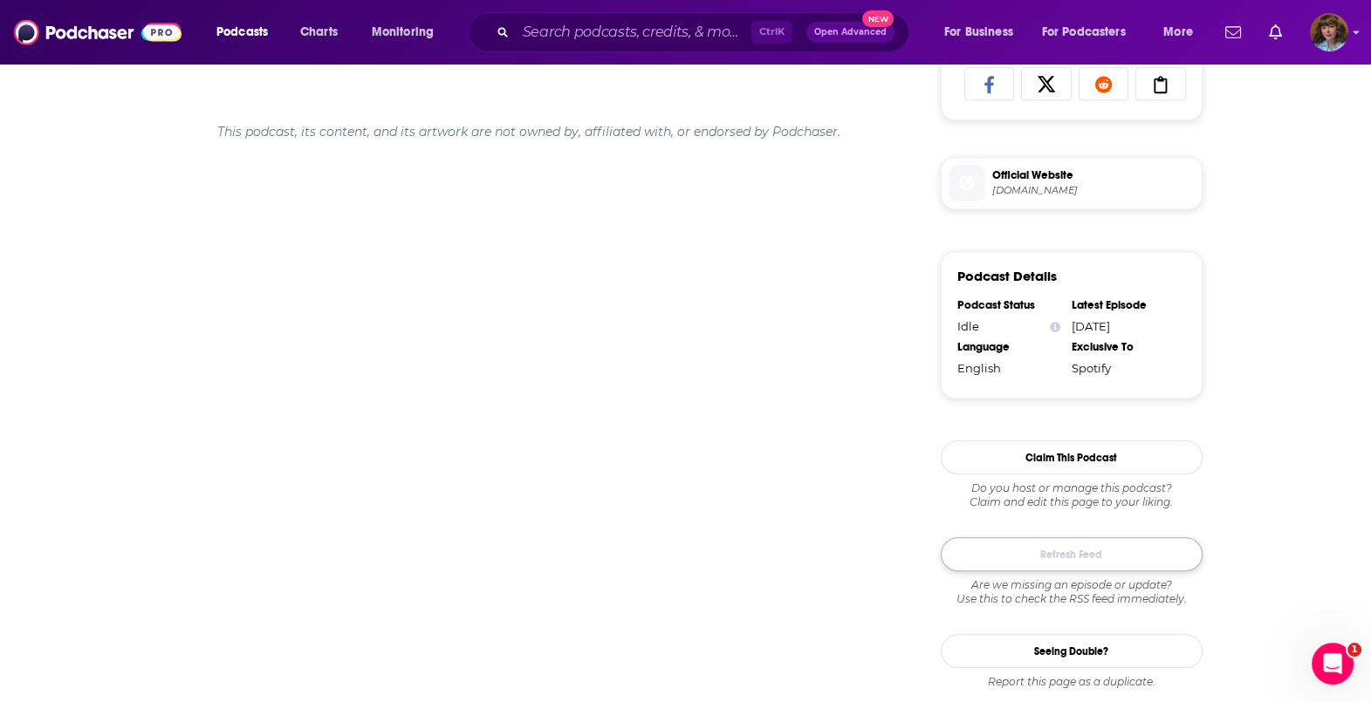
click at [1154, 563] on button "Refresh Feed" at bounding box center [1072, 555] width 262 height 34
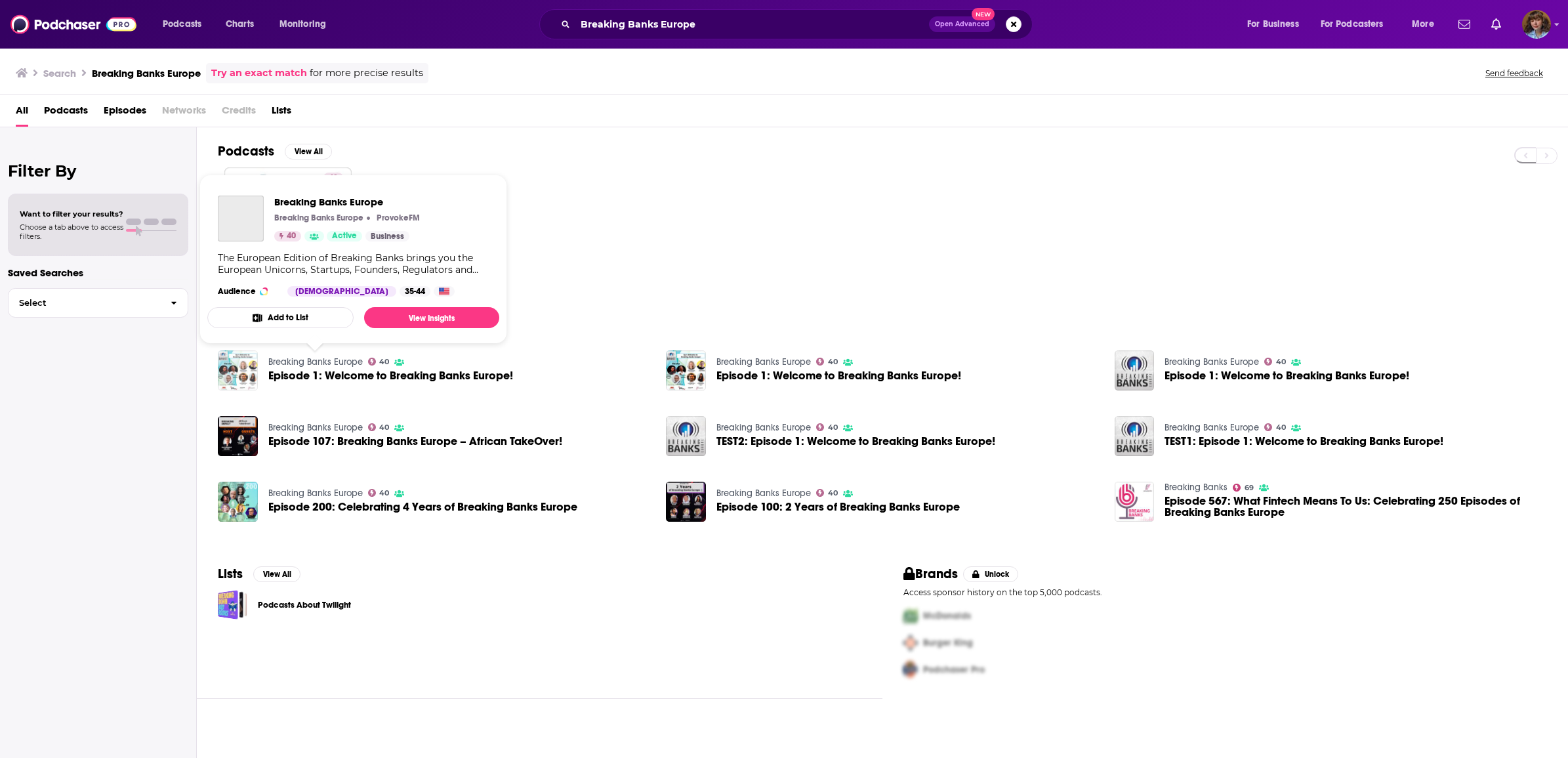
click at [226, 364] on img "Episode 1: Welcome to Breaking Banks Europe!" at bounding box center [238, 370] width 40 height 40
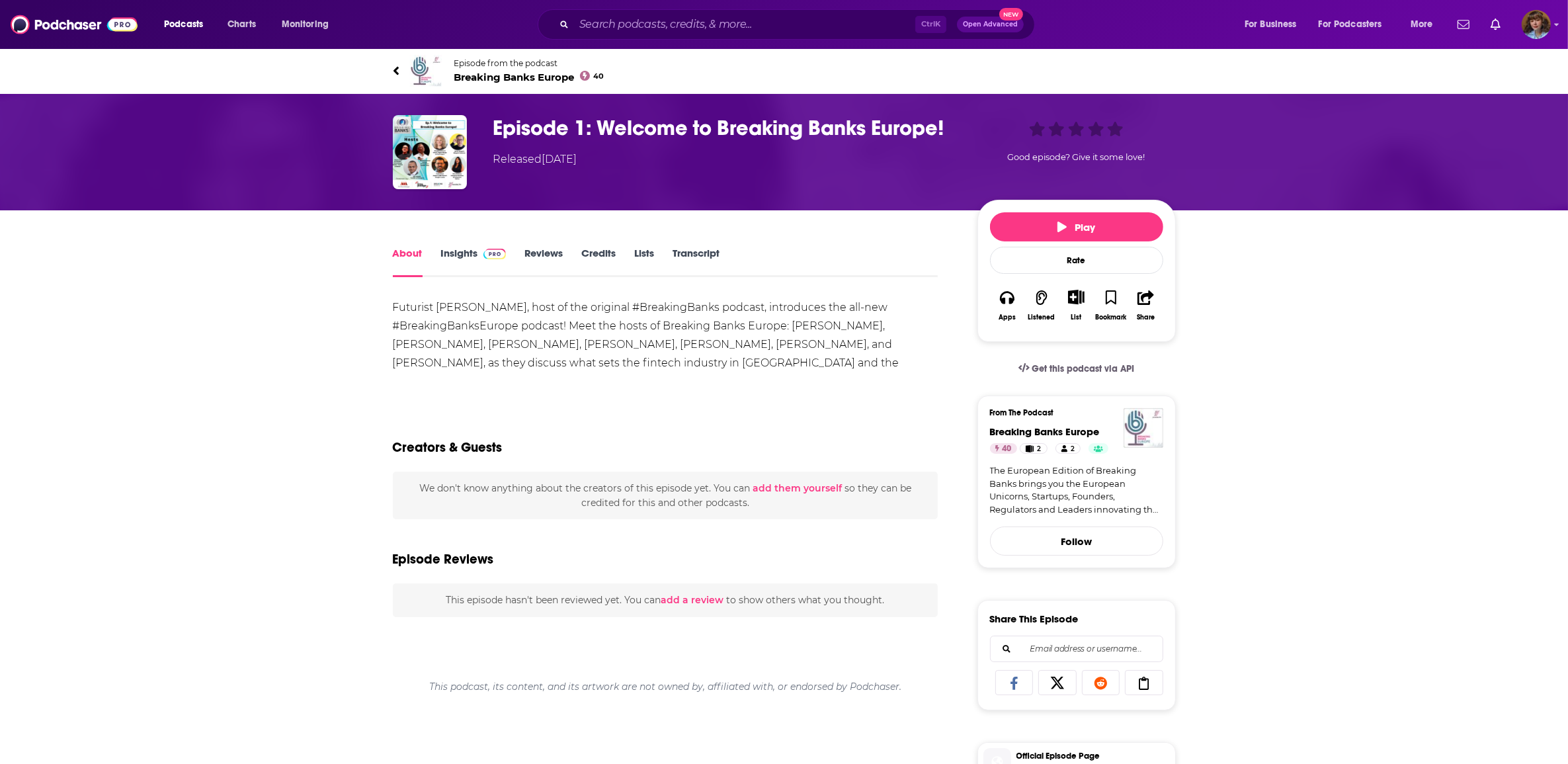
click at [508, 73] on span "Breaking Banks [GEOGRAPHIC_DATA] 40" at bounding box center [529, 77] width 150 height 13
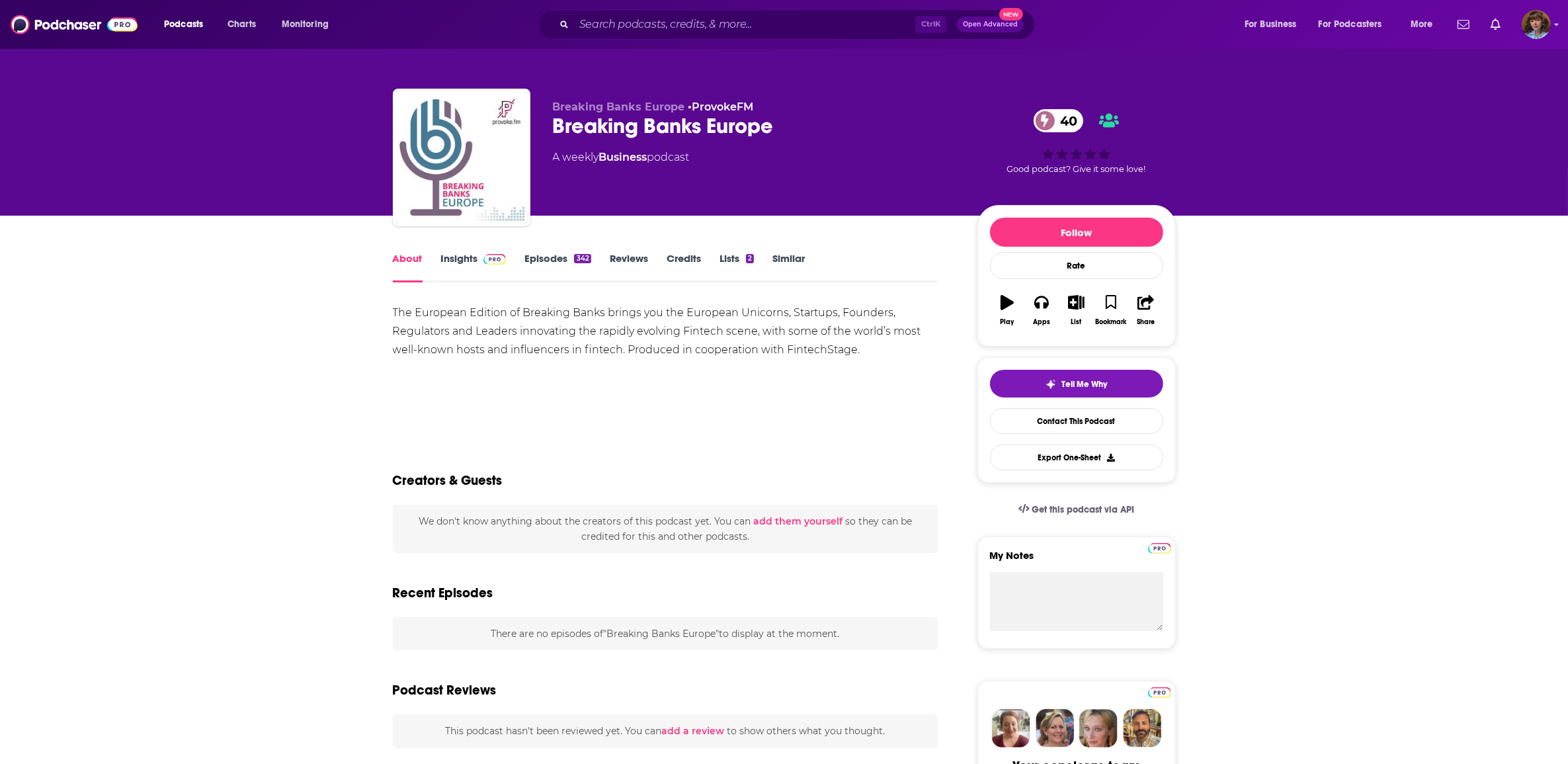
click at [478, 260] on span at bounding box center [493, 258] width 29 height 13
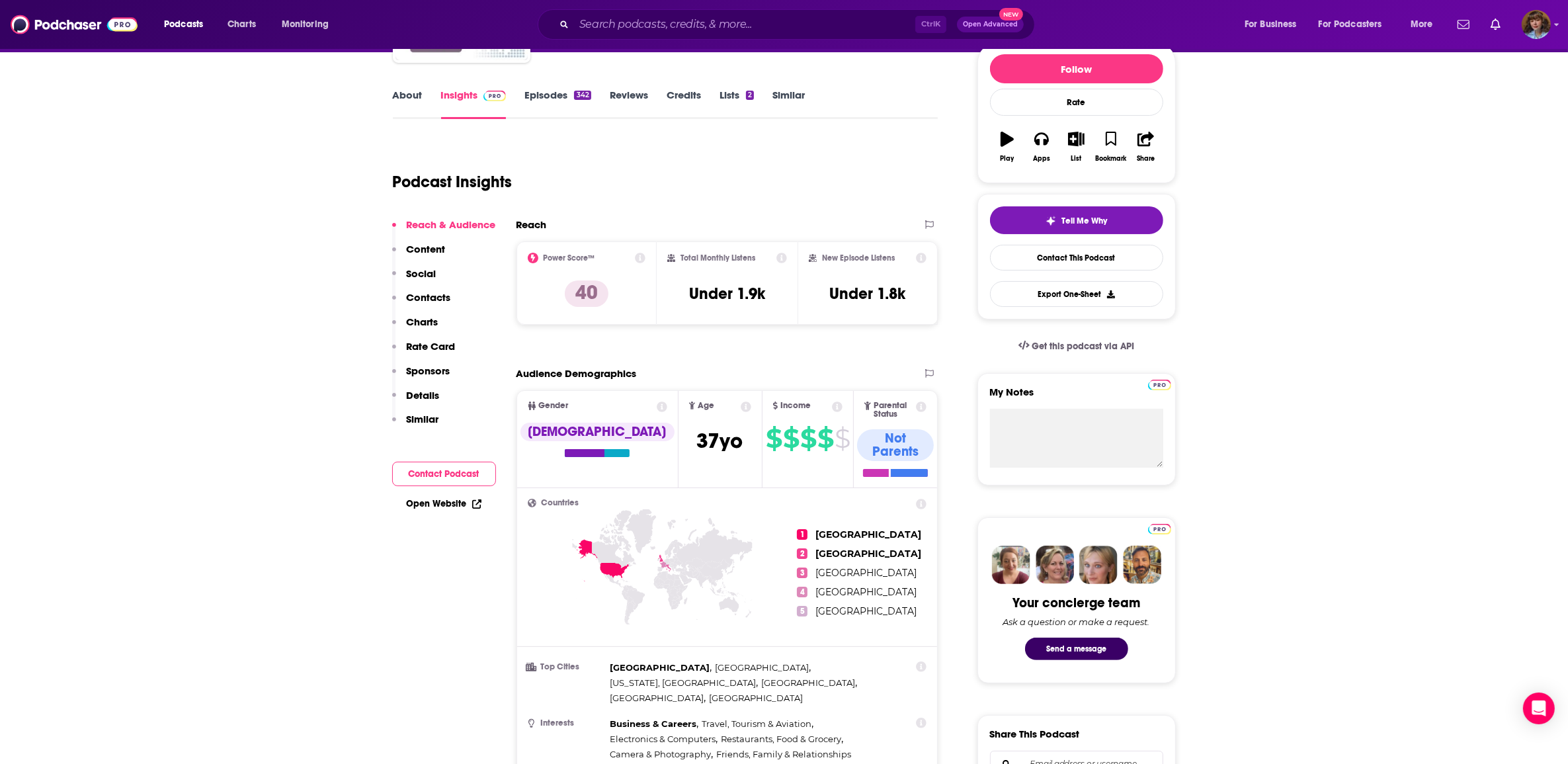
scroll to position [165, 0]
